Goal: Task Accomplishment & Management: Use online tool/utility

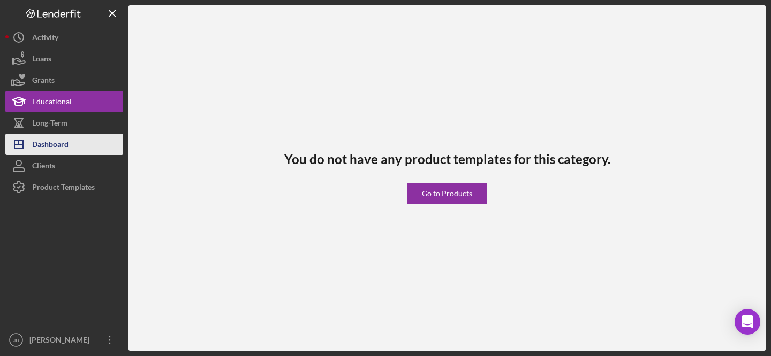
click at [61, 144] on div "Dashboard" at bounding box center [50, 146] width 36 height 24
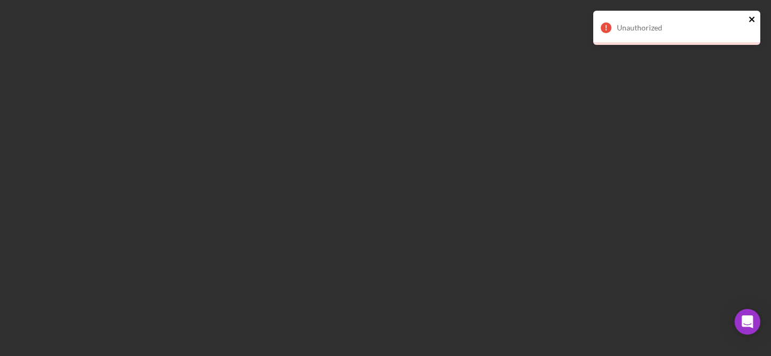
drag, startPoint x: 750, startPoint y: 20, endPoint x: 750, endPoint y: 30, distance: 10.2
click at [751, 20] on icon "close" at bounding box center [751, 19] width 7 height 9
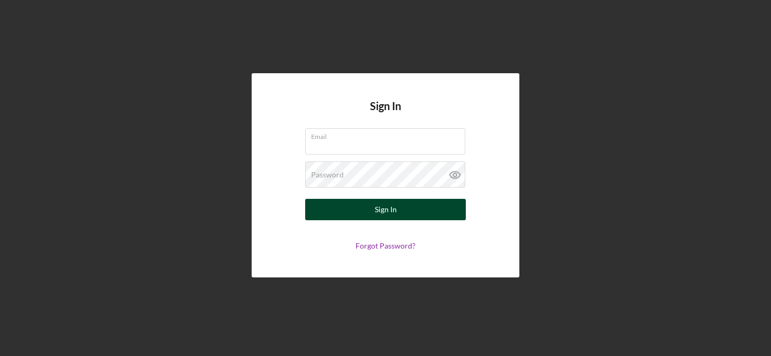
type input "[EMAIL_ADDRESS][DOMAIN_NAME]"
click at [421, 209] on button "Sign In" at bounding box center [385, 209] width 161 height 21
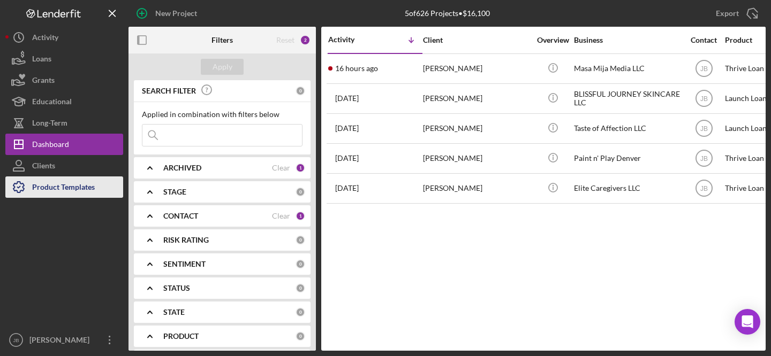
click at [58, 192] on div "Product Templates" at bounding box center [63, 189] width 63 height 24
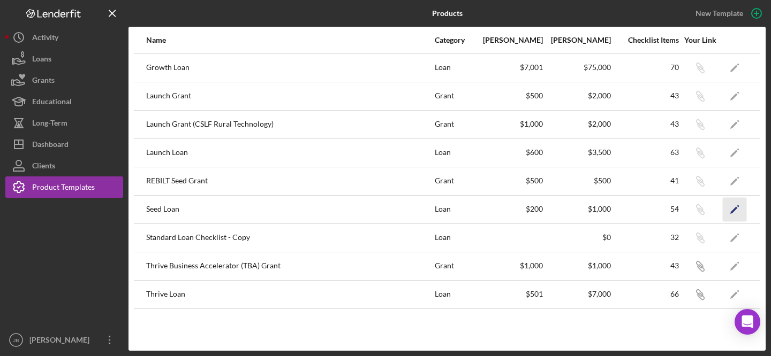
click at [735, 209] on polygon "button" at bounding box center [733, 210] width 7 height 7
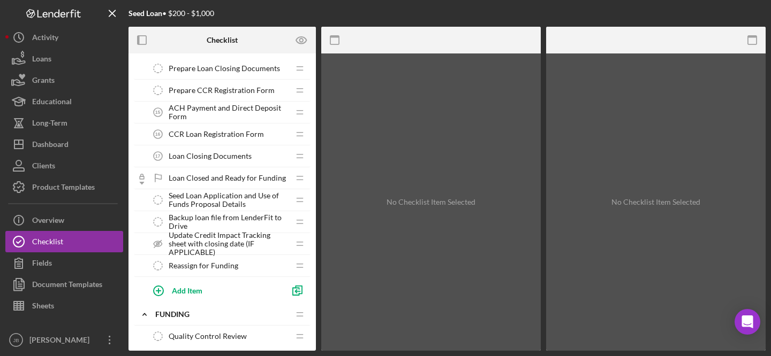
scroll to position [896, 0]
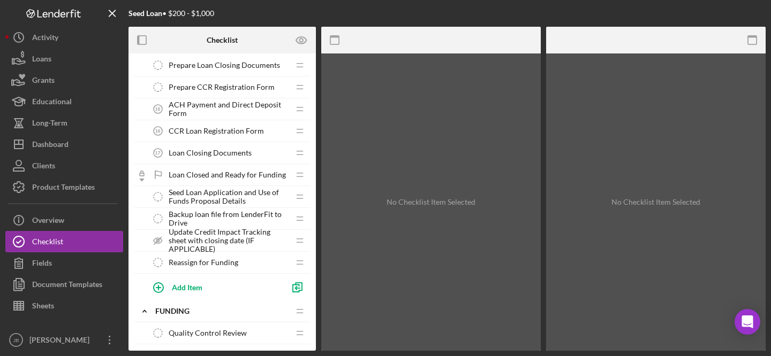
click at [226, 147] on div "Loan Closing Documents 17 Loan Closing Documents" at bounding box center [218, 152] width 142 height 21
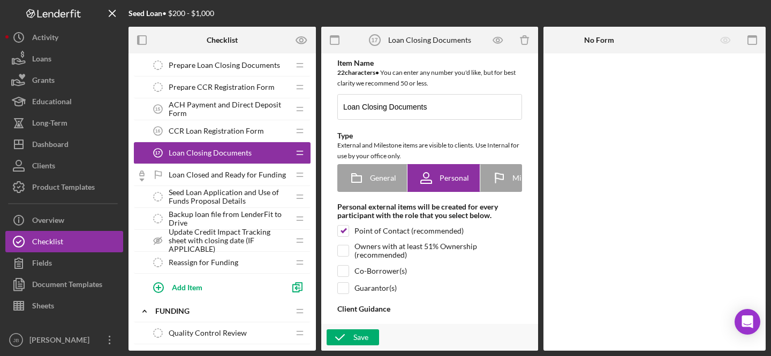
type textarea "<div>Now that your loan has been approved, the final step is to meet with your …"
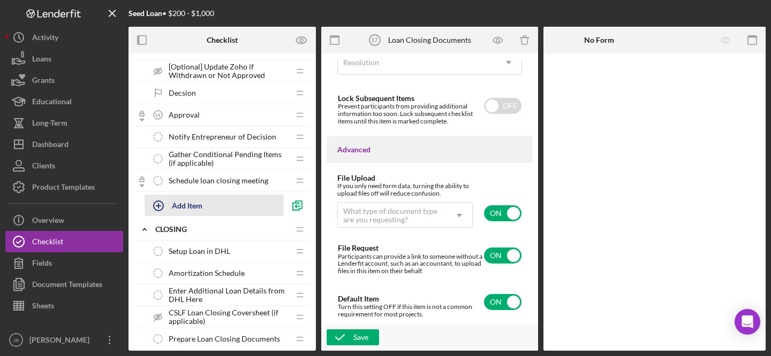
scroll to position [622, 0]
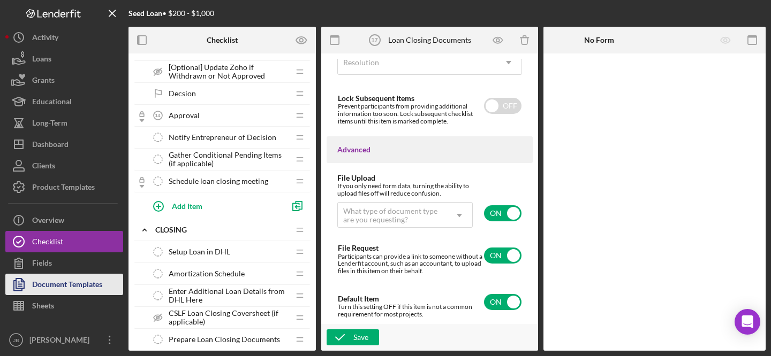
click at [108, 279] on button "Document Templates" at bounding box center [64, 284] width 118 height 21
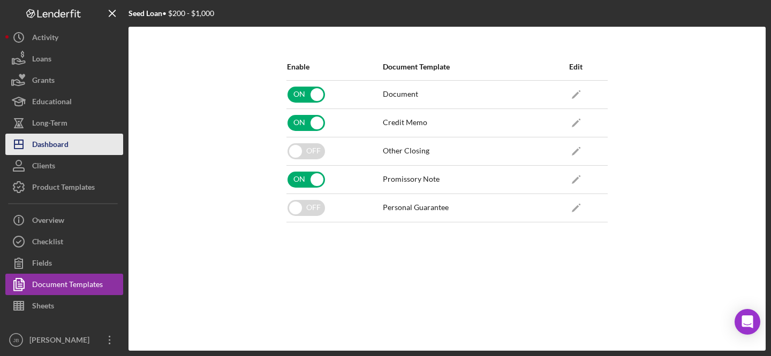
click at [48, 145] on div "Dashboard" at bounding box center [50, 146] width 36 height 24
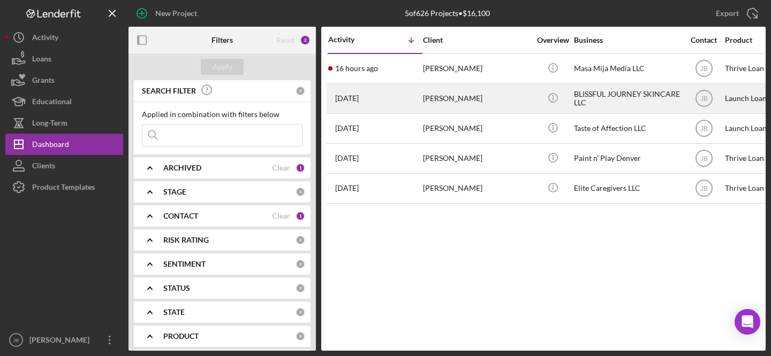
click at [429, 95] on div "[PERSON_NAME]" at bounding box center [476, 99] width 107 height 28
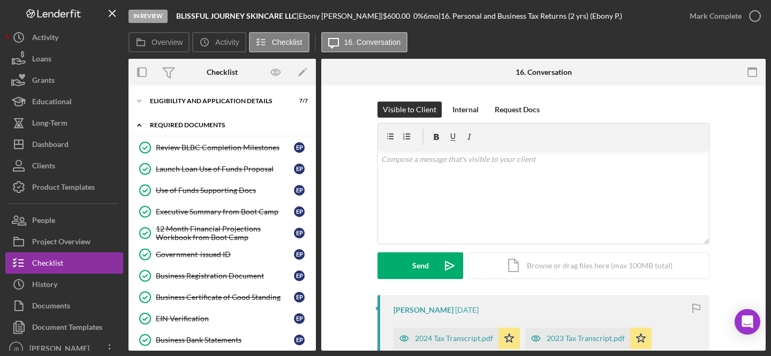
click at [222, 124] on div "Required Documents" at bounding box center [226, 125] width 152 height 6
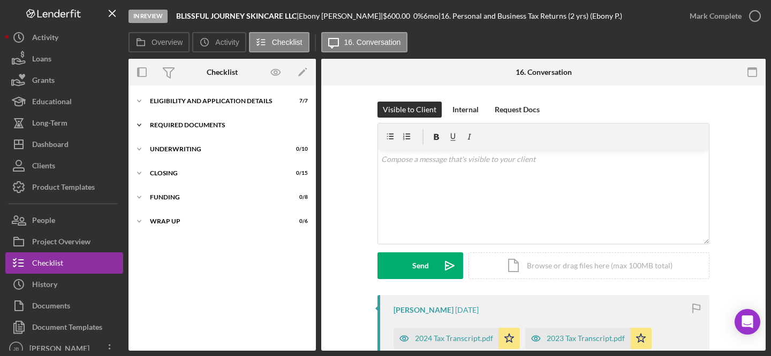
click at [221, 119] on div "Icon/Expander Required Documents 11 / 17" at bounding box center [221, 125] width 187 height 21
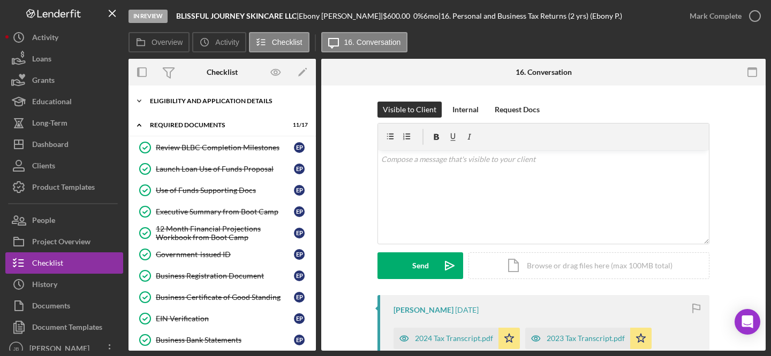
click at [218, 102] on div "Eligibility and Application Details" at bounding box center [226, 101] width 152 height 6
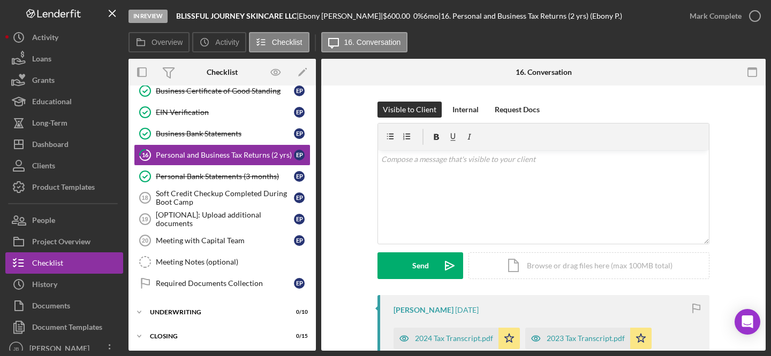
scroll to position [376, 0]
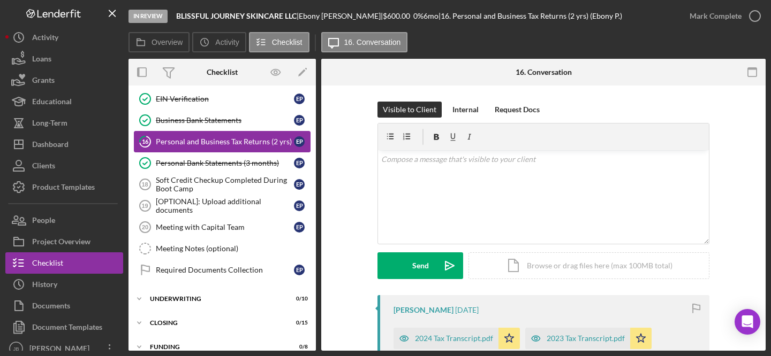
click at [220, 143] on div "Personal and Business Tax Returns (2 yrs)" at bounding box center [225, 142] width 138 height 9
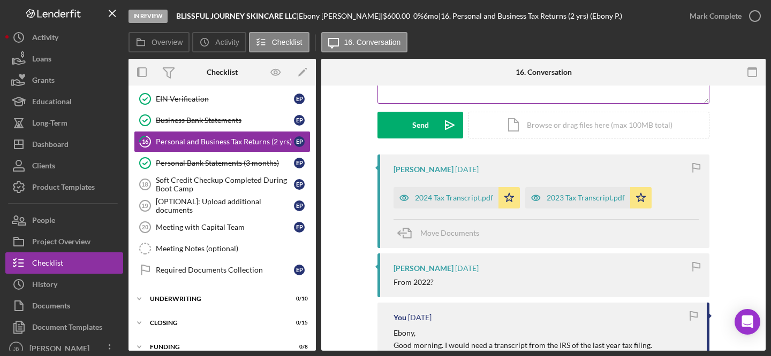
scroll to position [143, 0]
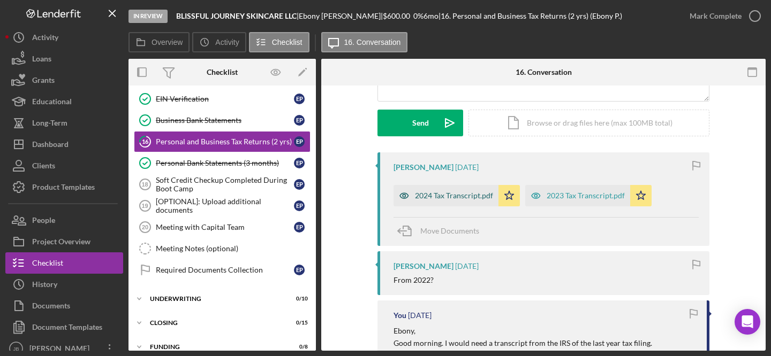
click at [429, 196] on div "2024 Tax Transcript.pdf" at bounding box center [454, 196] width 78 height 9
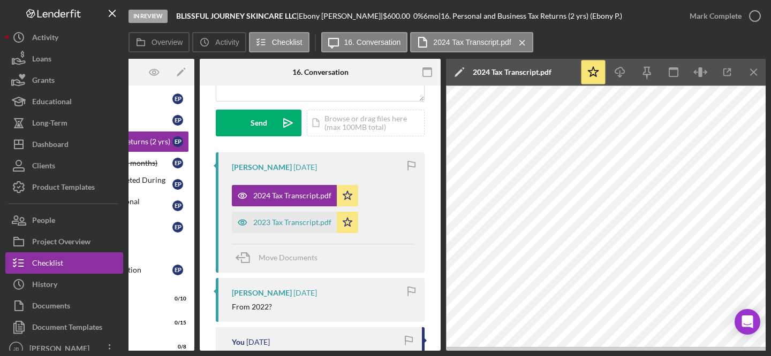
scroll to position [0, 123]
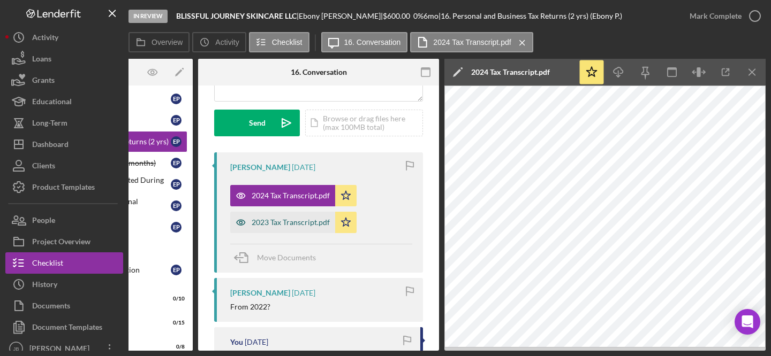
click at [290, 226] on div "2023 Tax Transcript.pdf" at bounding box center [290, 222] width 78 height 9
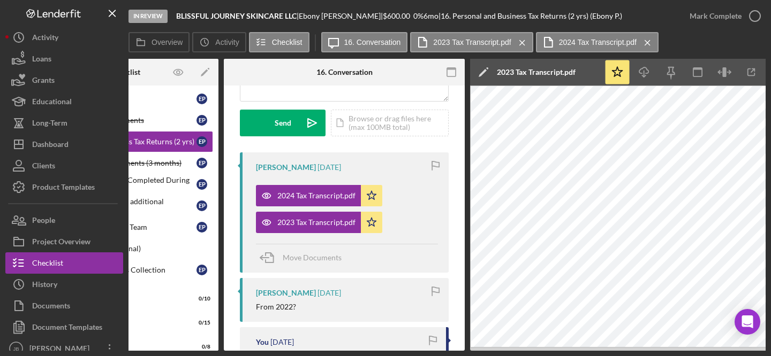
scroll to position [0, 0]
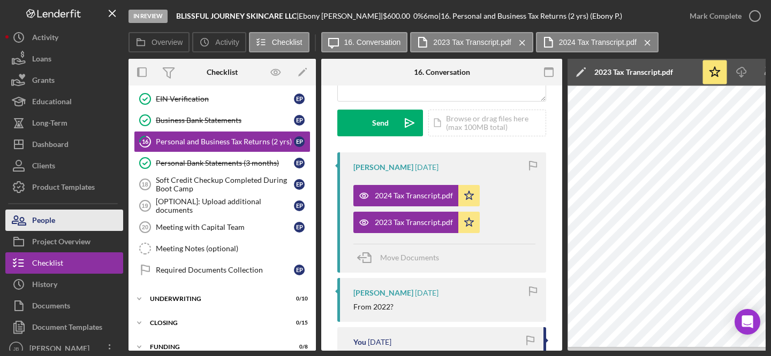
click at [50, 219] on div "People" at bounding box center [43, 222] width 23 height 24
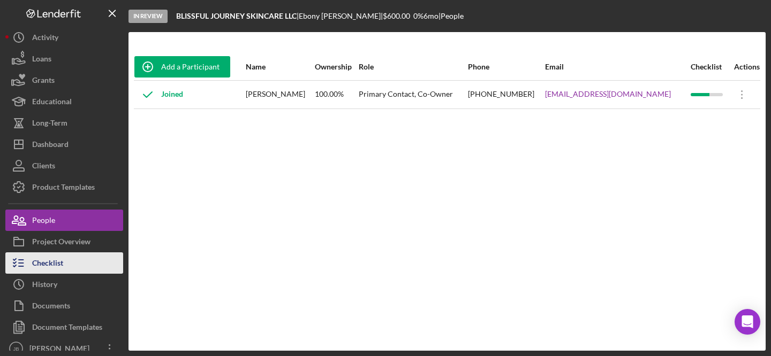
click at [61, 263] on div "Checklist" at bounding box center [47, 265] width 31 height 24
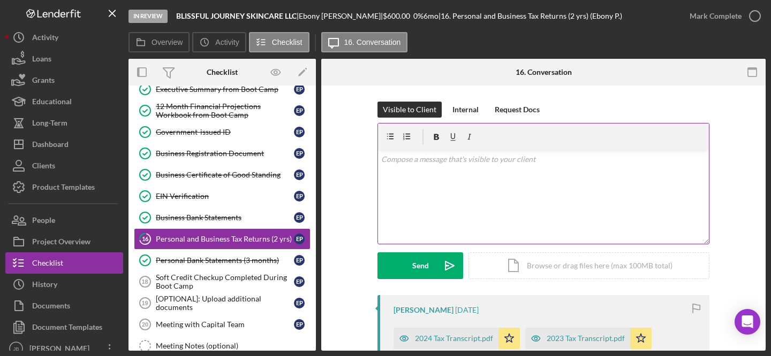
scroll to position [443, 0]
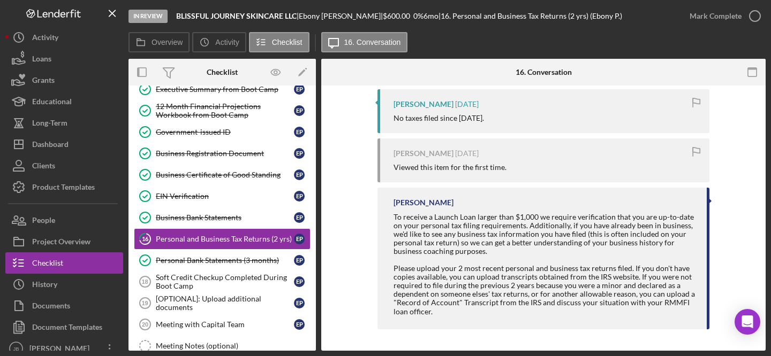
drag, startPoint x: 390, startPoint y: 204, endPoint x: 504, endPoint y: 253, distance: 123.4
click at [504, 253] on div "[PERSON_NAME] To receive a Launch Loan larger than $1,000 we require verificati…" at bounding box center [543, 258] width 332 height 141
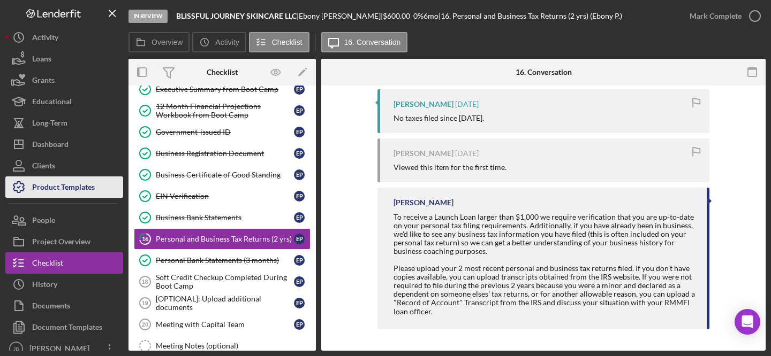
click at [50, 188] on div "Product Templates" at bounding box center [63, 189] width 63 height 24
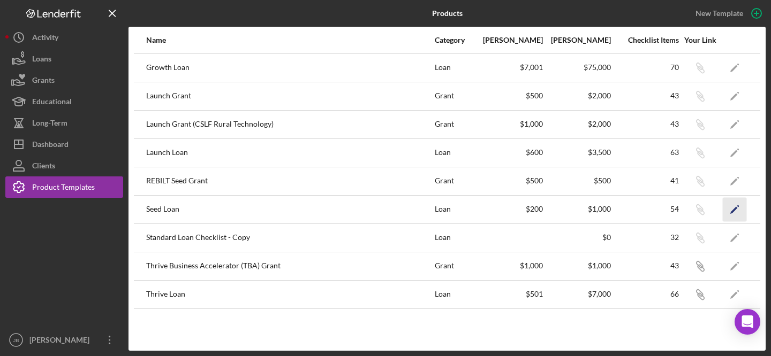
click at [734, 214] on icon "Icon/Edit" at bounding box center [734, 209] width 24 height 24
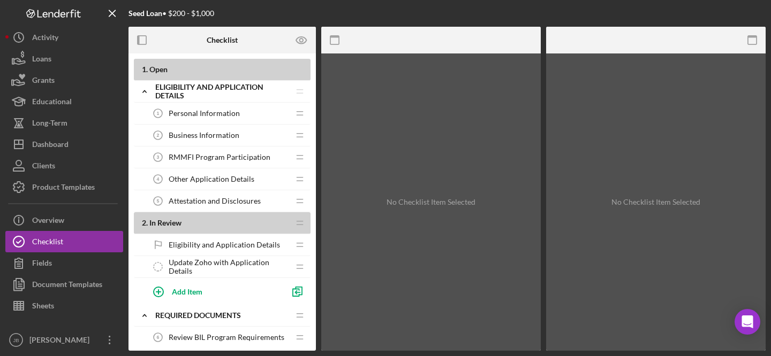
click at [223, 173] on div "Other Application Details 4 Other Application Details" at bounding box center [218, 179] width 142 height 21
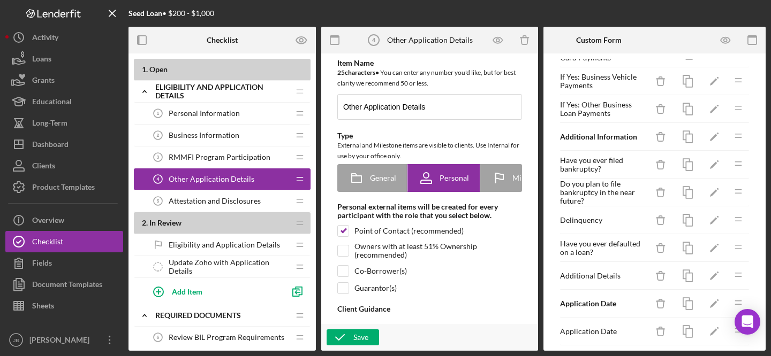
scroll to position [1005, 0]
click at [225, 245] on span "Eligibility and Application Details" at bounding box center [224, 245] width 111 height 9
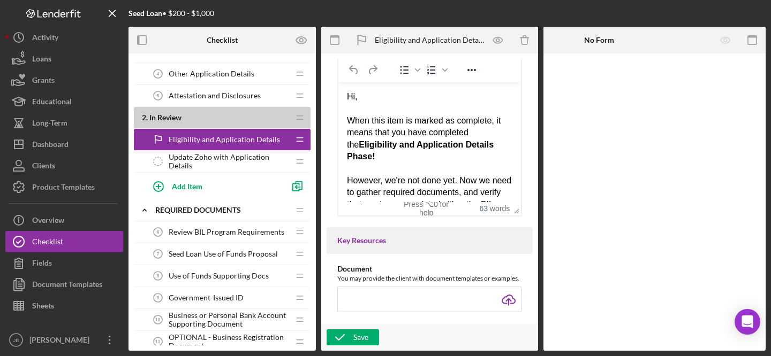
scroll to position [171, 0]
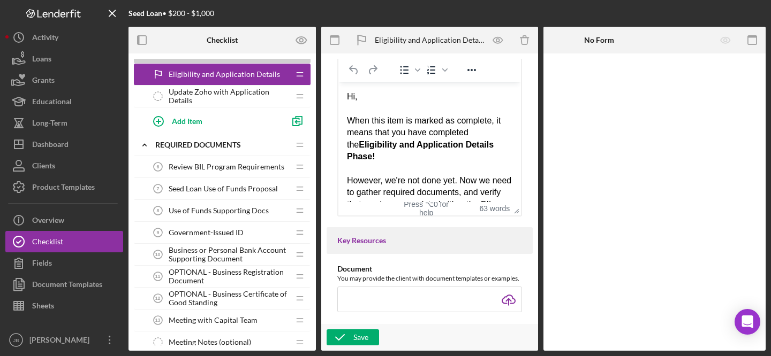
click at [209, 168] on span "Review BIL Program Requirements" at bounding box center [227, 167] width 116 height 9
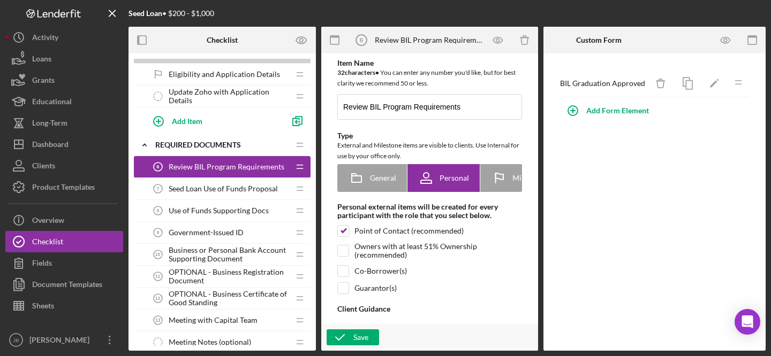
click at [233, 190] on span "Seed Loan Use of Funds Proposal" at bounding box center [223, 189] width 109 height 9
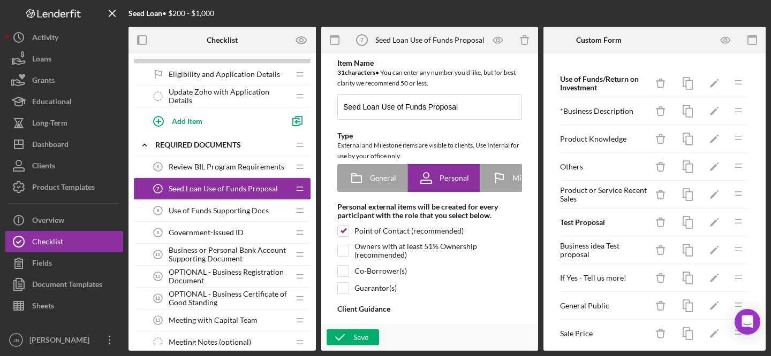
click at [230, 212] on span "Use of Funds Supporting Docs" at bounding box center [219, 211] width 100 height 9
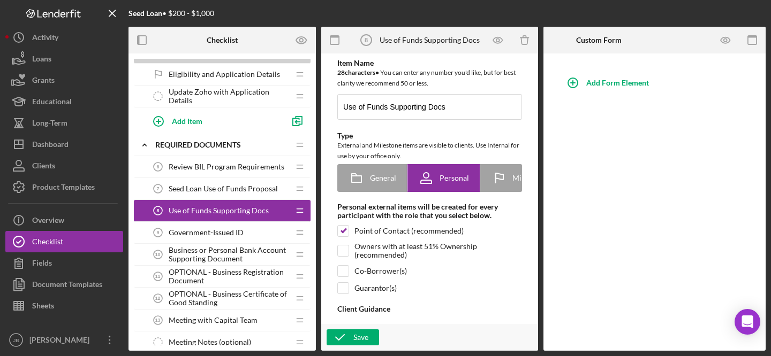
click at [224, 232] on span "Government-Issued ID" at bounding box center [206, 232] width 75 height 9
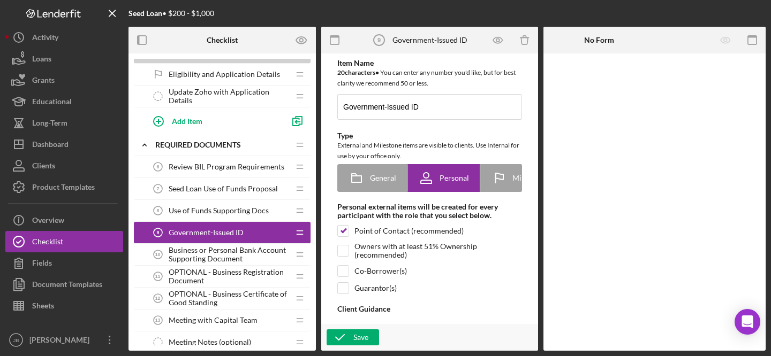
click at [217, 256] on span "Business or Personal Bank Account Supporting Document" at bounding box center [229, 254] width 120 height 17
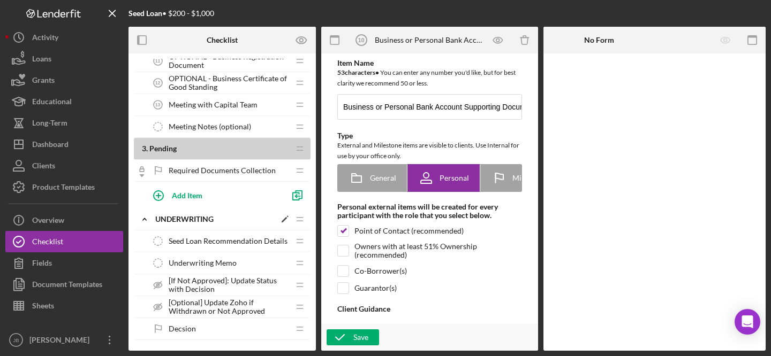
scroll to position [413, 0]
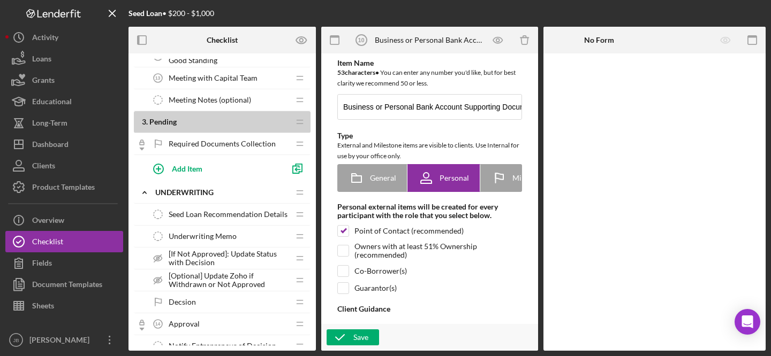
click at [210, 209] on div "Seed Loan Recommendation Details Seed Loan Recommendation Details" at bounding box center [218, 214] width 142 height 21
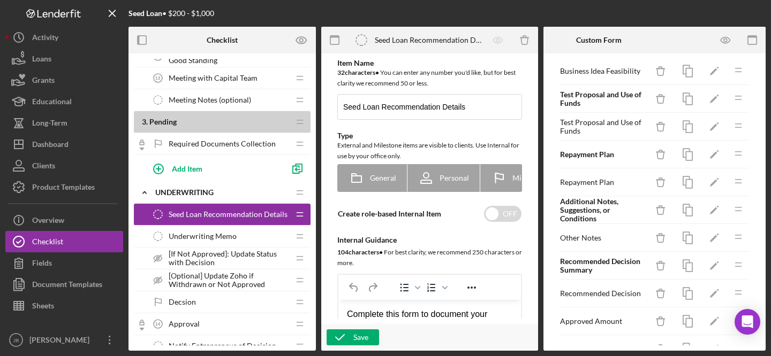
scroll to position [376, 0]
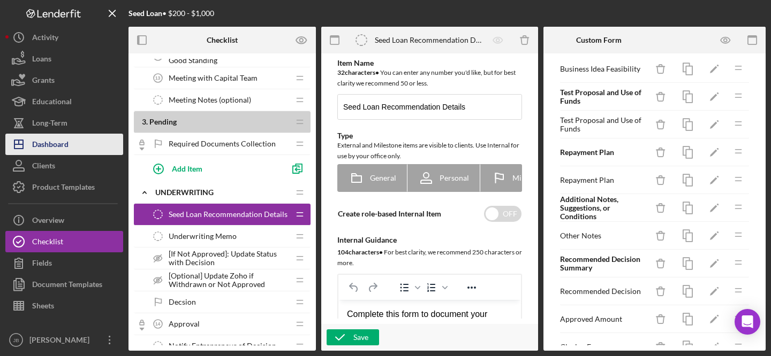
click at [66, 148] on div "Dashboard" at bounding box center [50, 146] width 36 height 24
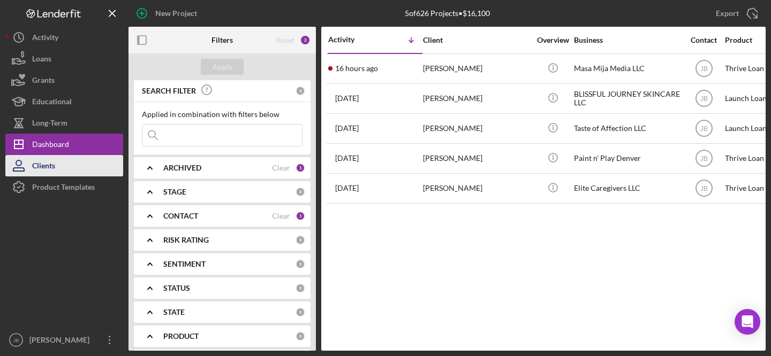
click at [73, 162] on button "Clients" at bounding box center [64, 165] width 118 height 21
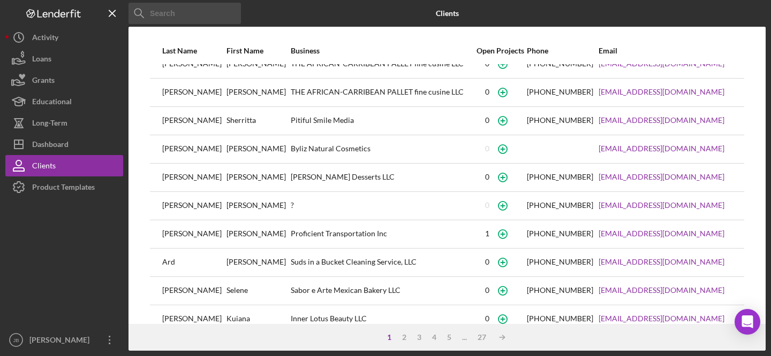
scroll to position [177, 0]
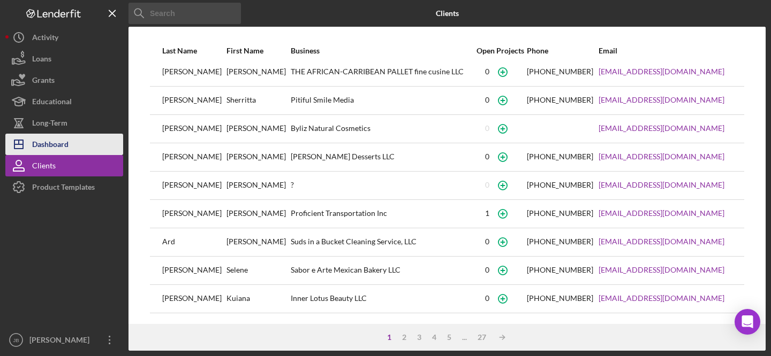
click at [55, 147] on div "Dashboard" at bounding box center [50, 146] width 36 height 24
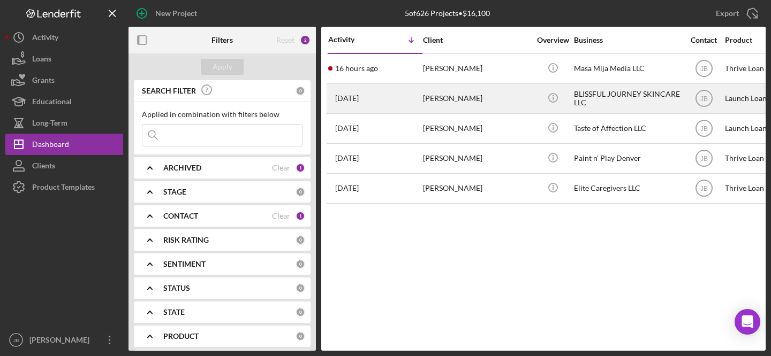
click at [463, 102] on div "[PERSON_NAME]" at bounding box center [476, 99] width 107 height 28
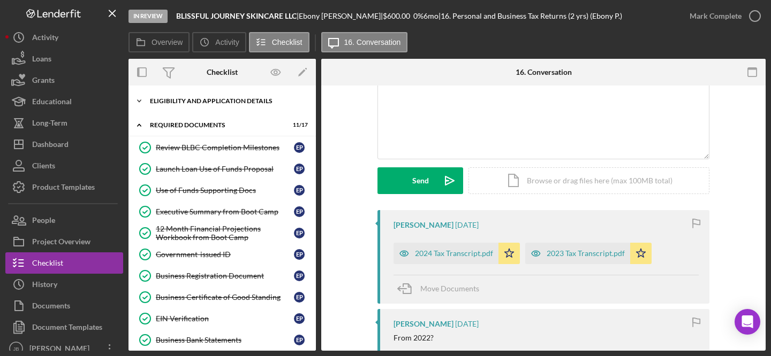
click at [218, 106] on div "Icon/Expander Eligibility and Application Details 7 / 7" at bounding box center [221, 100] width 187 height 21
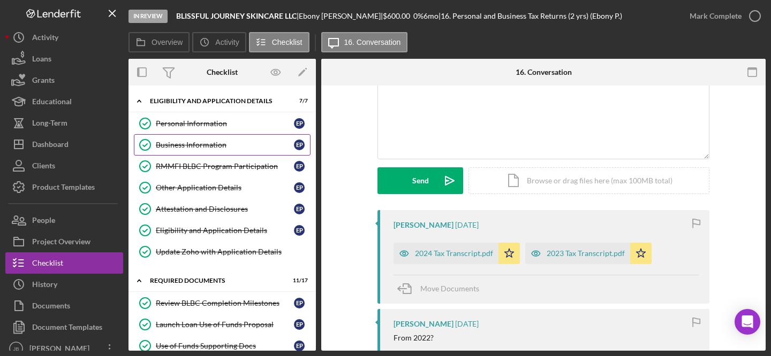
click at [213, 142] on div "Business Information" at bounding box center [225, 145] width 138 height 9
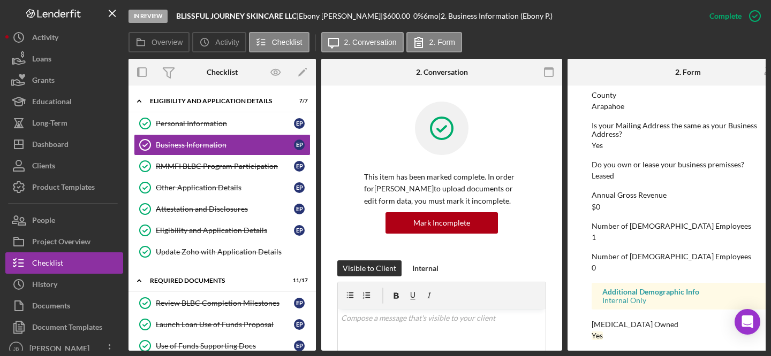
scroll to position [553, 0]
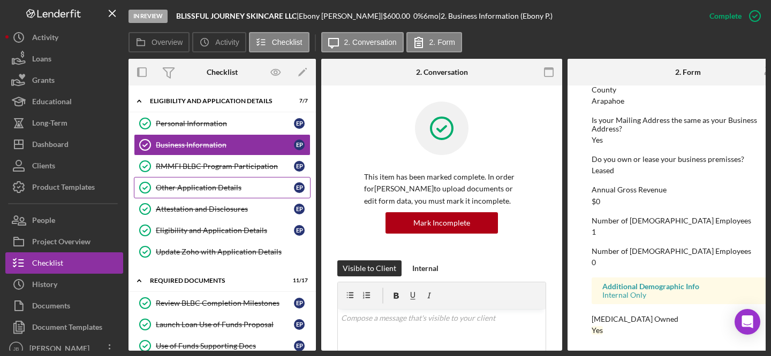
click at [219, 184] on div "Other Application Details" at bounding box center [225, 188] width 138 height 9
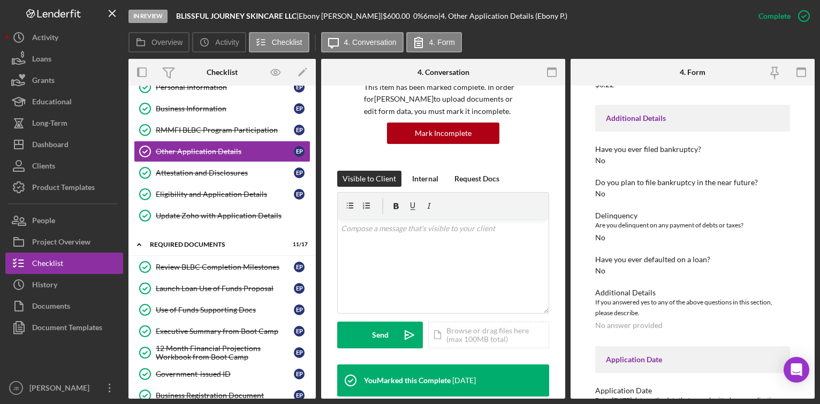
scroll to position [1806, 0]
click at [59, 187] on div "Product Templates" at bounding box center [63, 189] width 63 height 24
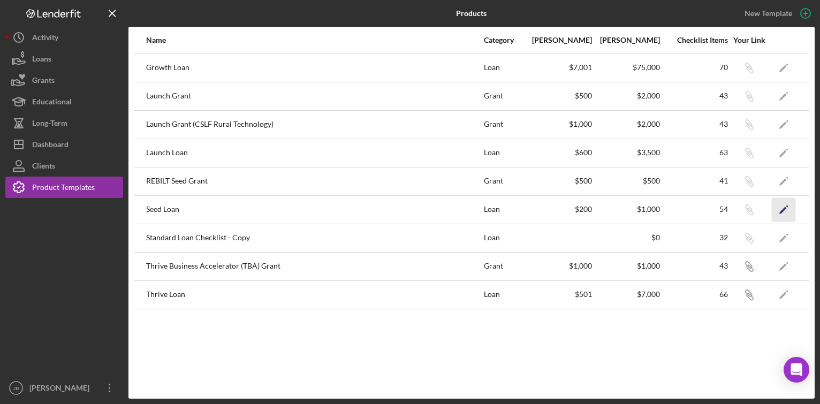
click at [770, 209] on icon "Icon/Edit" at bounding box center [784, 209] width 24 height 24
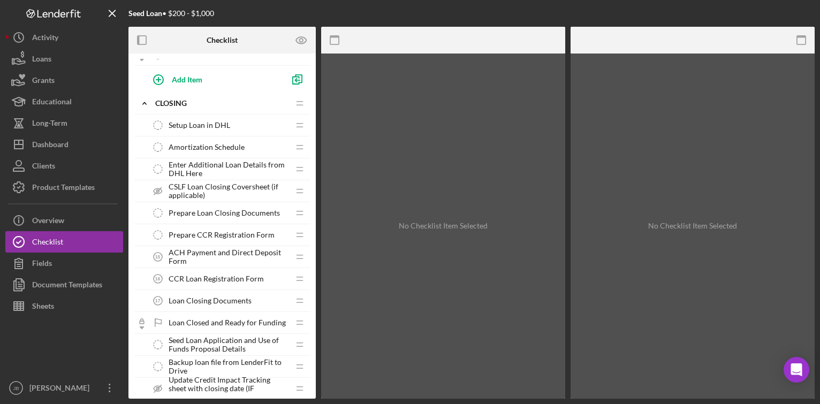
scroll to position [783, 0]
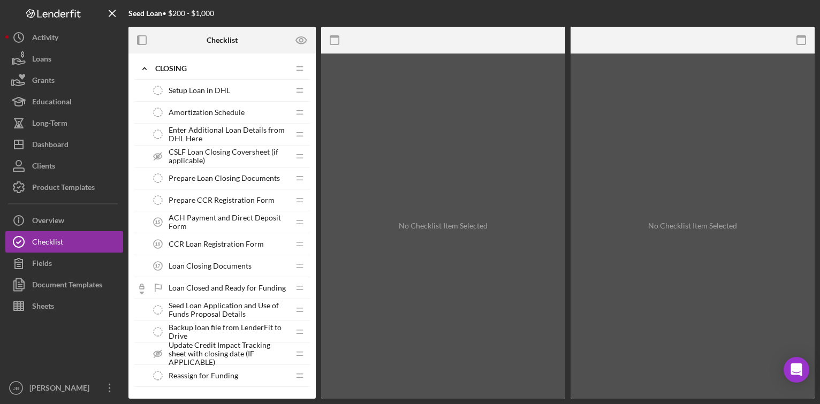
click at [211, 130] on span "Enter Additional Loan Details from DHL Here" at bounding box center [229, 134] width 120 height 17
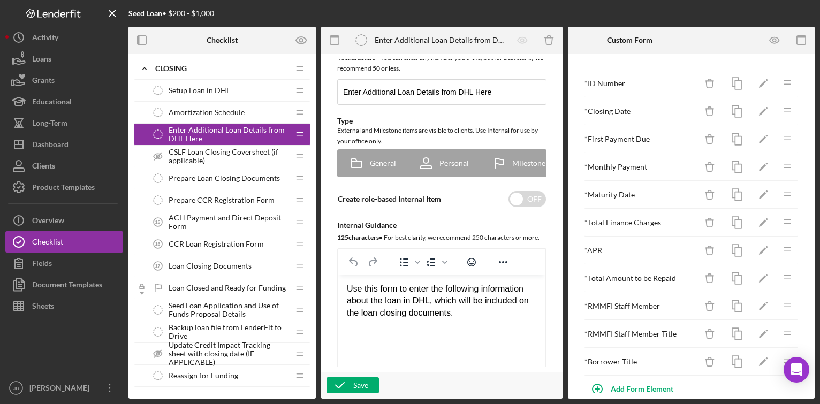
scroll to position [14, 0]
click at [727, 253] on icon "button" at bounding box center [736, 251] width 24 height 24
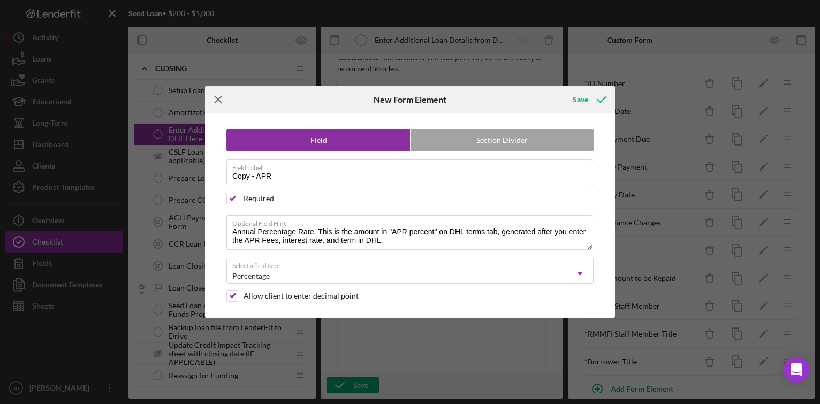
click at [218, 96] on icon "Icon/Menu Close" at bounding box center [218, 99] width 27 height 27
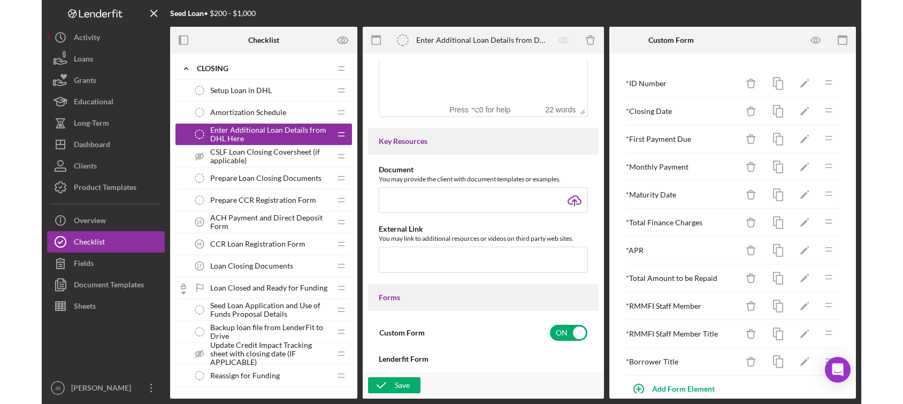
scroll to position [305, 0]
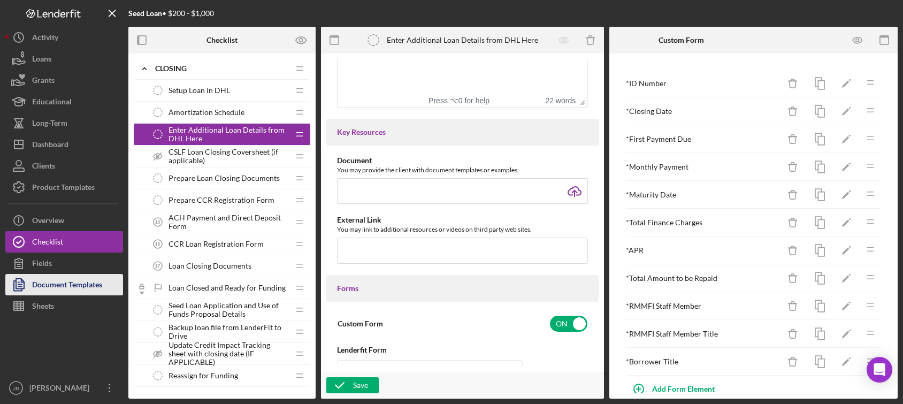
click at [93, 288] on div "Document Templates" at bounding box center [67, 286] width 70 height 24
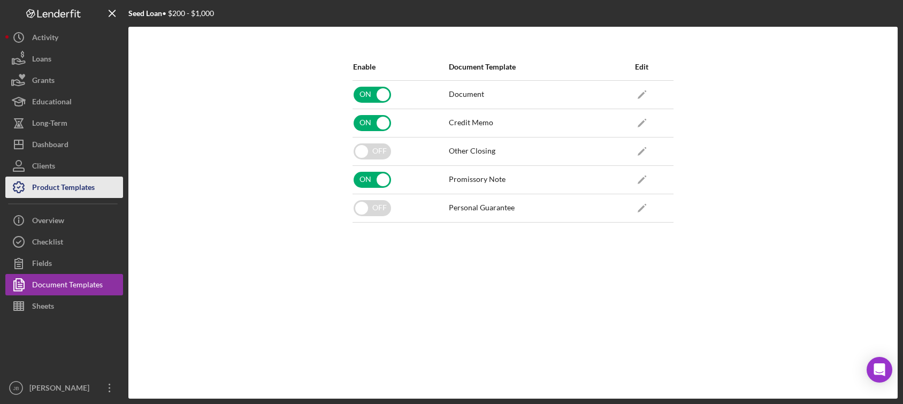
click at [71, 185] on div "Product Templates" at bounding box center [63, 189] width 63 height 24
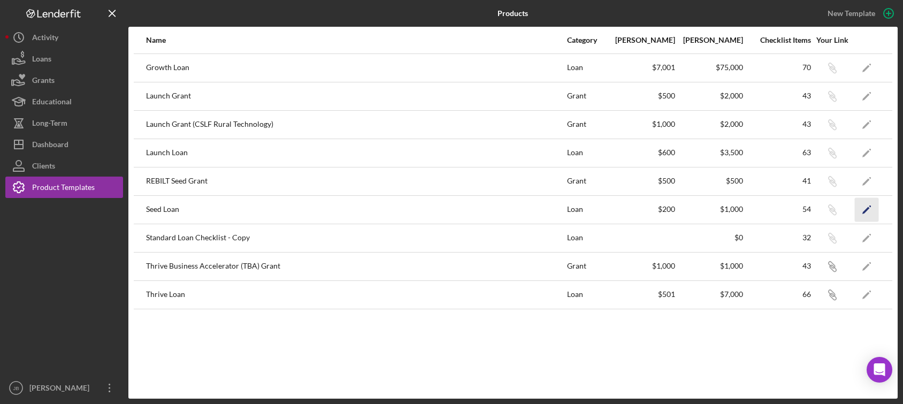
click at [770, 213] on icon "Icon/Edit" at bounding box center [867, 209] width 24 height 24
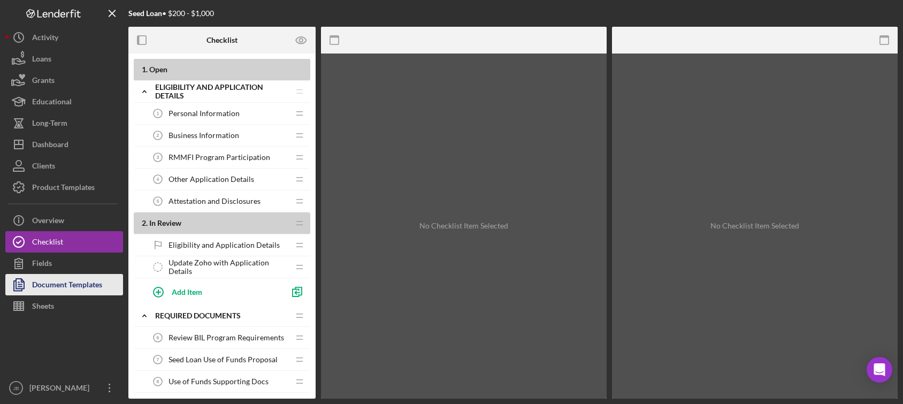
click at [71, 279] on div "Document Templates" at bounding box center [67, 286] width 70 height 24
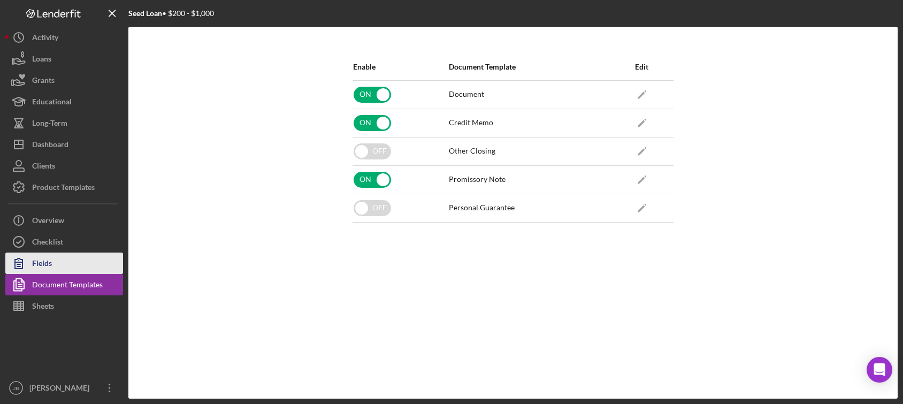
click at [59, 259] on button "Fields" at bounding box center [64, 263] width 118 height 21
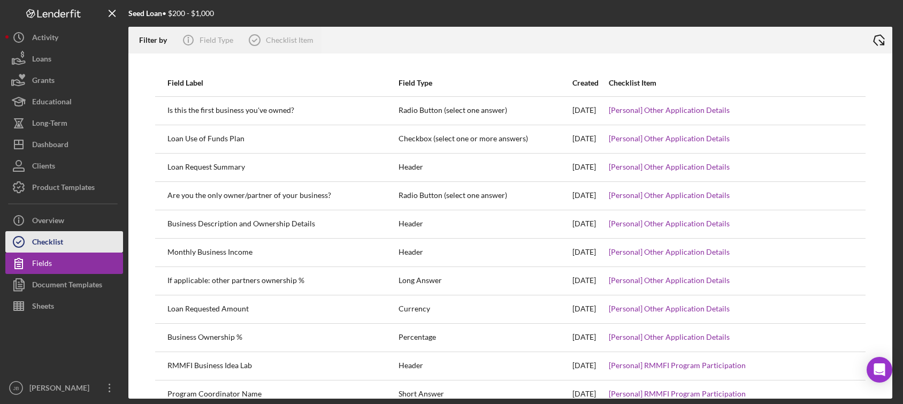
click at [70, 240] on button "Checklist" at bounding box center [64, 241] width 118 height 21
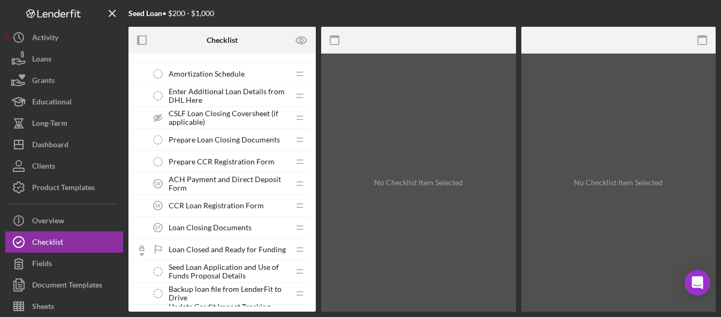
scroll to position [812, 0]
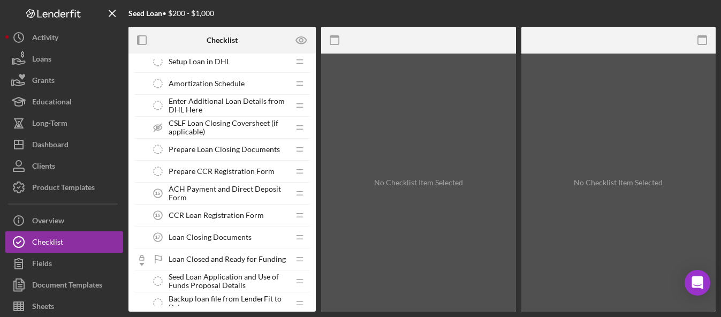
click at [197, 101] on span "Enter Additional Loan Details from DHL Here" at bounding box center [229, 105] width 120 height 17
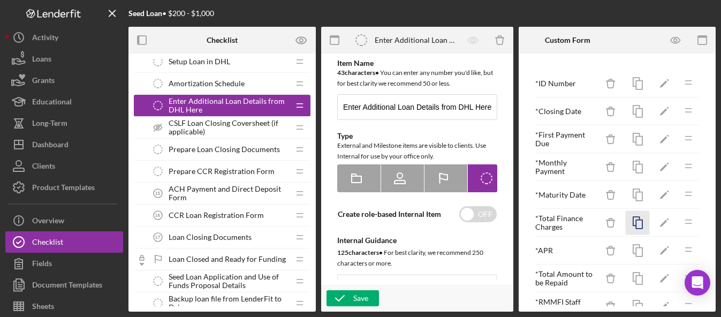
click at [636, 220] on rect "button" at bounding box center [639, 224] width 6 height 9
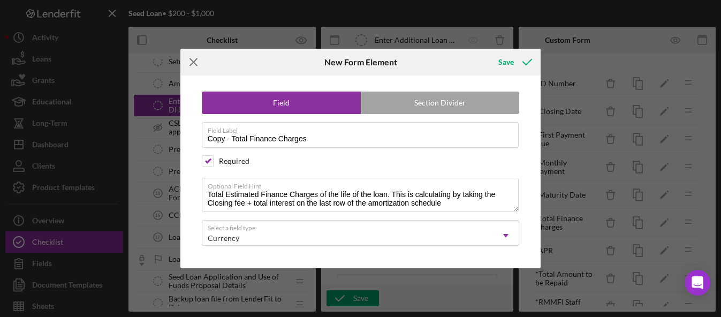
click at [193, 64] on icon "Icon/Menu Close" at bounding box center [193, 62] width 27 height 27
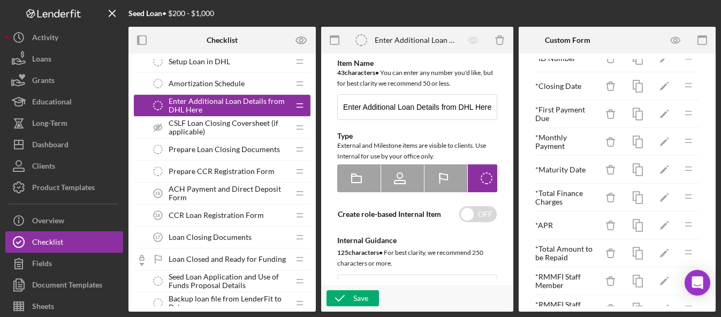
scroll to position [40, 0]
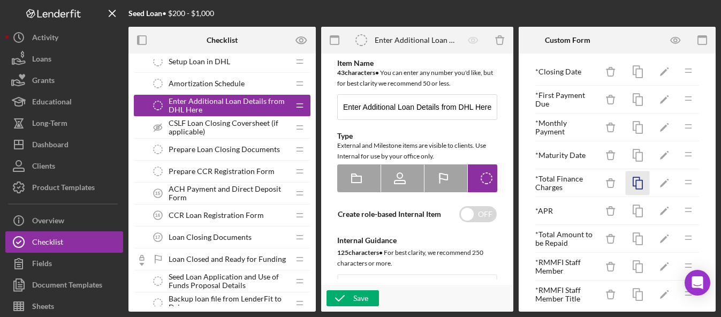
click at [628, 186] on icon "button" at bounding box center [638, 183] width 24 height 24
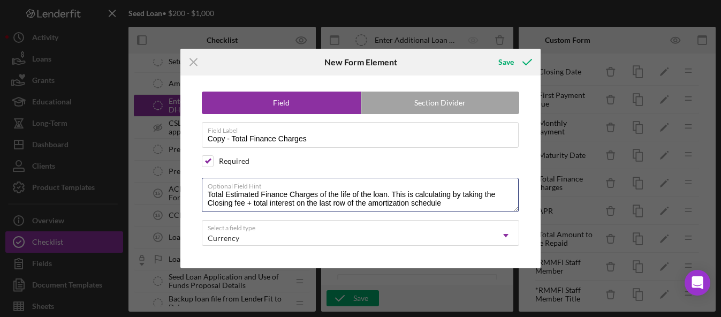
drag, startPoint x: 445, startPoint y: 204, endPoint x: 192, endPoint y: 197, distance: 252.7
click at [192, 197] on div "Field Section Divider Field Label Copy - Total Finance Charges Required Optiona…" at bounding box center [361, 171] width 350 height 193
click at [194, 63] on line at bounding box center [193, 61] width 7 height 7
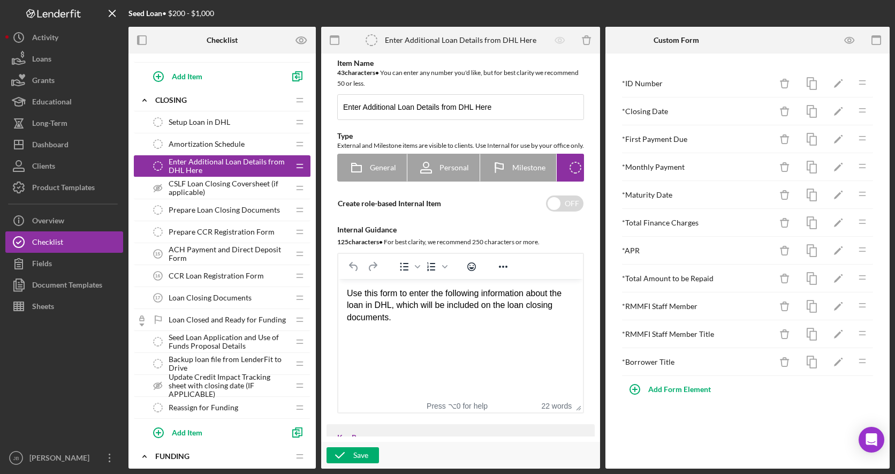
scroll to position [745, 0]
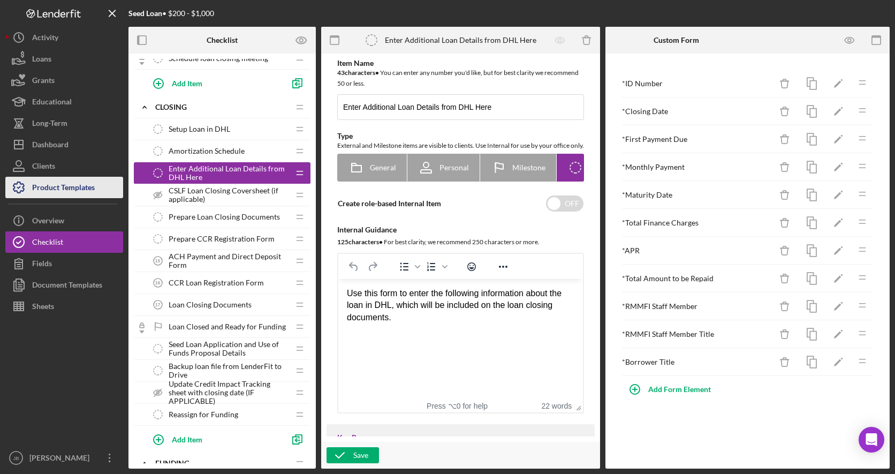
click at [58, 184] on div "Product Templates" at bounding box center [63, 189] width 63 height 24
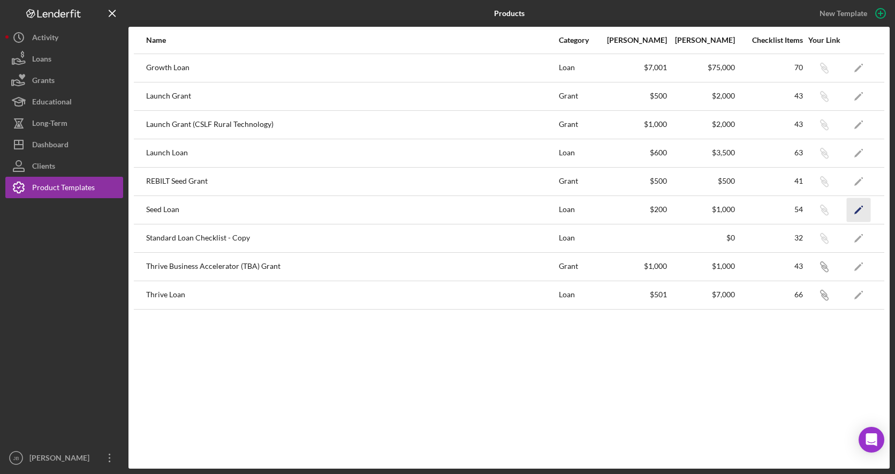
click at [770, 208] on icon "Icon/Edit" at bounding box center [858, 209] width 24 height 24
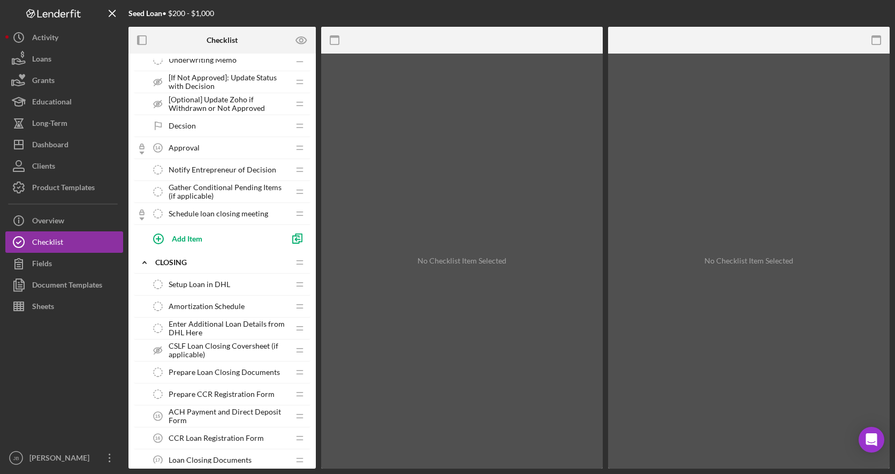
scroll to position [591, 0]
click at [206, 324] on span "Enter Additional Loan Details from DHL Here" at bounding box center [229, 326] width 120 height 17
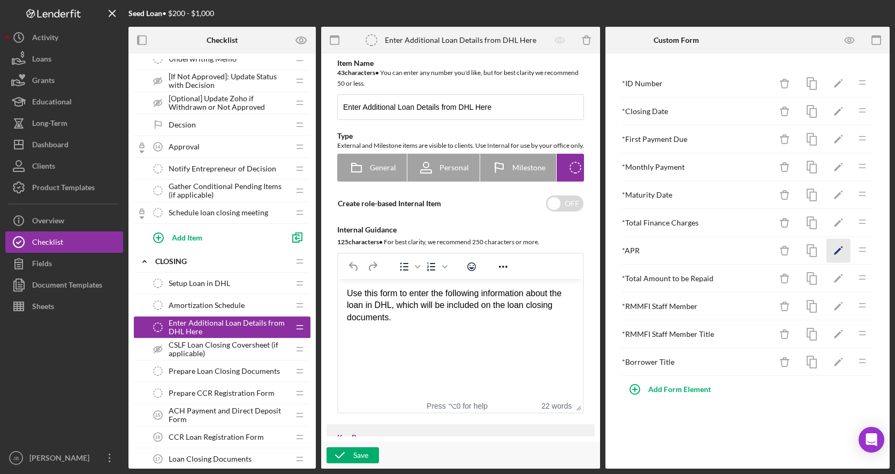
click at [770, 248] on icon "Icon/Edit" at bounding box center [838, 251] width 24 height 24
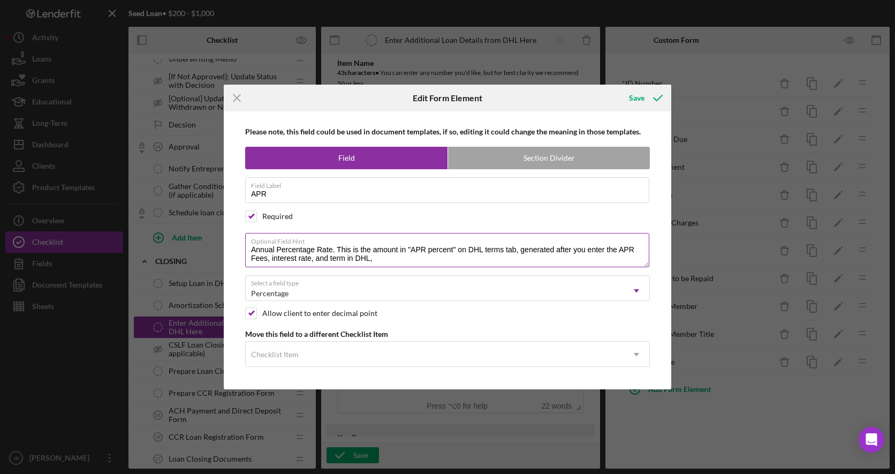
drag, startPoint x: 377, startPoint y: 262, endPoint x: 251, endPoint y: 249, distance: 126.9
click at [251, 249] on textarea "Annual Percentage Rate. This is the amount in "APR percent" on DHL terms tab, g…" at bounding box center [447, 250] width 404 height 34
click at [235, 93] on icon "Icon/Menu Close" at bounding box center [237, 98] width 27 height 27
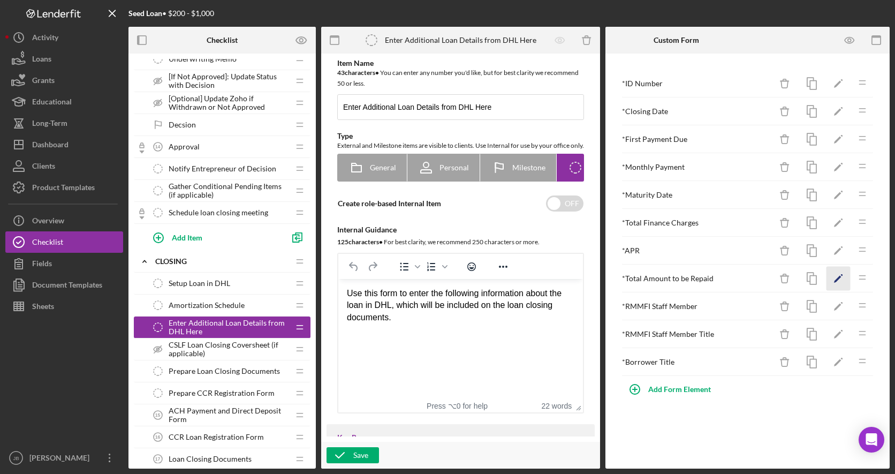
click at [770, 279] on icon "Icon/Edit" at bounding box center [838, 278] width 24 height 24
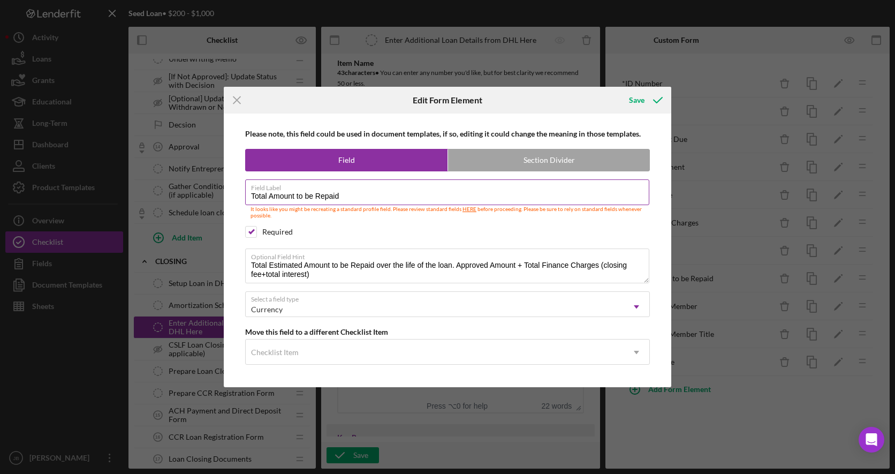
drag, startPoint x: 346, startPoint y: 197, endPoint x: 250, endPoint y: 197, distance: 95.8
click at [250, 197] on input "Total Amount to be Repaid" at bounding box center [447, 192] width 404 height 26
drag, startPoint x: 321, startPoint y: 274, endPoint x: 250, endPoint y: 266, distance: 71.1
click at [250, 266] on textarea "Total Estimated Amount to be Repaid over the life of the loan. Approved Amount …" at bounding box center [447, 265] width 404 height 34
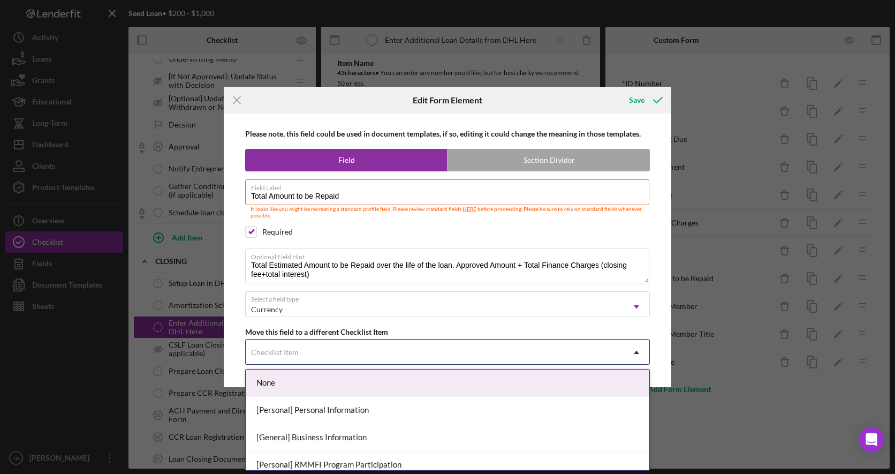
click at [637, 353] on icon "Icon/Dropdown Arrow" at bounding box center [636, 352] width 26 height 26
click at [226, 329] on div "Please note, this field could be used in document templates, if so, editing it …" at bounding box center [447, 249] width 447 height 273
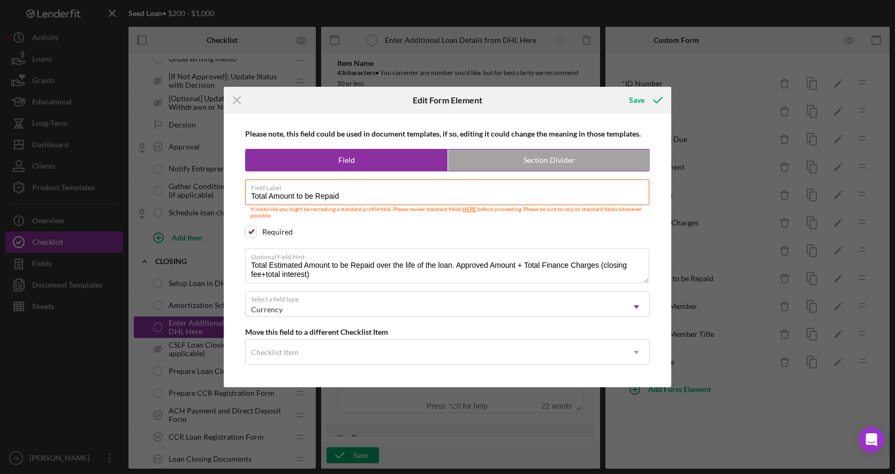
click at [548, 162] on label "Section Divider" at bounding box center [549, 159] width 202 height 21
radio input "false"
radio input "true"
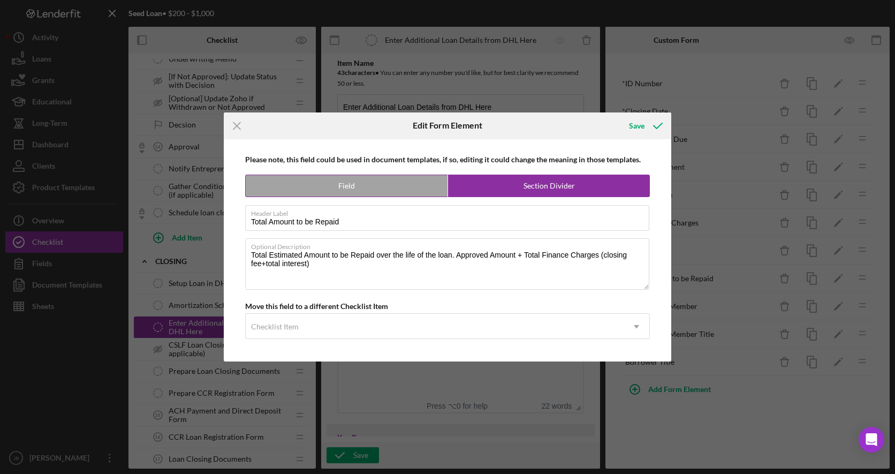
click at [396, 188] on label "Field" at bounding box center [347, 185] width 202 height 21
radio input "true"
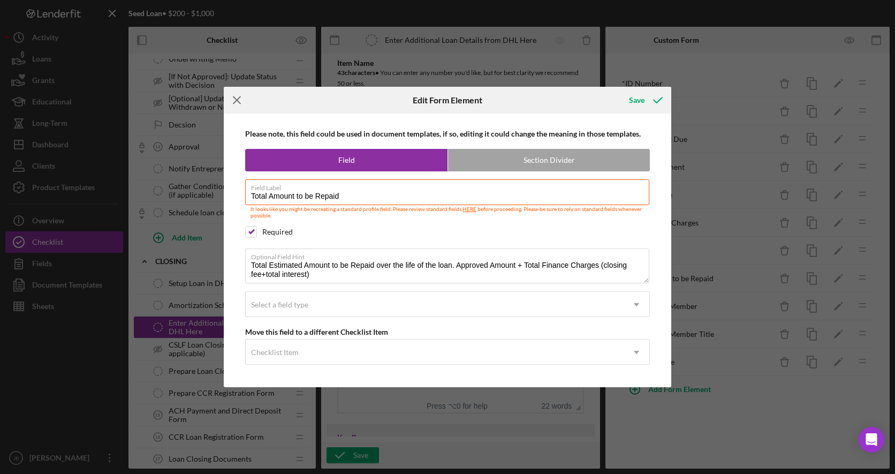
click at [239, 102] on line at bounding box center [236, 100] width 7 height 7
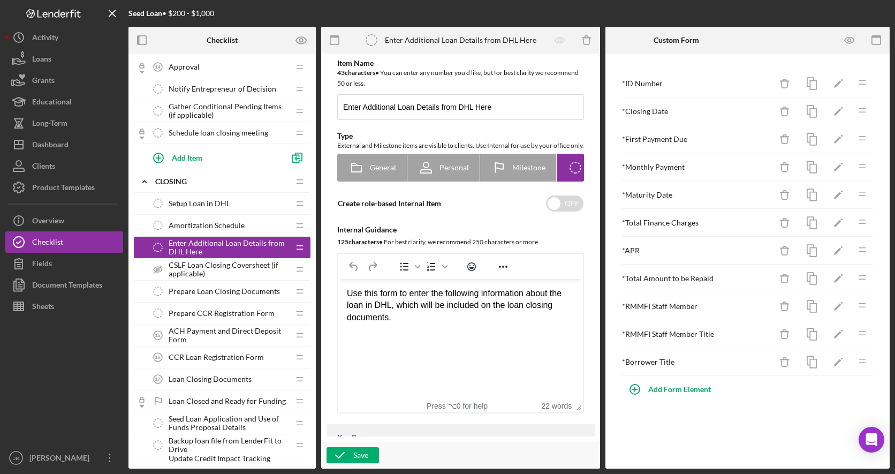
scroll to position [699, 0]
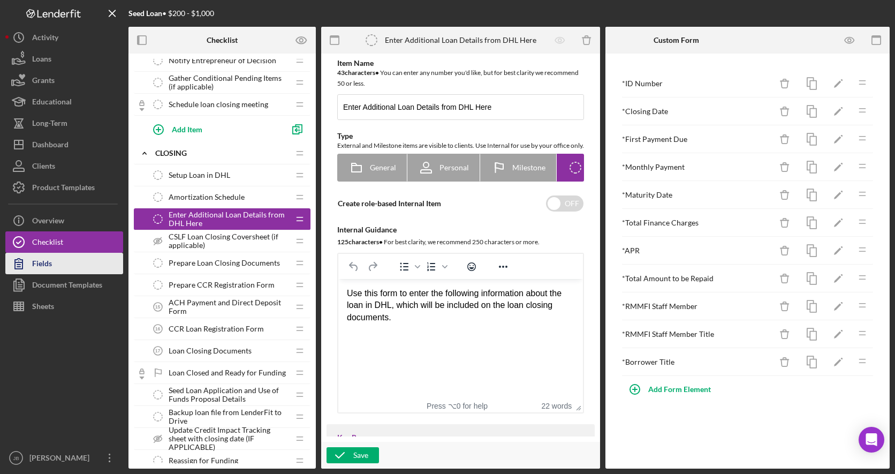
click at [62, 262] on button "Fields" at bounding box center [64, 263] width 118 height 21
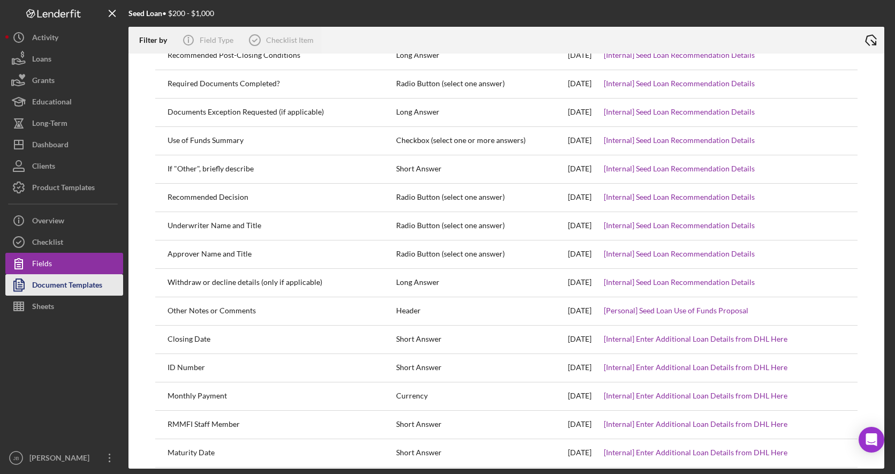
scroll to position [2467, 0]
click at [51, 289] on div "Document Templates" at bounding box center [67, 286] width 70 height 24
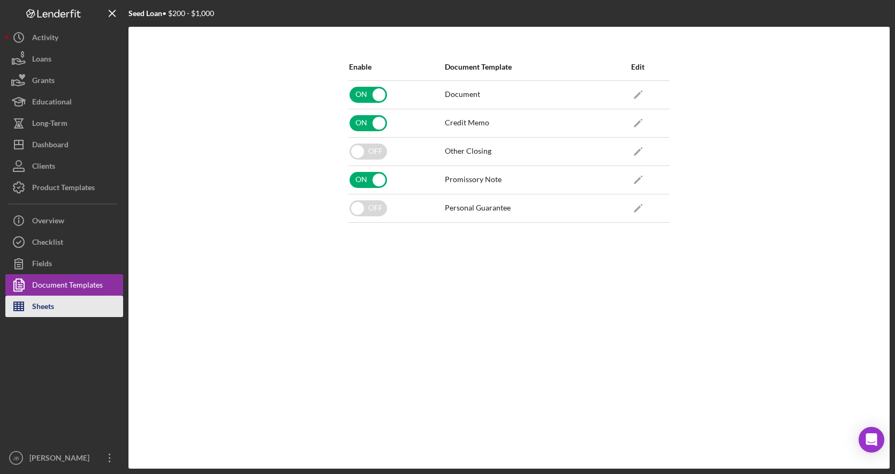
click at [63, 308] on button "Sheets" at bounding box center [64, 305] width 118 height 21
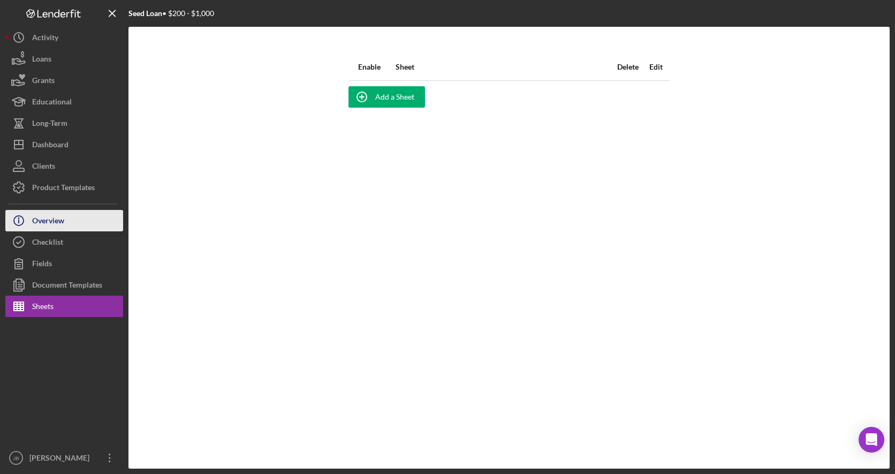
click at [68, 228] on button "Icon/Info Overview" at bounding box center [64, 220] width 118 height 21
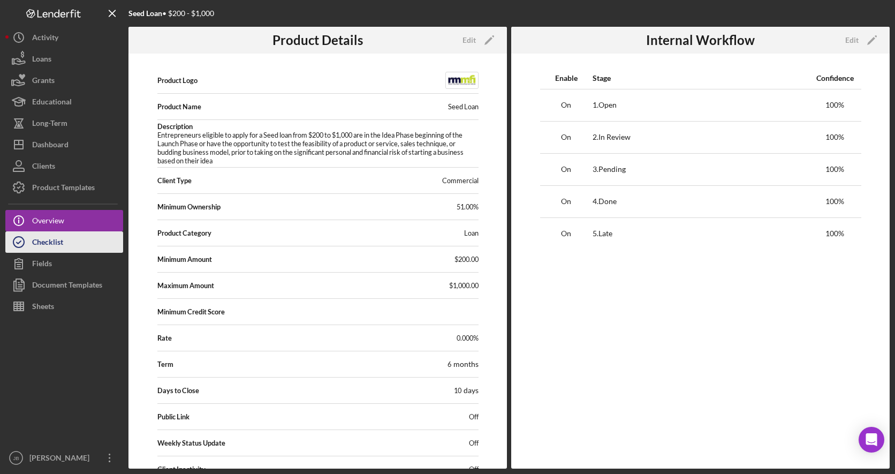
click at [52, 242] on div "Checklist" at bounding box center [47, 243] width 31 height 24
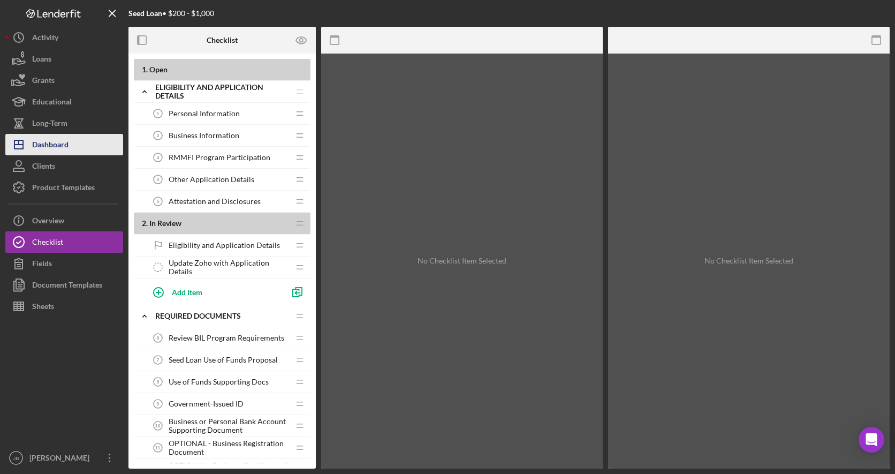
click at [73, 147] on button "Icon/Dashboard Dashboard" at bounding box center [64, 144] width 118 height 21
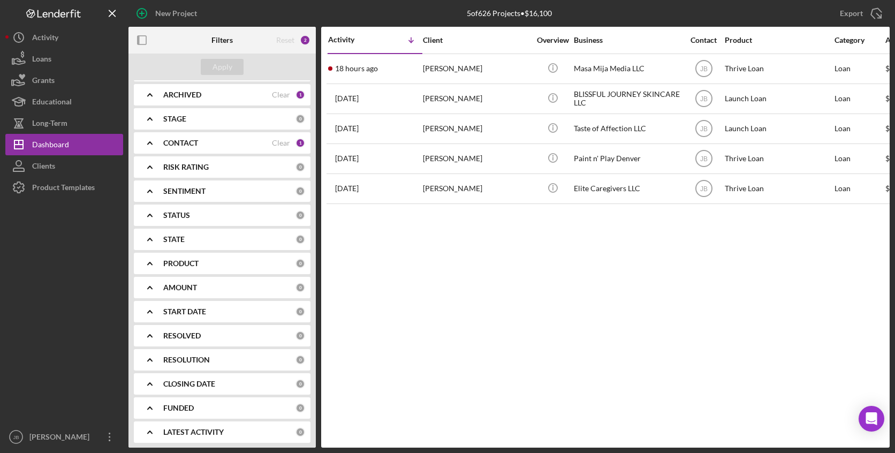
scroll to position [77, 0]
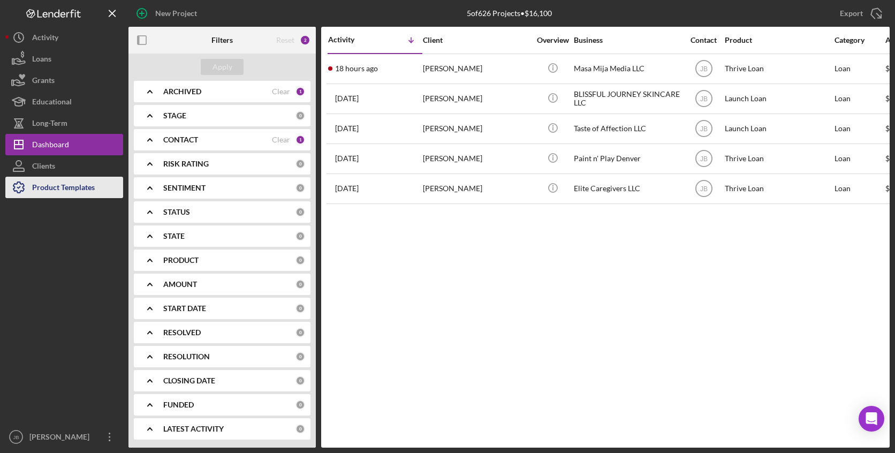
click at [59, 187] on div "Product Templates" at bounding box center [63, 189] width 63 height 24
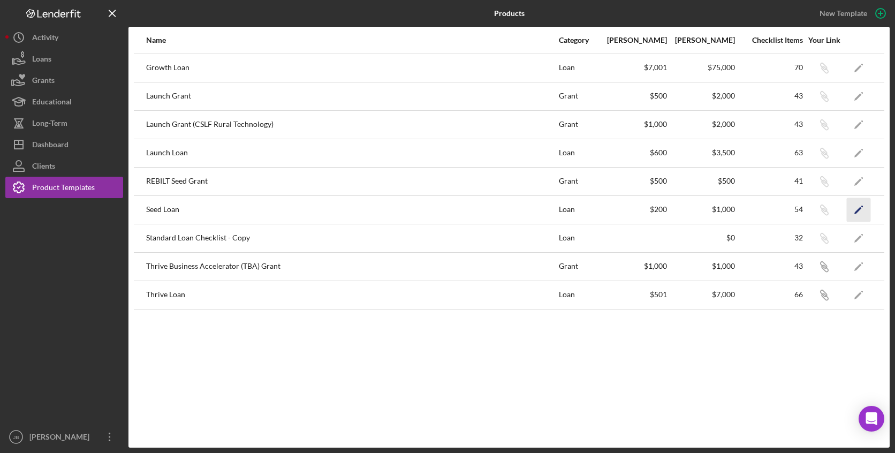
click at [770, 215] on icon "Icon/Edit" at bounding box center [858, 209] width 24 height 24
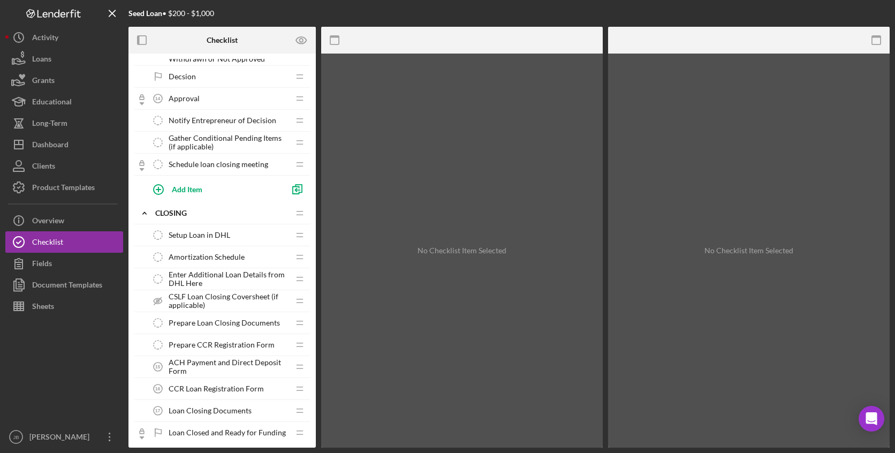
scroll to position [650, 0]
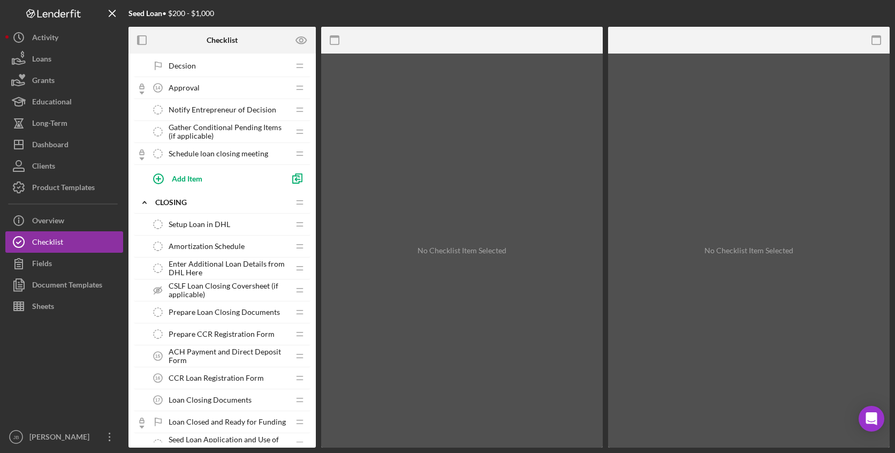
click at [216, 269] on span "Enter Additional Loan Details from DHL Here" at bounding box center [229, 268] width 120 height 17
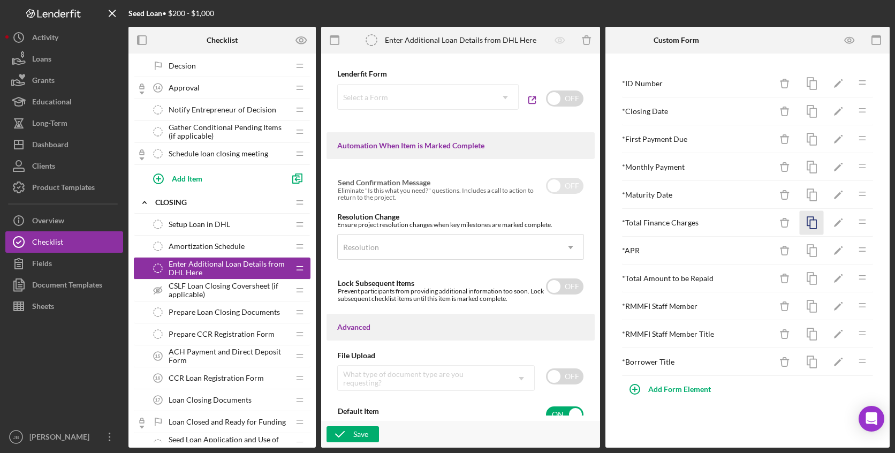
scroll to position [611, 0]
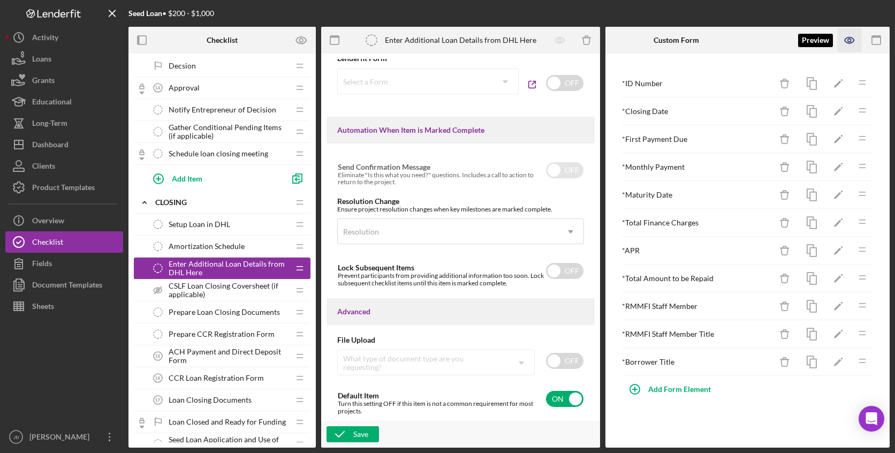
drag, startPoint x: 853, startPoint y: 41, endPoint x: 846, endPoint y: 45, distance: 8.2
click at [770, 41] on icon "button" at bounding box center [849, 40] width 24 height 24
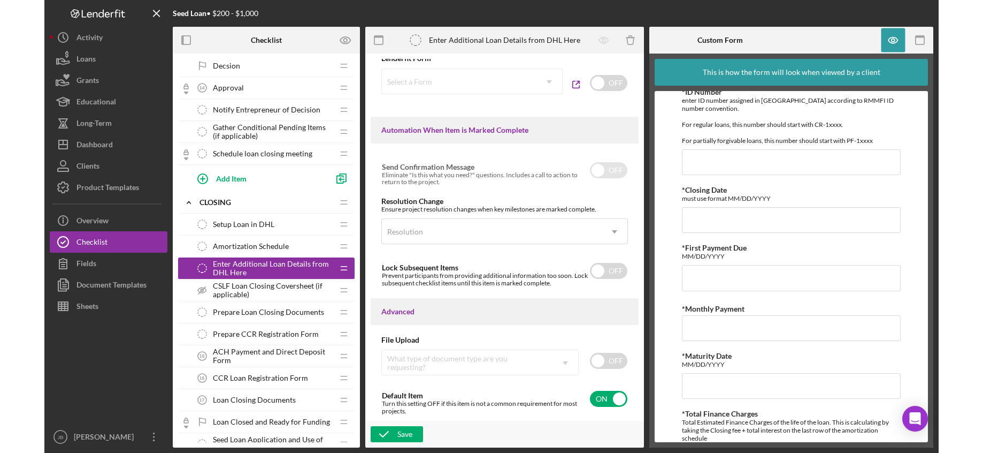
scroll to position [0, 0]
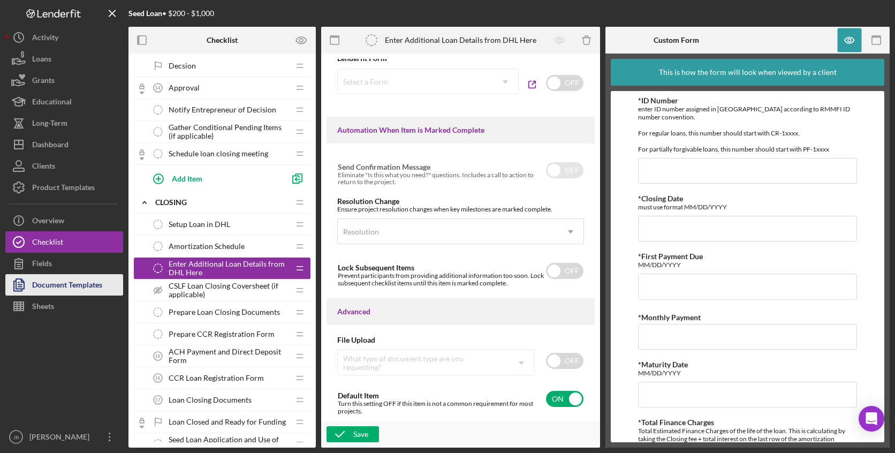
click at [71, 282] on div "Document Templates" at bounding box center [67, 286] width 70 height 24
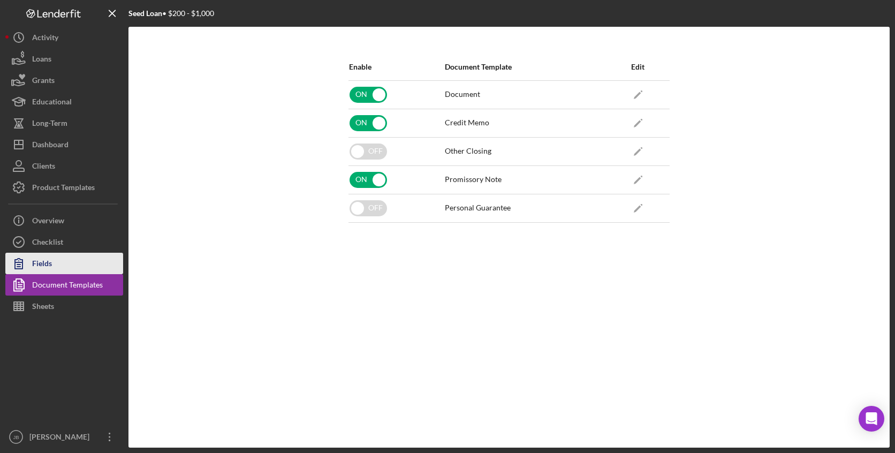
click at [54, 260] on button "Fields" at bounding box center [64, 263] width 118 height 21
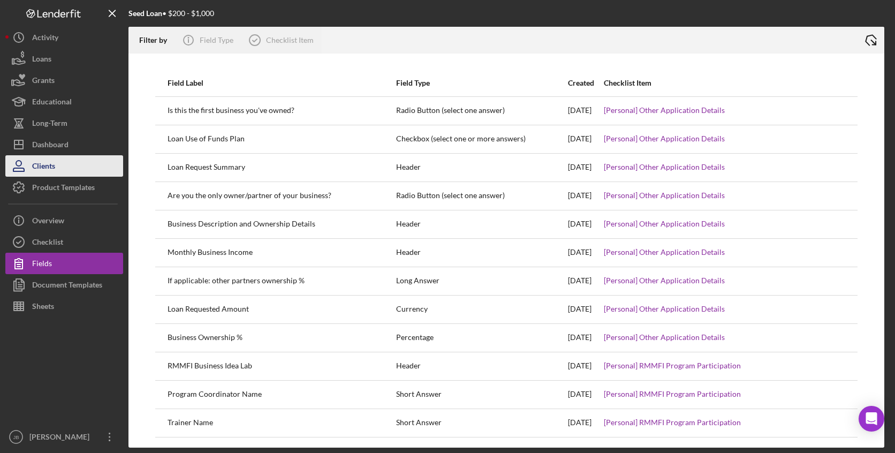
click at [54, 166] on div "Clients" at bounding box center [43, 167] width 23 height 24
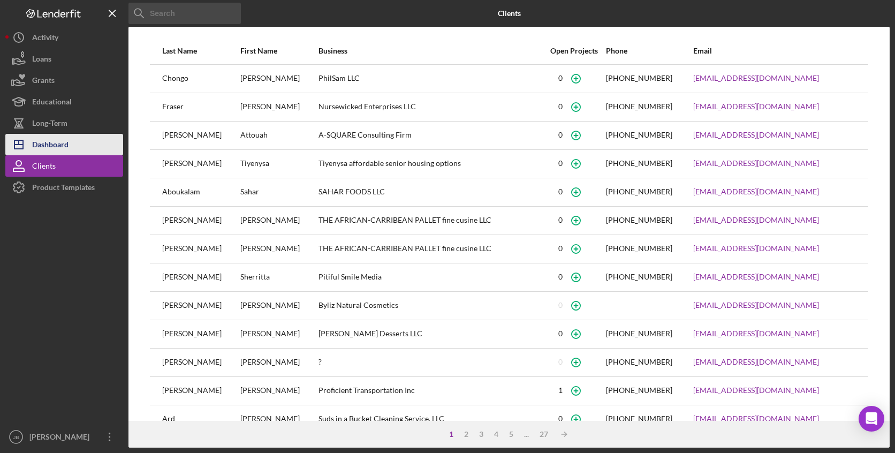
click at [55, 136] on div "Dashboard" at bounding box center [50, 146] width 36 height 24
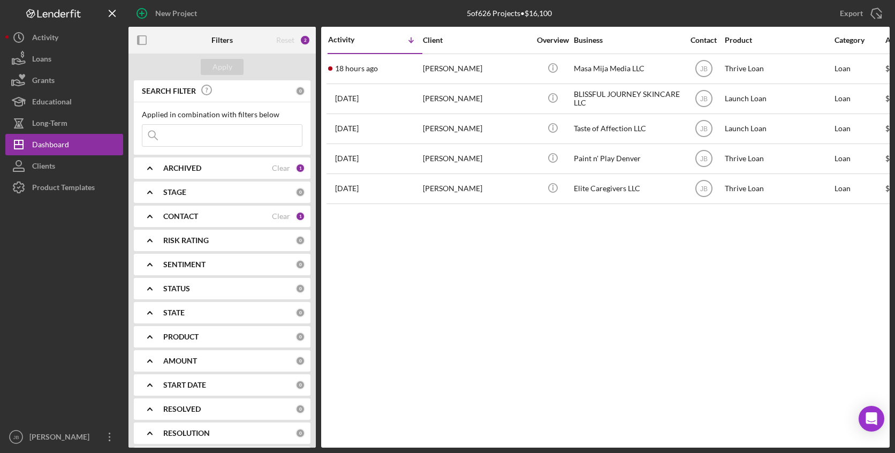
click at [770, 339] on div "New Project 5 of 626 Projects • $16,100 Export Icon/Export Filters Reset 2 Appl…" at bounding box center [447, 226] width 895 height 453
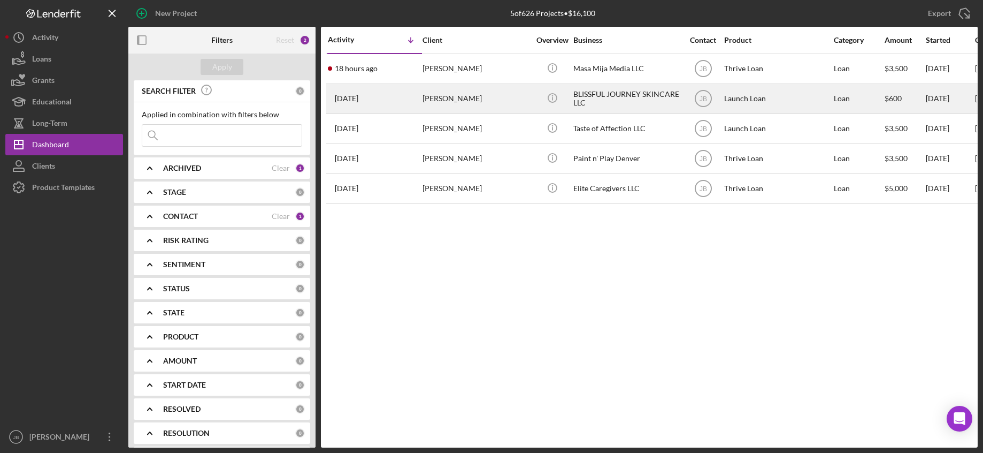
click at [435, 94] on div "[PERSON_NAME]" at bounding box center [476, 99] width 107 height 28
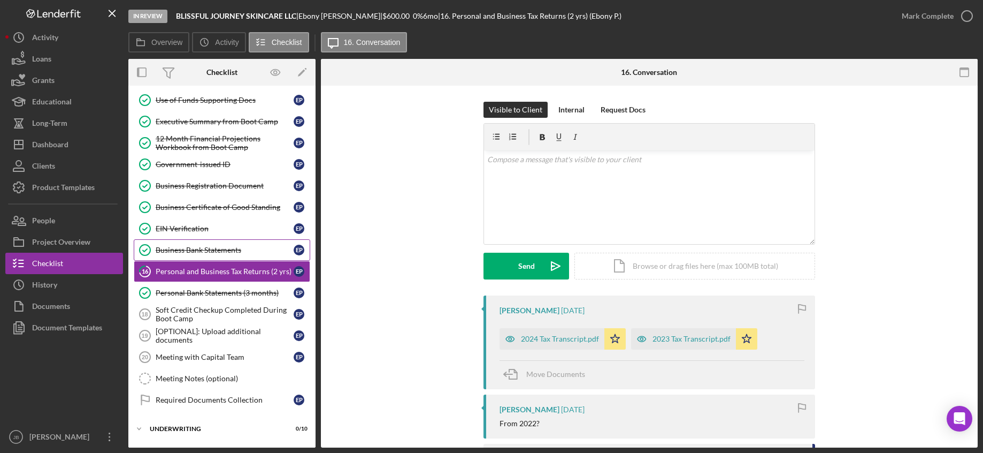
scroll to position [95, 0]
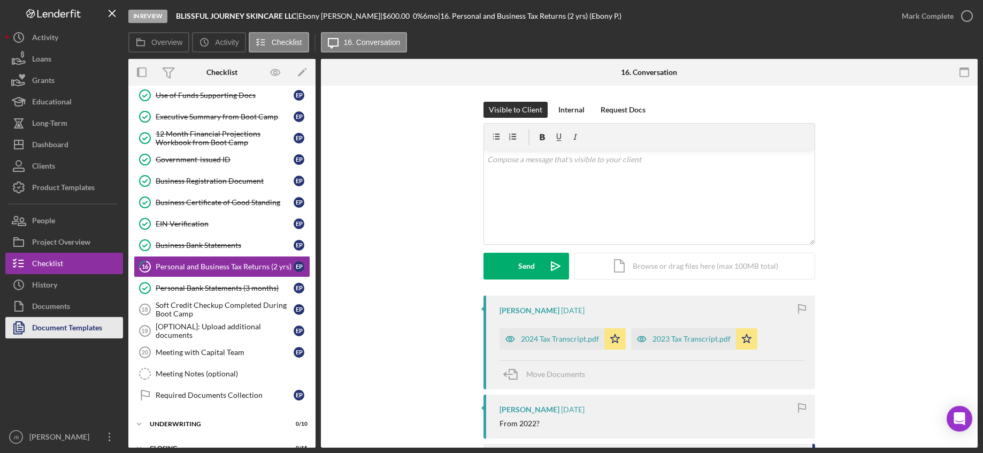
click at [77, 319] on div "Document Templates" at bounding box center [67, 329] width 70 height 24
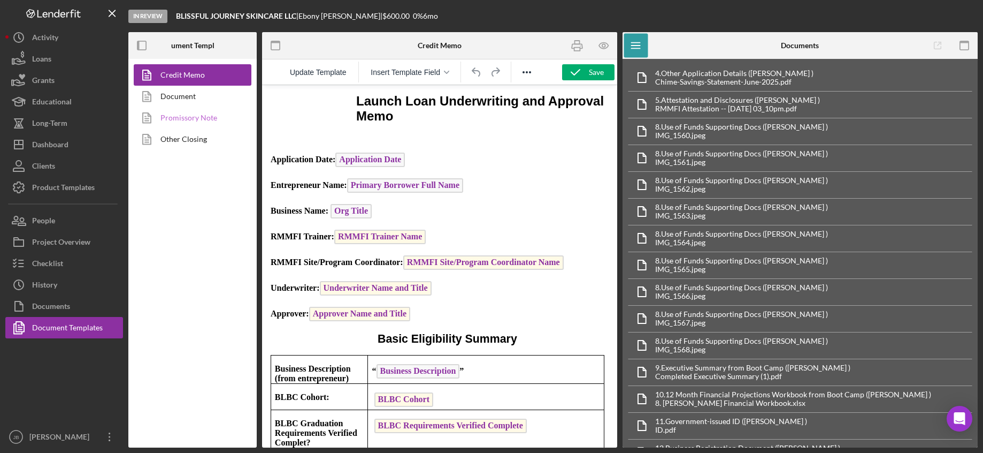
click at [201, 120] on link "Promissory Note" at bounding box center [190, 117] width 112 height 21
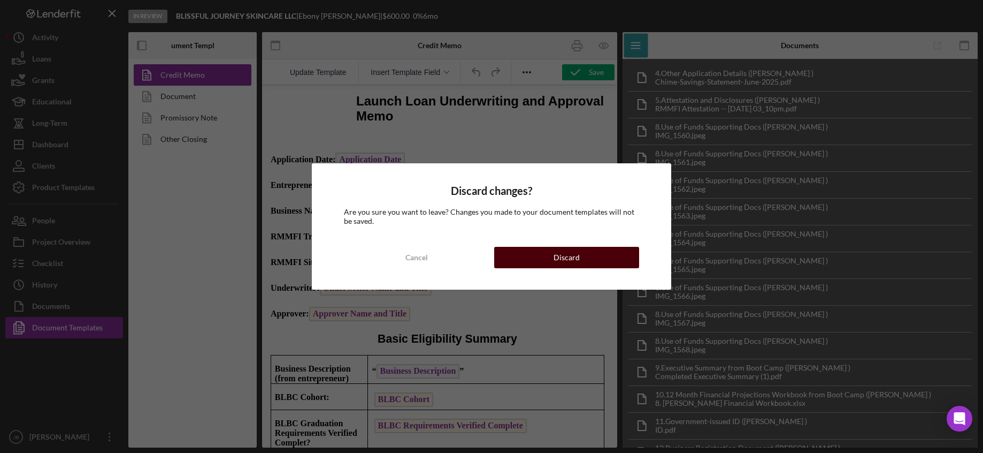
click at [594, 260] on button "Discard" at bounding box center [566, 257] width 145 height 21
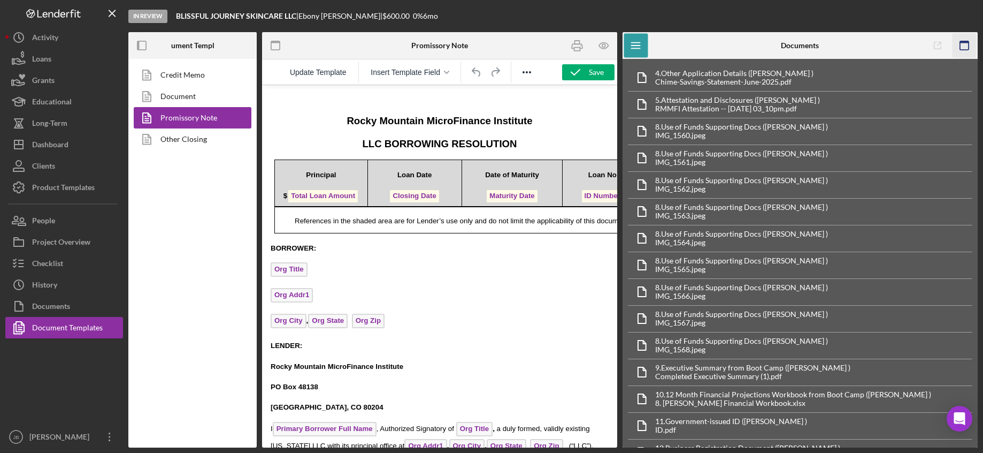
drag, startPoint x: 970, startPoint y: 43, endPoint x: 478, endPoint y: 95, distance: 493.9
click at [770, 43] on icon "button" at bounding box center [964, 46] width 24 height 24
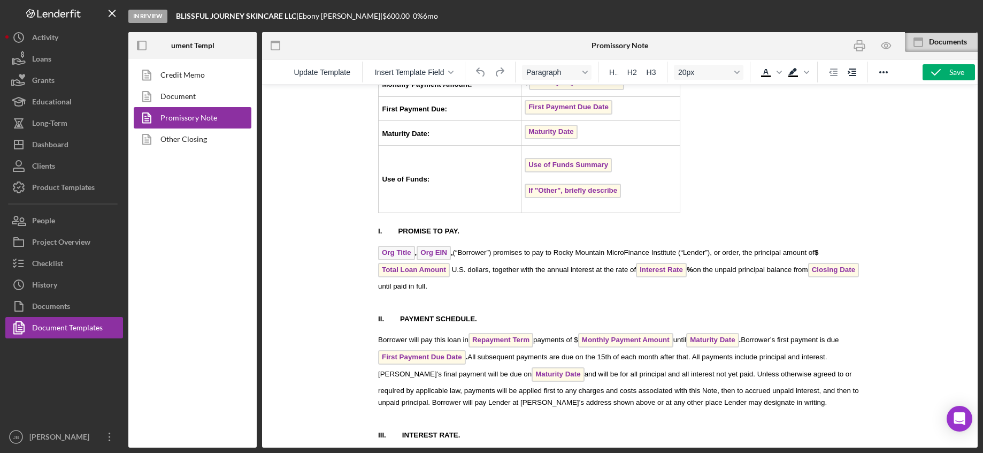
scroll to position [1638, 0]
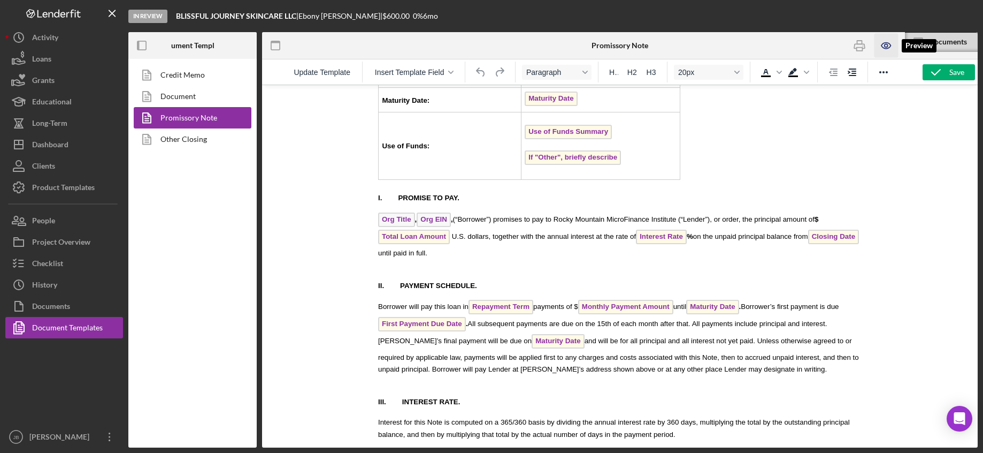
click at [770, 45] on icon "button" at bounding box center [886, 45] width 3 height 3
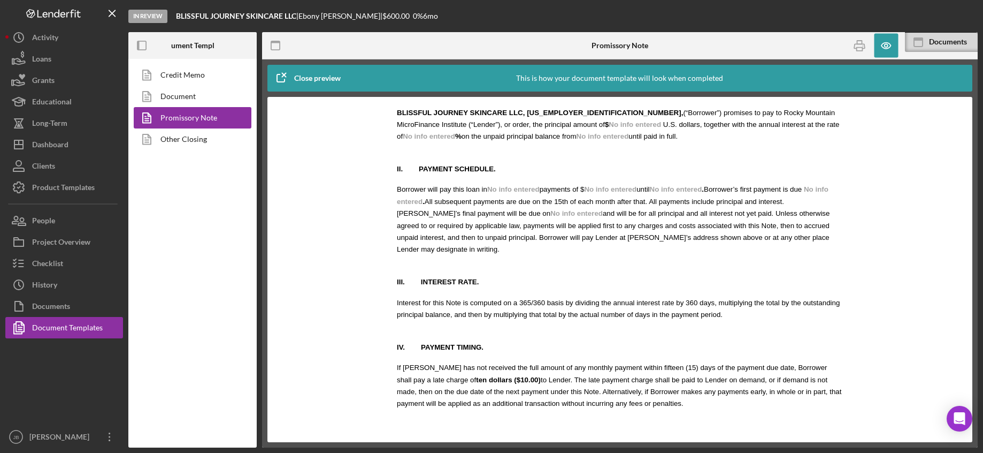
scroll to position [1639, 0]
click at [770, 38] on icon "button" at bounding box center [860, 46] width 24 height 24
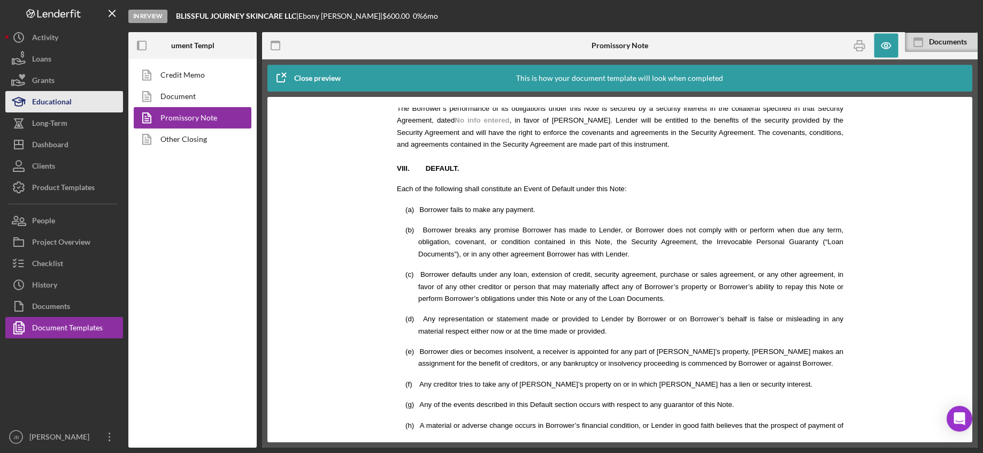
scroll to position [2176, 0]
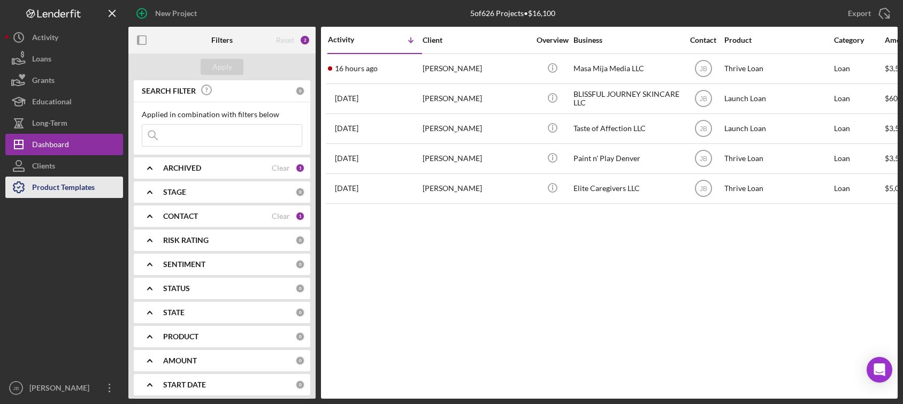
click at [79, 188] on div "Product Templates" at bounding box center [63, 189] width 63 height 24
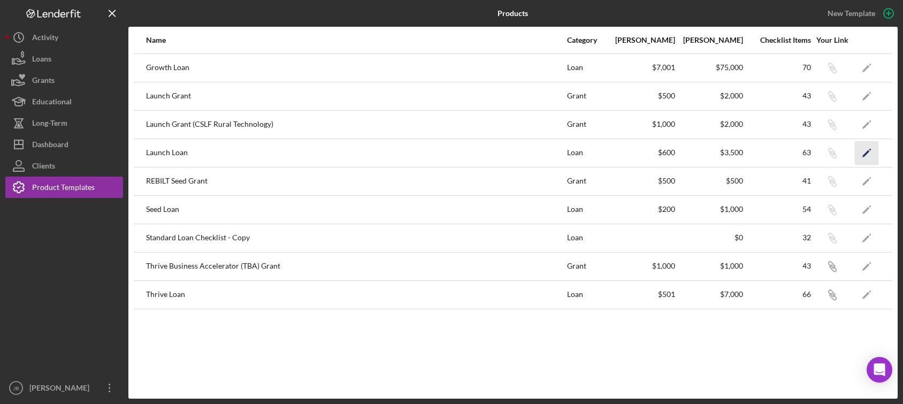
click at [871, 151] on icon "Icon/Edit" at bounding box center [867, 153] width 24 height 24
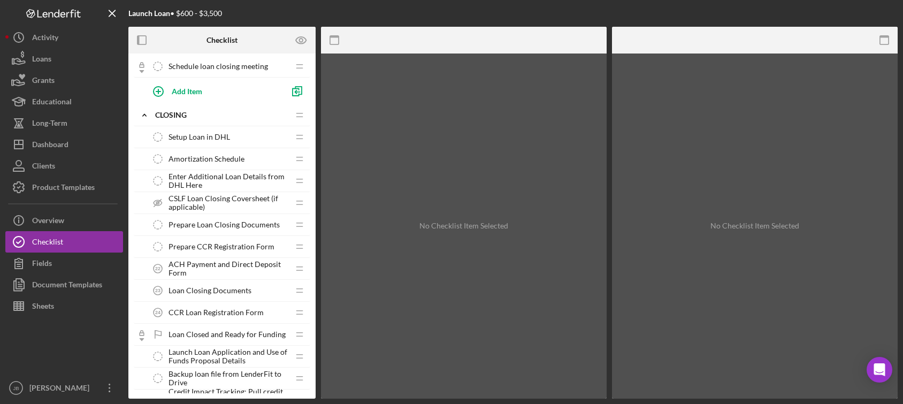
scroll to position [910, 0]
click at [241, 184] on span "Enter Additional Loan Details from DHL Here" at bounding box center [229, 182] width 120 height 17
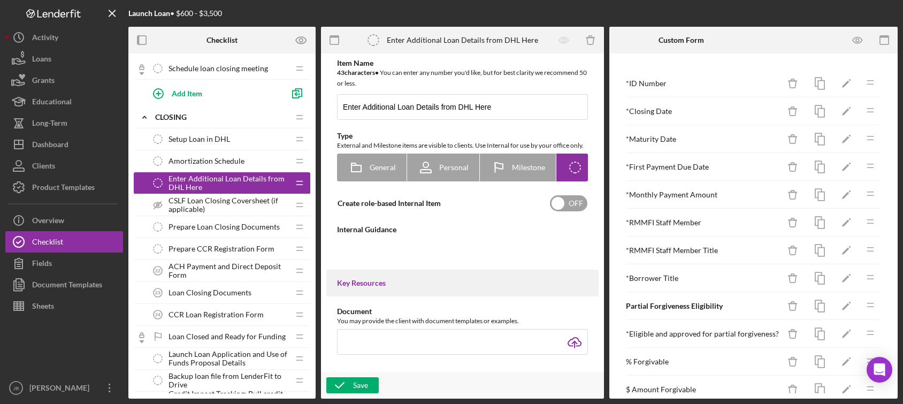
type textarea "<div>Use this form to enter the following information about the loan in DHL, wh…"
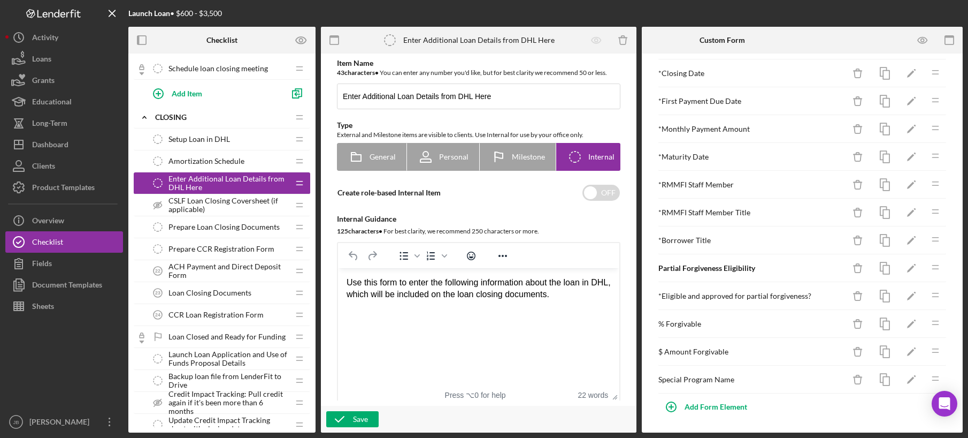
scroll to position [39, 0]
click at [676, 403] on icon "button" at bounding box center [671, 405] width 27 height 27
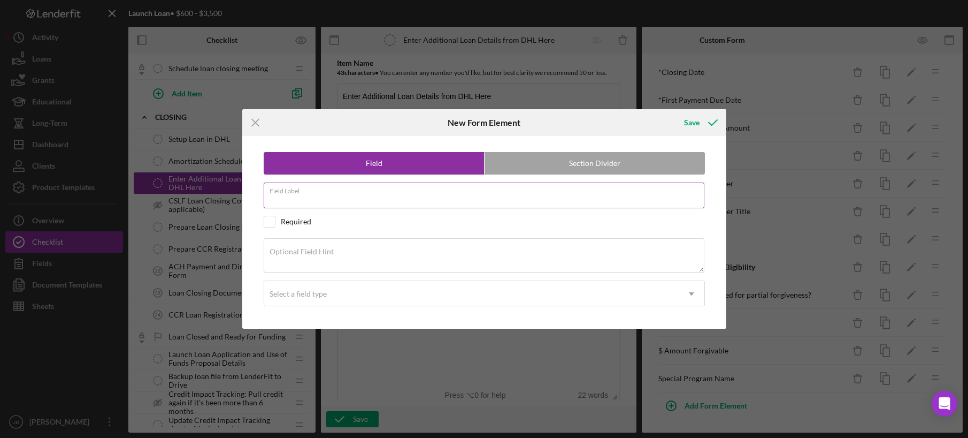
click at [351, 199] on input "Field Label" at bounding box center [484, 195] width 441 height 26
type input "T"
type input "Copy - Total Finance Charges"
click at [271, 222] on input "checkbox" at bounding box center [269, 221] width 11 height 11
checkbox input "true"
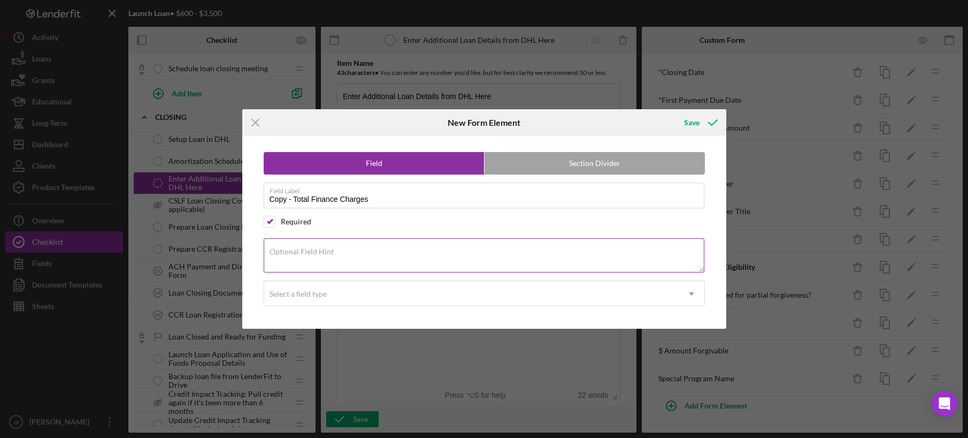
click at [284, 250] on label "Optional Field Hint" at bounding box center [302, 251] width 64 height 9
click at [284, 250] on textarea "Optional Field Hint" at bounding box center [484, 255] width 441 height 34
click at [274, 263] on textarea "Optional Field Hint" at bounding box center [484, 255] width 441 height 34
paste textarea "Total Estimated Finance Charges of the life of the loan. This is calculating by…"
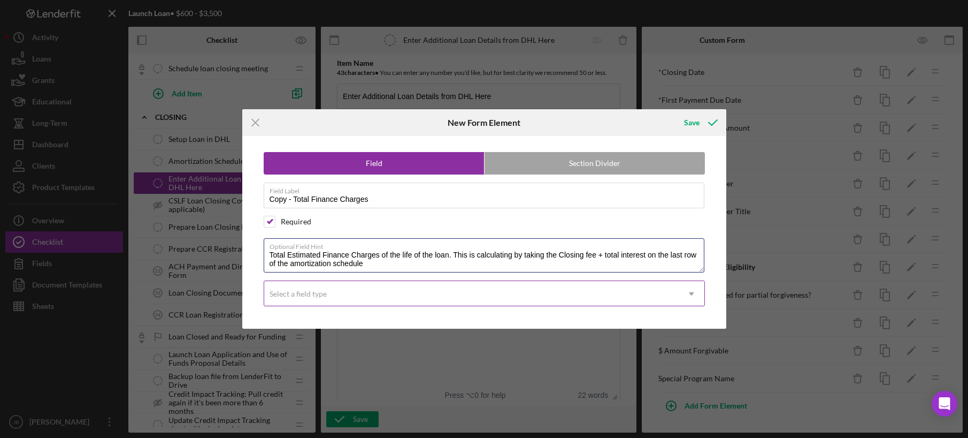
type textarea "Total Estimated Finance Charges of the life of the loan. This is calculating by…"
click at [366, 295] on div "Select a field type" at bounding box center [471, 293] width 415 height 25
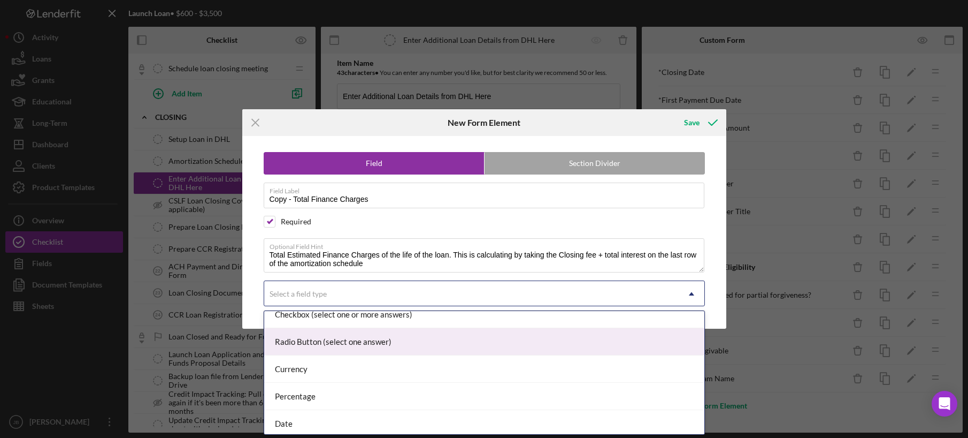
scroll to position [93, 0]
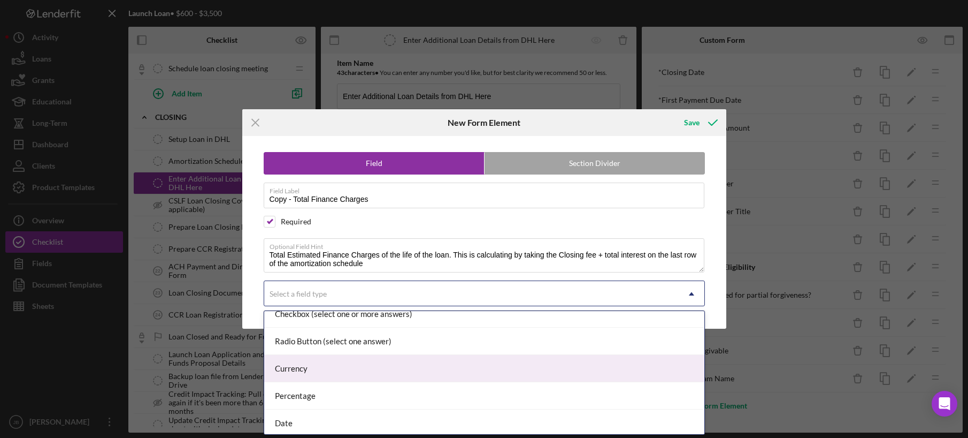
click at [344, 367] on div "Currency" at bounding box center [484, 368] width 440 height 27
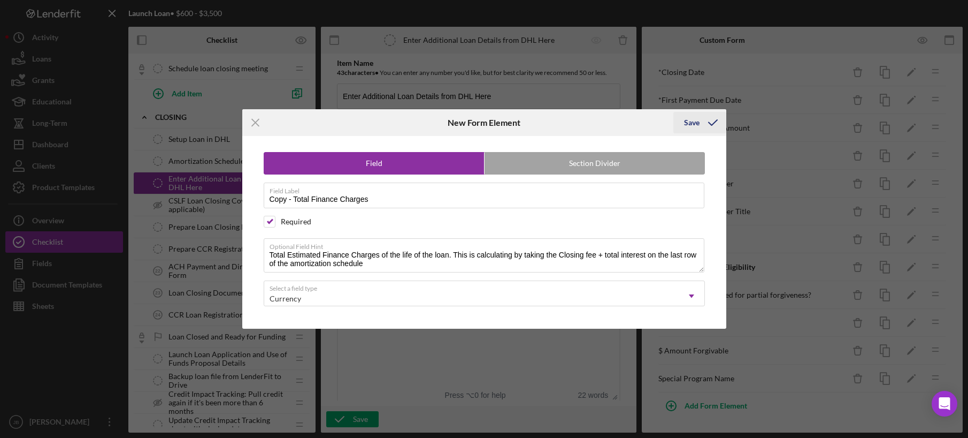
click at [696, 118] on div "Save" at bounding box center [692, 122] width 16 height 21
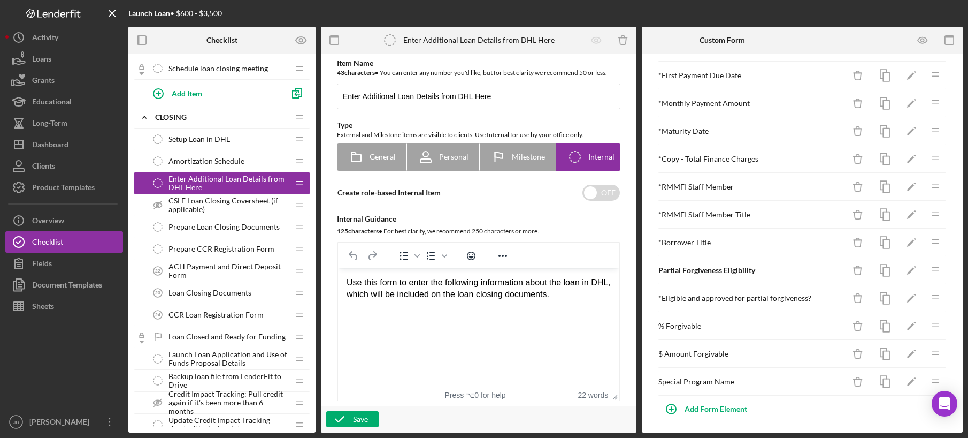
scroll to position [62, 0]
drag, startPoint x: 928, startPoint y: 388, endPoint x: 905, endPoint y: 26, distance: 362.5
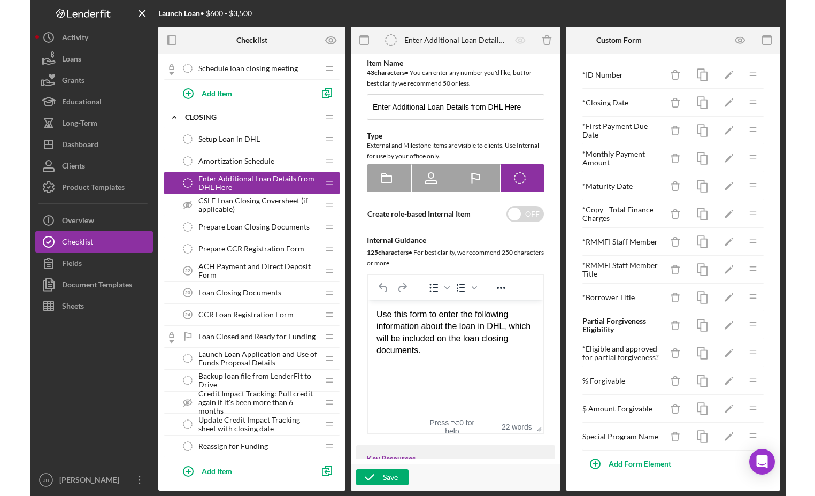
scroll to position [9, 0]
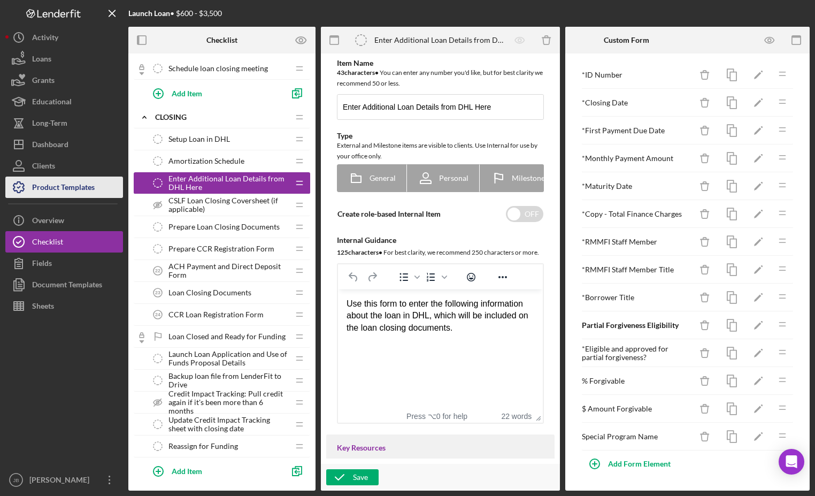
click at [59, 184] on div "Product Templates" at bounding box center [63, 189] width 63 height 24
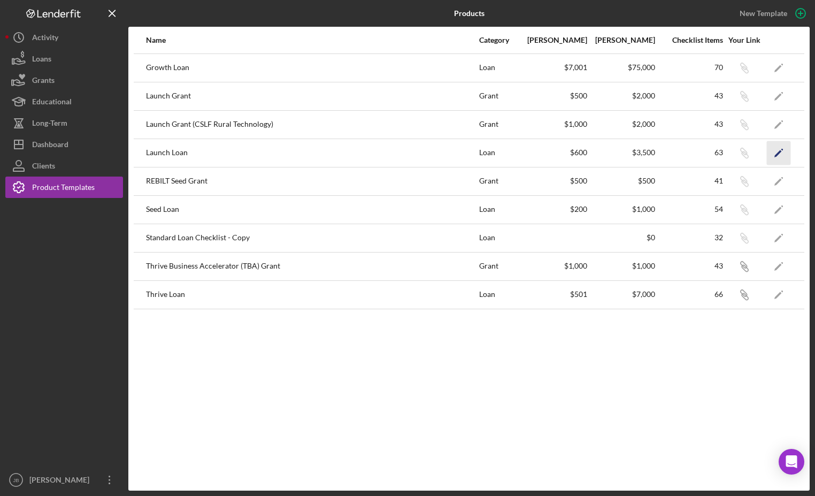
click at [777, 156] on icon "Icon/Edit" at bounding box center [779, 153] width 24 height 24
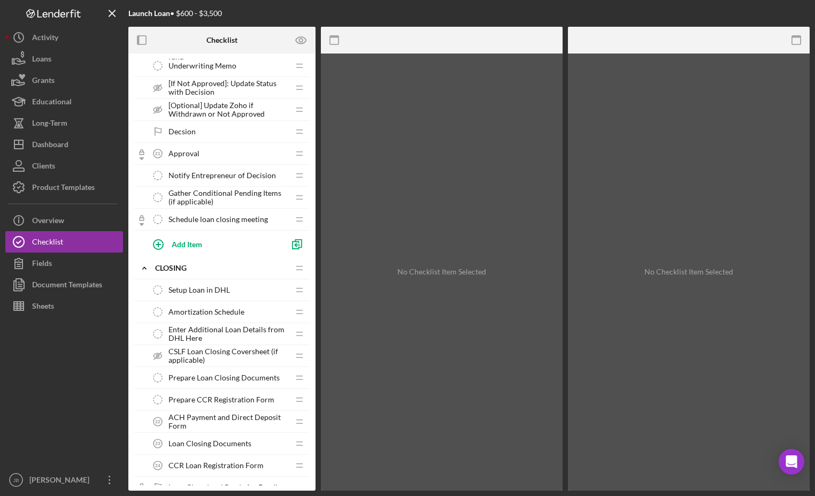
scroll to position [799, 0]
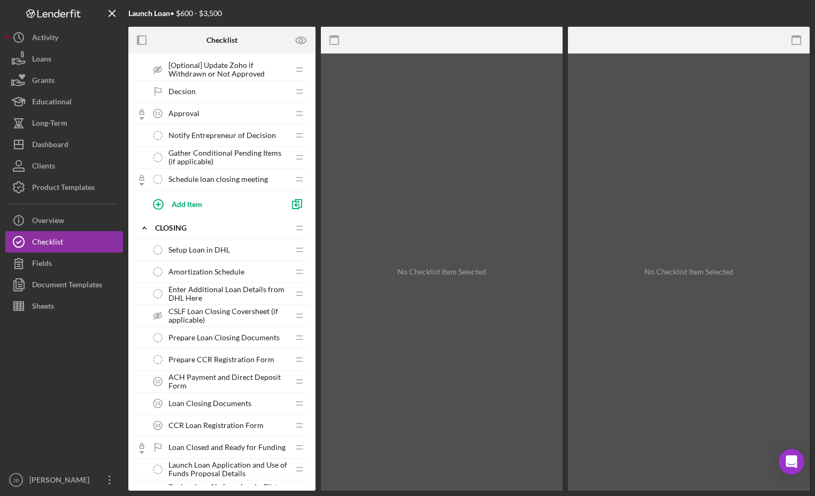
click at [217, 294] on span "Enter Additional Loan Details from DHL Here" at bounding box center [229, 293] width 120 height 17
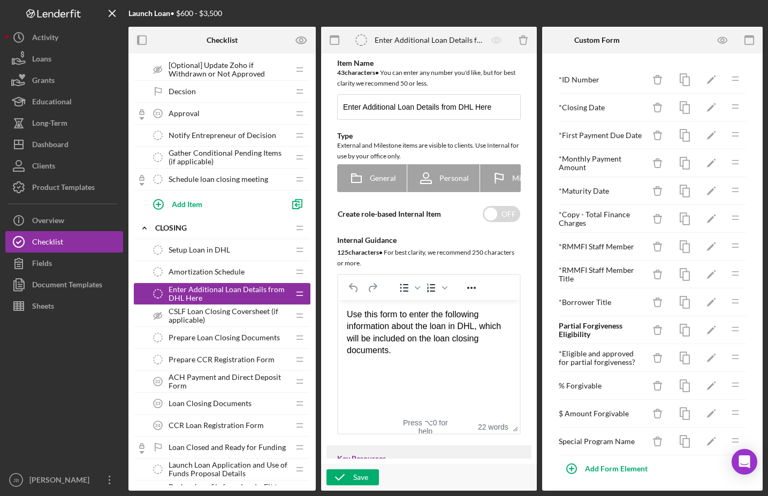
scroll to position [9, 0]
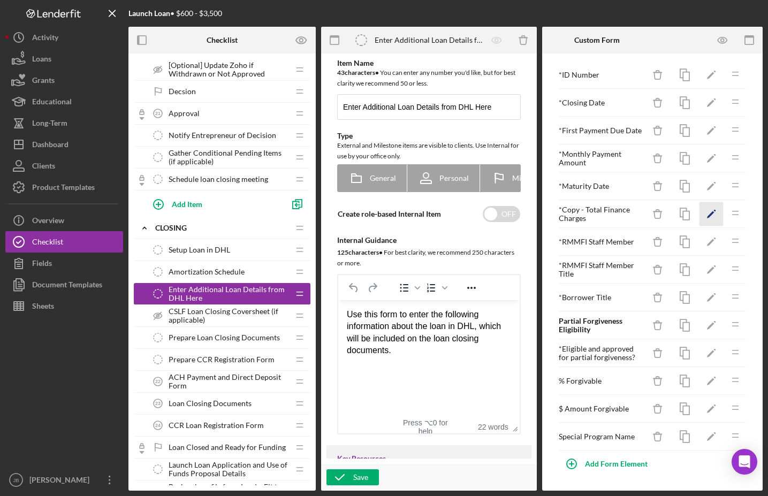
click at [707, 218] on icon "Icon/Edit" at bounding box center [711, 214] width 24 height 24
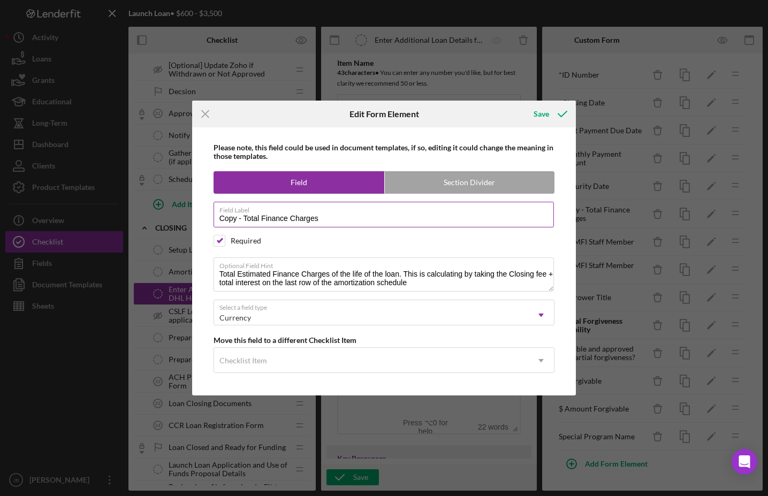
click at [241, 220] on input "Copy - Total Finance Charges" at bounding box center [383, 215] width 341 height 26
type input "Total Finance Charges"
click at [544, 117] on div "Save" at bounding box center [541, 113] width 16 height 21
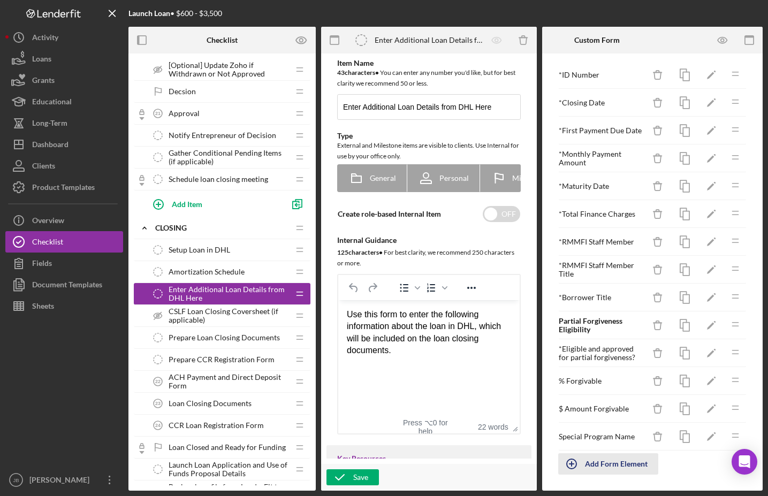
click at [574, 403] on icon "button" at bounding box center [571, 464] width 27 height 27
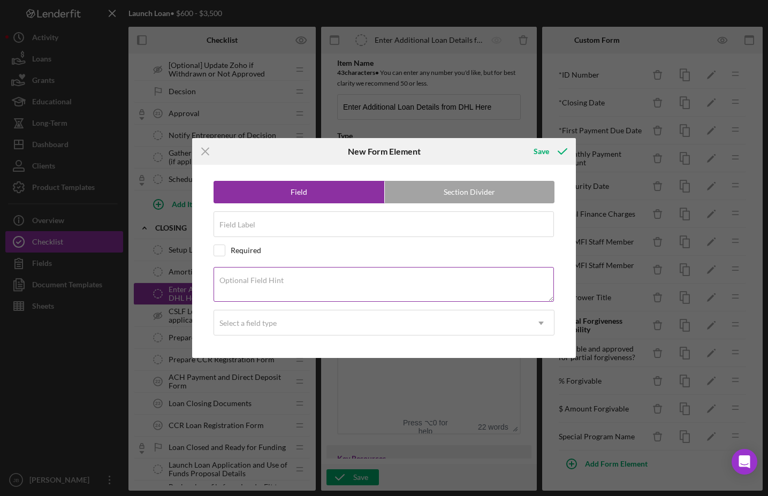
click at [234, 293] on textarea "Optional Field Hint" at bounding box center [383, 284] width 341 height 34
paste textarea "Annual Percentage Rate. This is the amount in "APR percent" on DHL terms tab, g…"
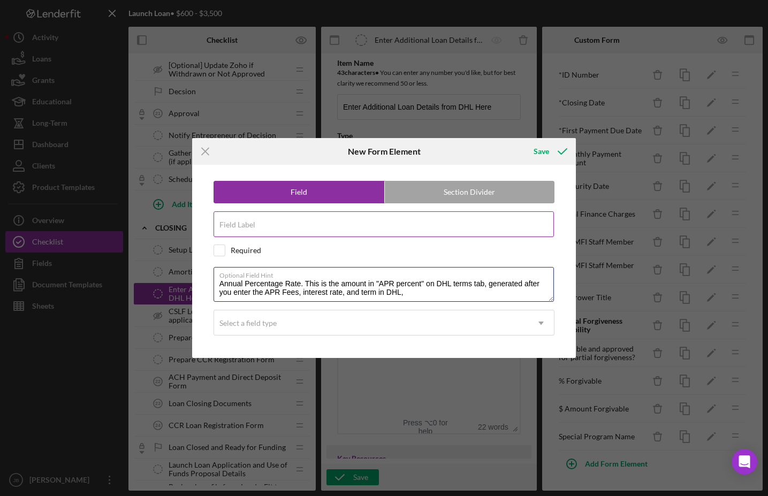
type textarea "Annual Percentage Rate. This is the amount in "APR percent" on DHL terms tab, g…"
click at [255, 229] on input "Field Label" at bounding box center [383, 224] width 341 height 26
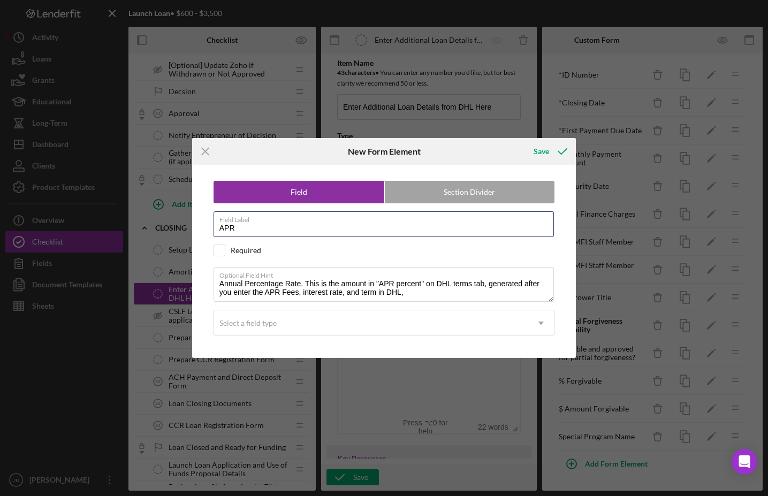
type input "APR"
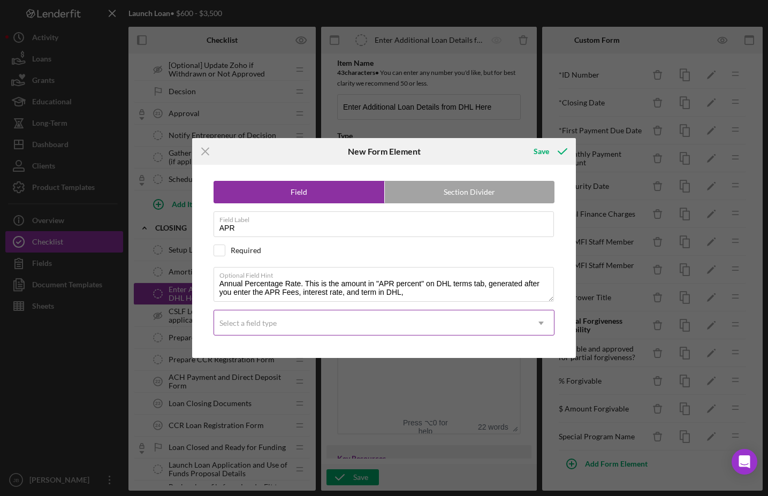
click at [362, 321] on div "Select a field type" at bounding box center [371, 323] width 315 height 25
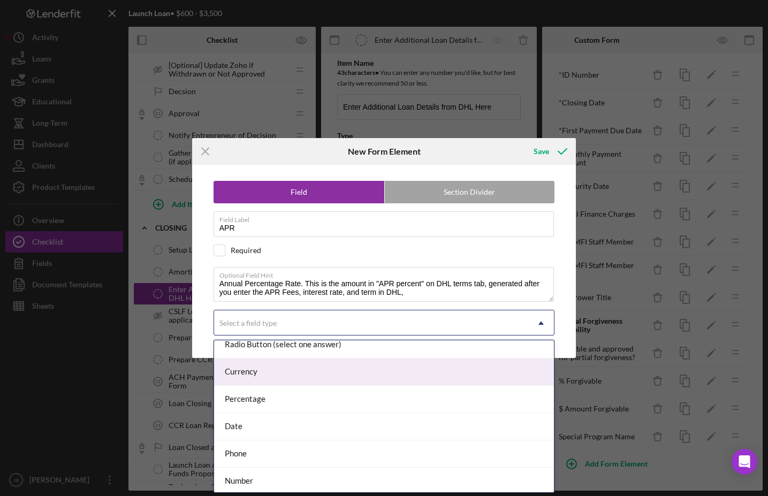
scroll to position [121, 0]
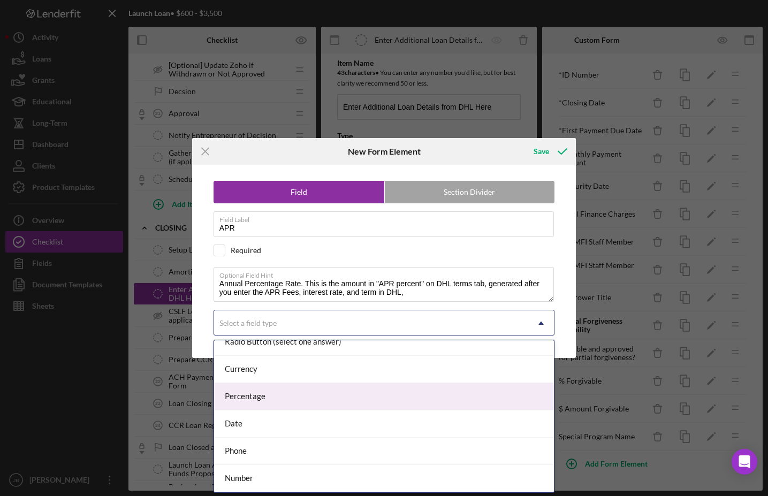
click at [342, 390] on div "Percentage" at bounding box center [384, 396] width 340 height 27
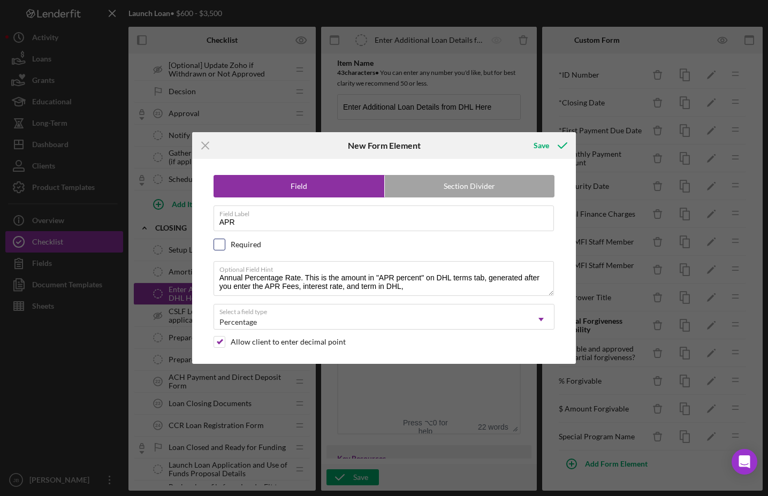
click at [217, 246] on input "checkbox" at bounding box center [219, 244] width 11 height 11
checkbox input "true"
click at [552, 145] on icon "submit" at bounding box center [562, 145] width 27 height 27
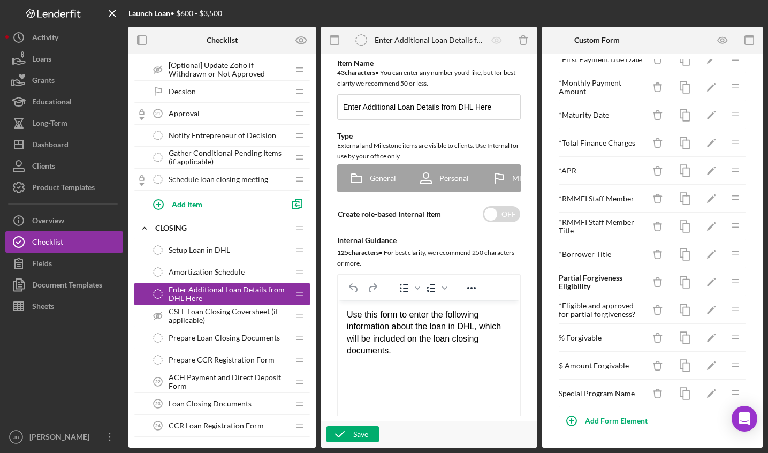
scroll to position [78, 0]
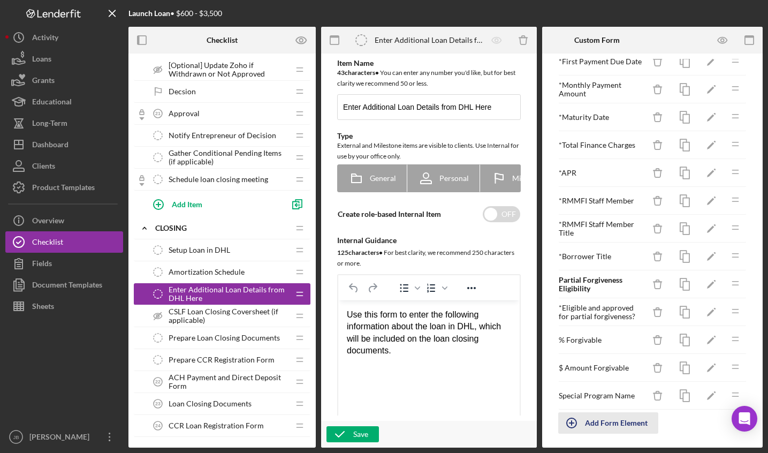
click at [589, 403] on div "Add Form Element" at bounding box center [616, 422] width 63 height 21
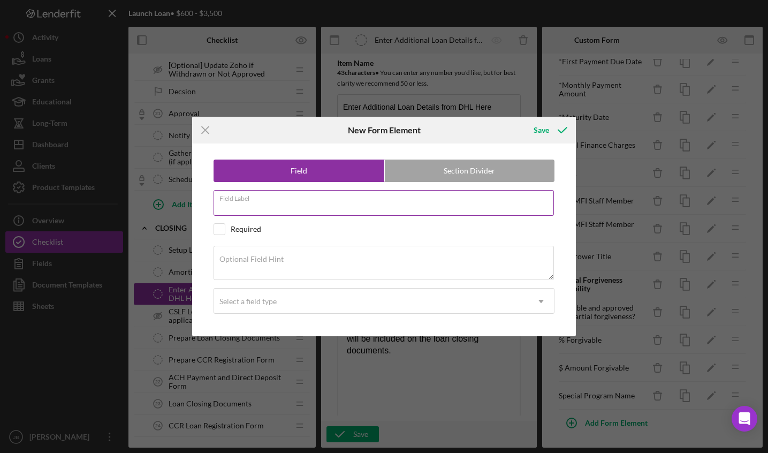
click at [264, 205] on input "Field Label" at bounding box center [383, 203] width 341 height 26
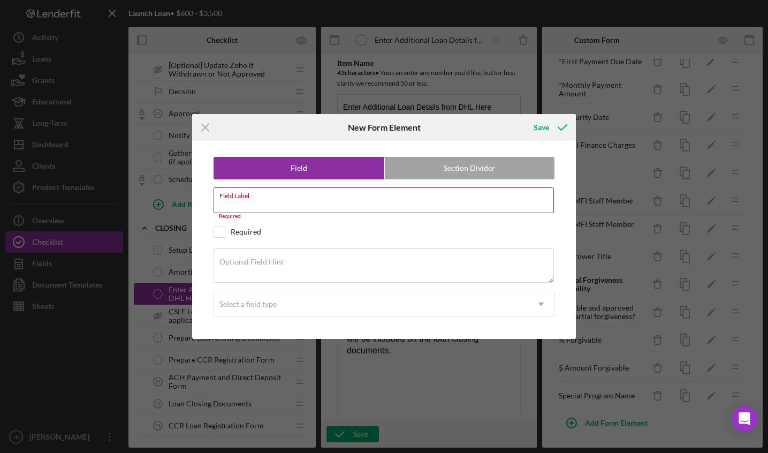
click at [224, 207] on input "Field Label" at bounding box center [383, 200] width 341 height 26
paste input "Total Amount to be Repaid"
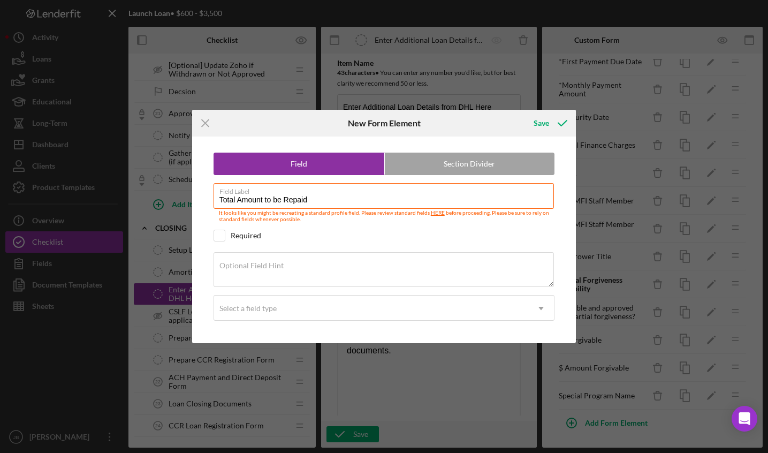
type input "Total Amount to be Repaid"
drag, startPoint x: 223, startPoint y: 235, endPoint x: 238, endPoint y: 264, distance: 32.5
click at [222, 236] on input "checkbox" at bounding box center [219, 235] width 11 height 11
checkbox input "true"
click at [228, 265] on label "Optional Field Hint" at bounding box center [251, 265] width 64 height 9
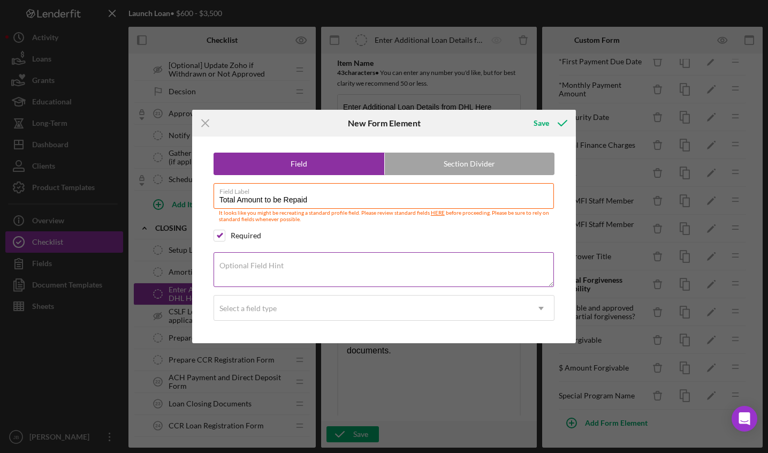
click at [228, 265] on textarea "Optional Field Hint" at bounding box center [383, 269] width 341 height 34
paste textarea "Total Estimated Amount to be Repaid over the life of the loan. Approved Amount …"
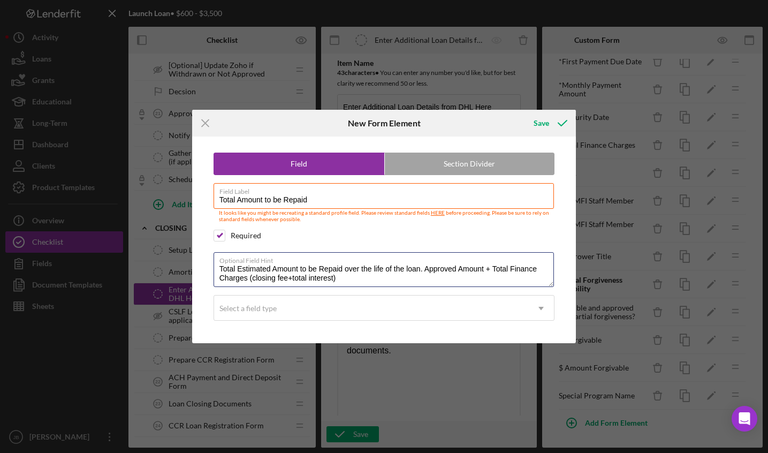
type textarea "Total Estimated Amount to be Repaid over the life of the loan. Approved Amount …"
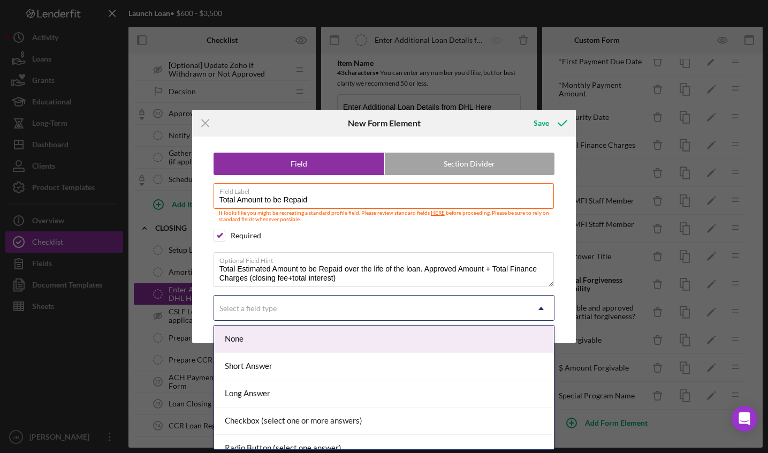
click at [540, 309] on use at bounding box center [540, 308] width 5 height 3
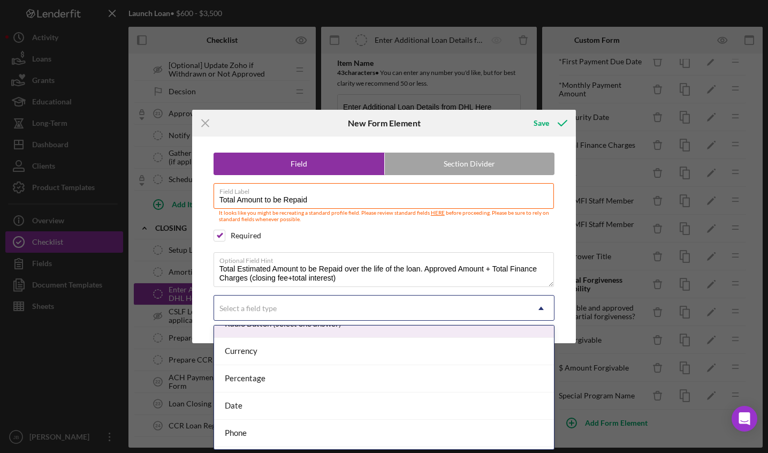
scroll to position [146, 0]
click at [334, 329] on div "Currency" at bounding box center [384, 329] width 340 height 27
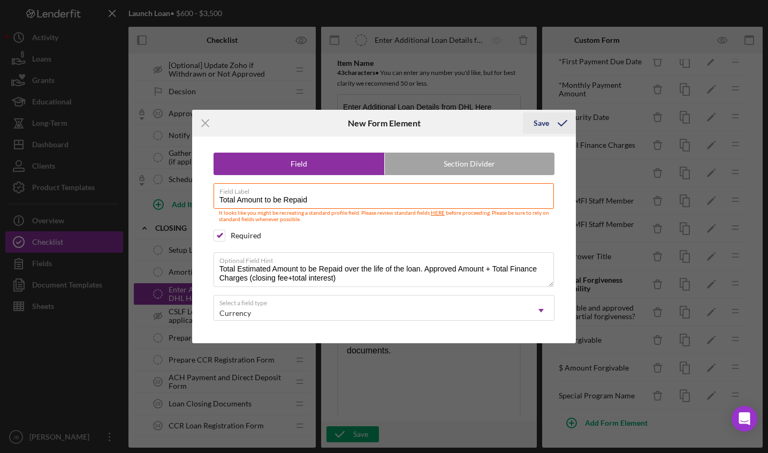
click at [536, 125] on div "Save" at bounding box center [541, 122] width 16 height 21
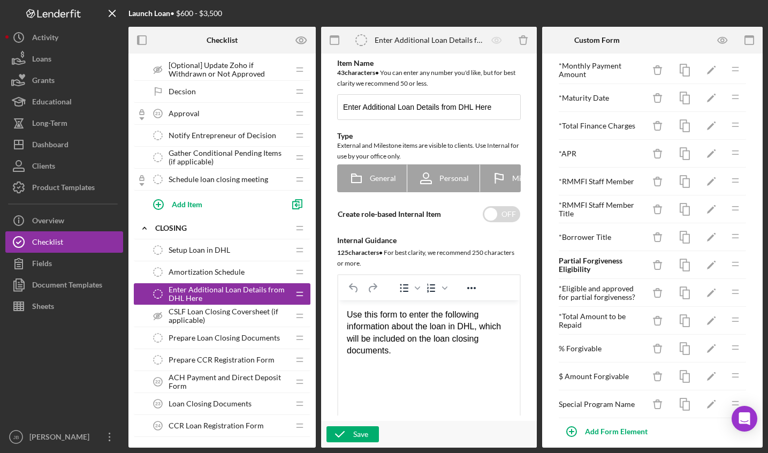
scroll to position [108, 0]
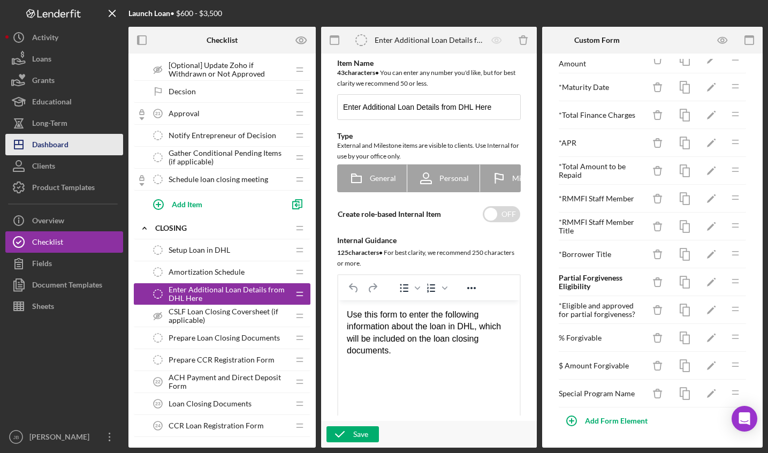
click at [59, 145] on div "Dashboard" at bounding box center [50, 146] width 36 height 24
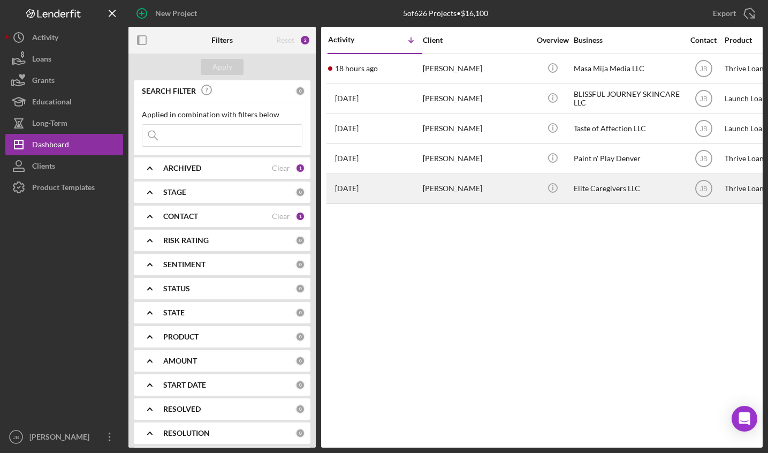
click at [383, 182] on div "2 months ago Sherelle Moultry" at bounding box center [375, 188] width 94 height 28
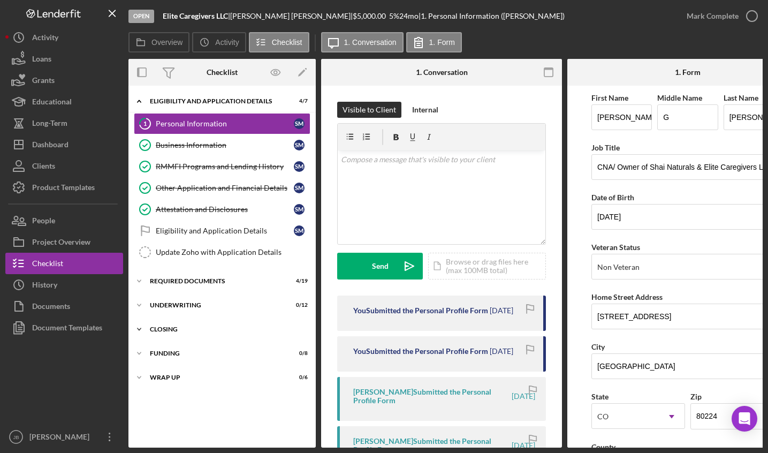
click at [182, 324] on div "Icon/Expander CLOSING 0 / 14" at bounding box center [221, 328] width 187 height 21
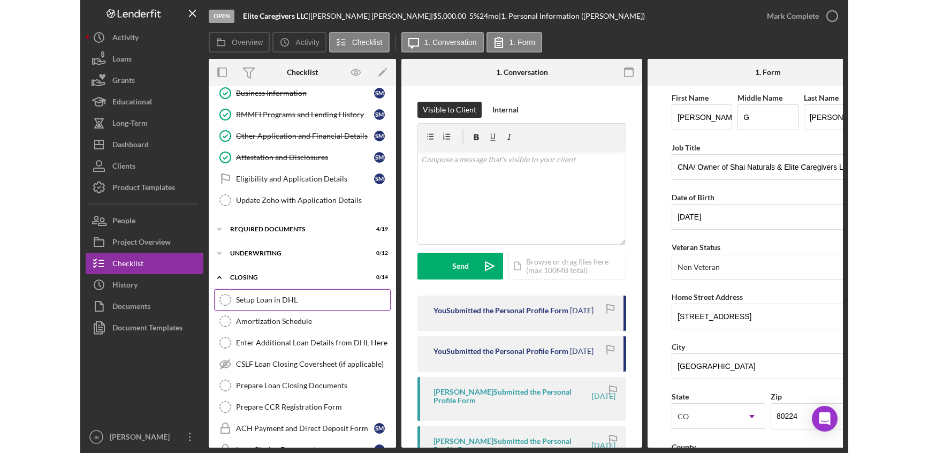
scroll to position [72, 0]
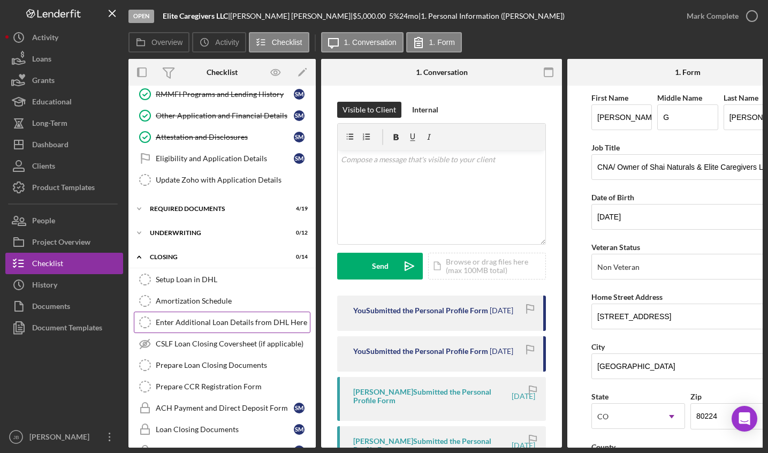
click at [222, 317] on link "Enter Additional Loan Details from DHL Here Enter Additional Loan Details from …" at bounding box center [222, 321] width 177 height 21
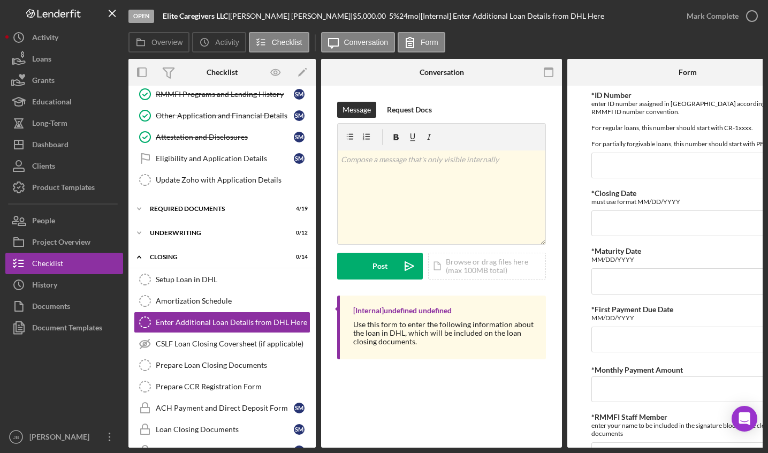
click at [626, 42] on div "Overview Icon/History Activity Checklist Icon/Message Conversation Form" at bounding box center [445, 42] width 634 height 21
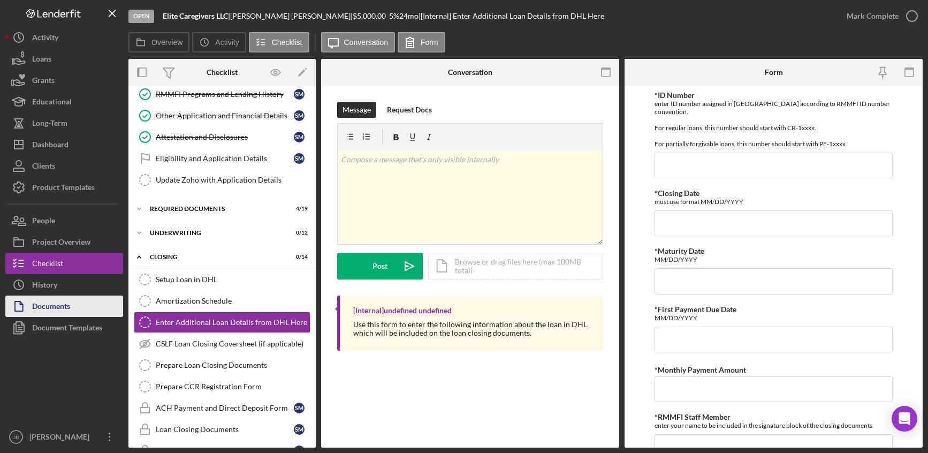
click at [65, 303] on div "Documents" at bounding box center [51, 307] width 38 height 24
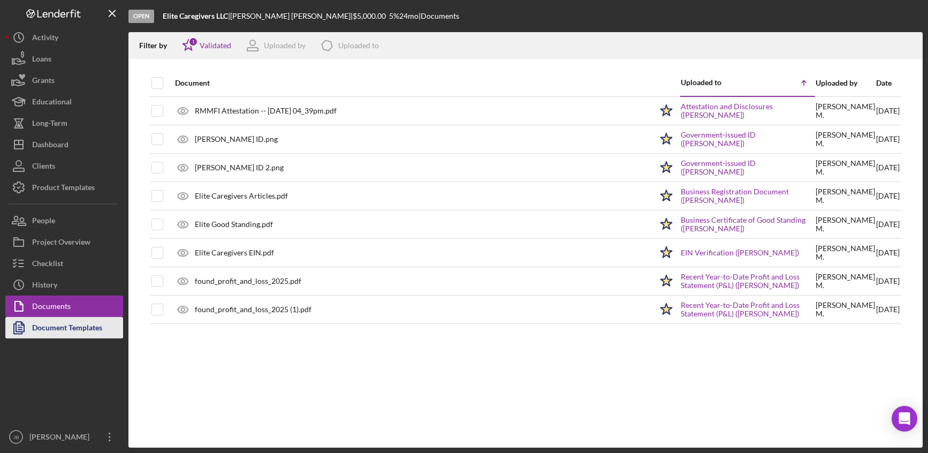
click at [75, 322] on div "Document Templates" at bounding box center [67, 329] width 70 height 24
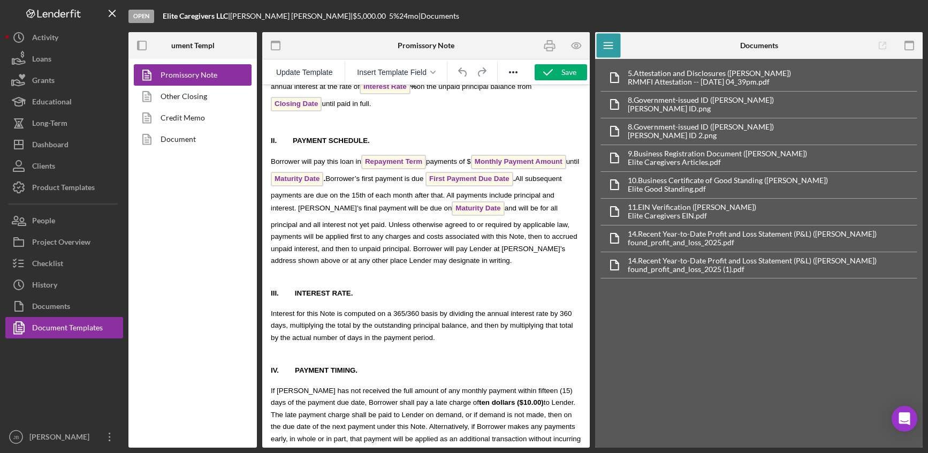
scroll to position [1922, 0]
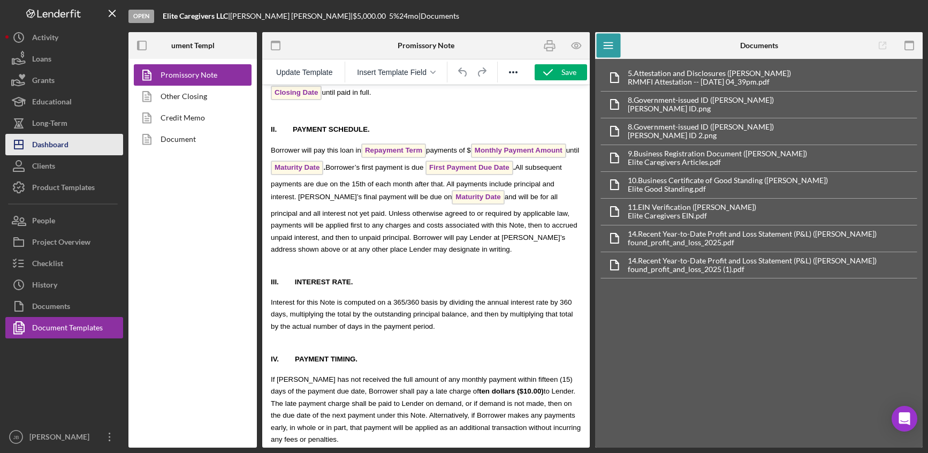
click at [66, 150] on div "Dashboard" at bounding box center [50, 146] width 36 height 24
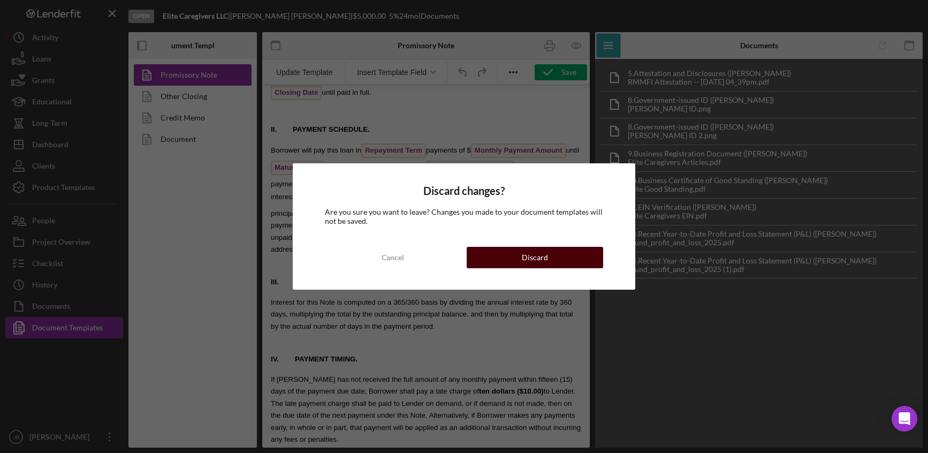
click at [485, 264] on button "Discard" at bounding box center [535, 257] width 136 height 21
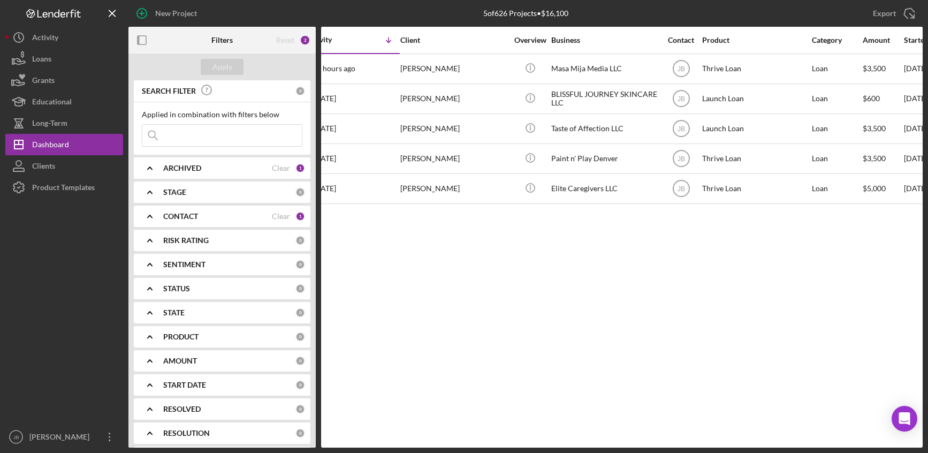
scroll to position [0, 26]
click at [783, 300] on div "Activity Icon/Table Sort Arrow Client Overview Business Contact Product Categor…" at bounding box center [621, 237] width 601 height 421
click at [259, 215] on div "CONTACT" at bounding box center [217, 216] width 109 height 9
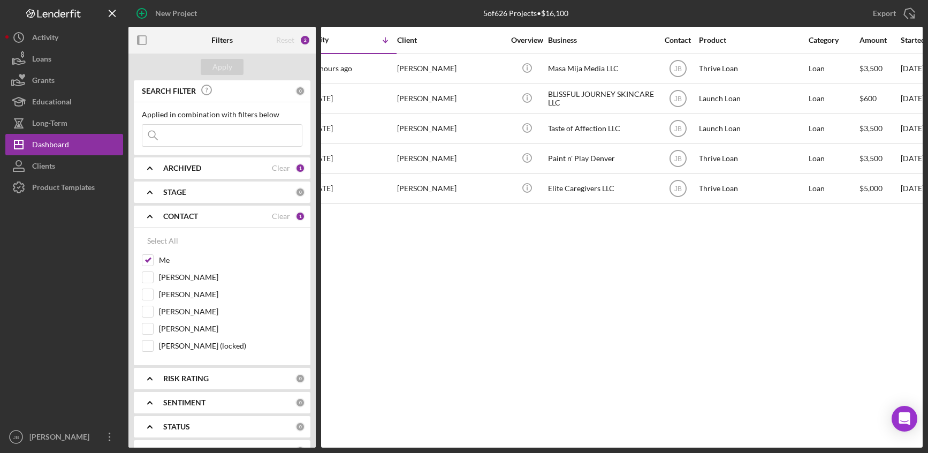
click at [506, 295] on div "Activity Icon/Table Sort Arrow Client Overview Business Contact Product Categor…" at bounding box center [621, 237] width 601 height 421
click at [93, 263] on div at bounding box center [64, 312] width 118 height 228
click at [68, 248] on div at bounding box center [64, 312] width 118 height 228
click at [70, 190] on div "Product Templates" at bounding box center [63, 189] width 63 height 24
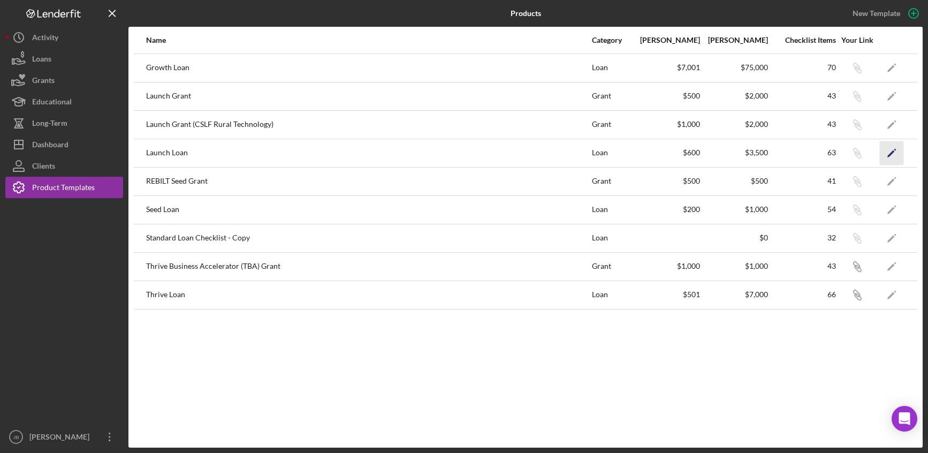
click at [894, 156] on icon "Icon/Edit" at bounding box center [892, 153] width 24 height 24
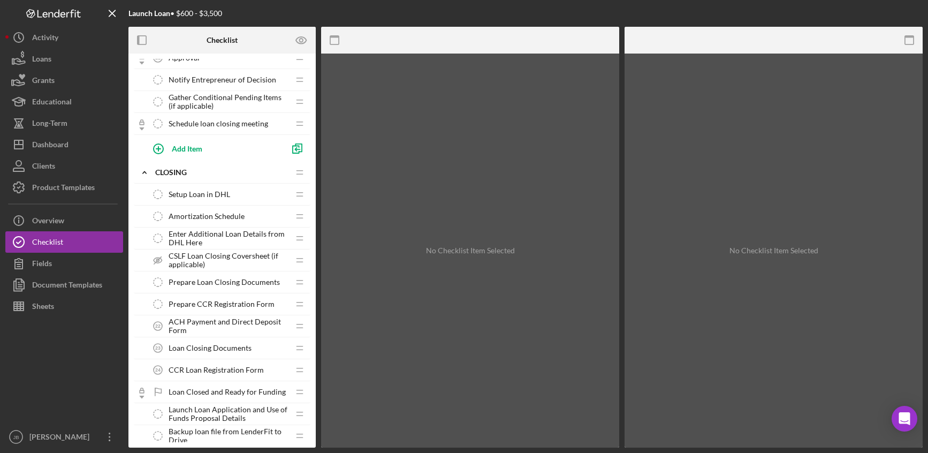
scroll to position [912, 0]
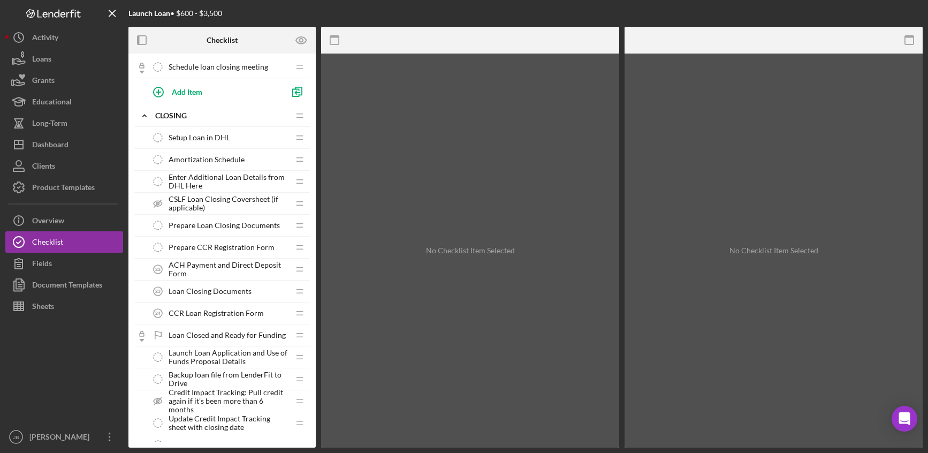
click at [182, 174] on span "Enter Additional Loan Details from DHL Here" at bounding box center [229, 181] width 120 height 17
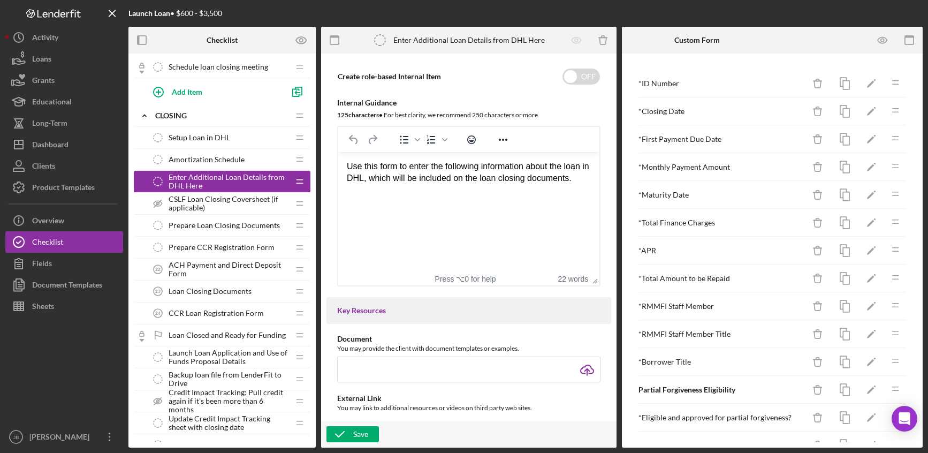
scroll to position [132, 0]
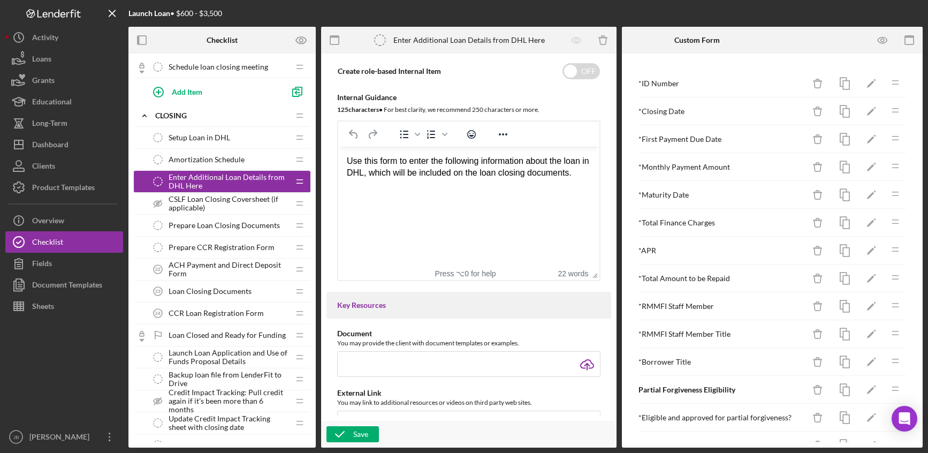
click at [11, 375] on div at bounding box center [64, 371] width 118 height 109
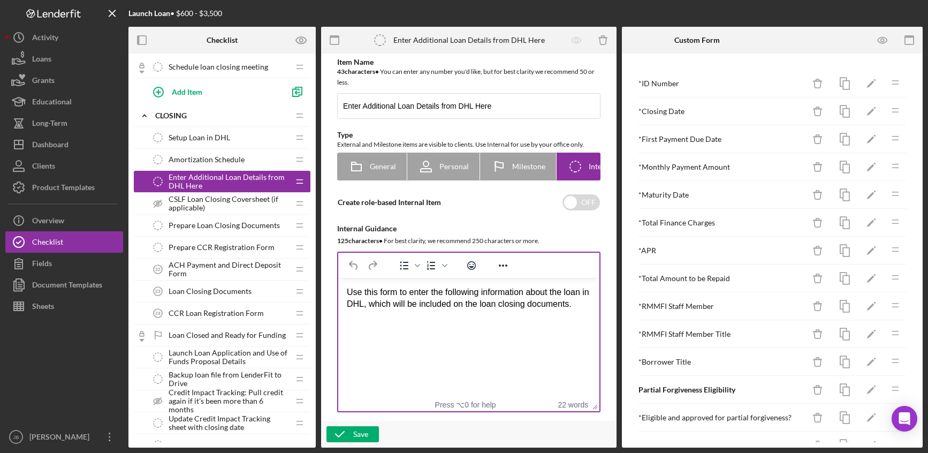
scroll to position [0, 0]
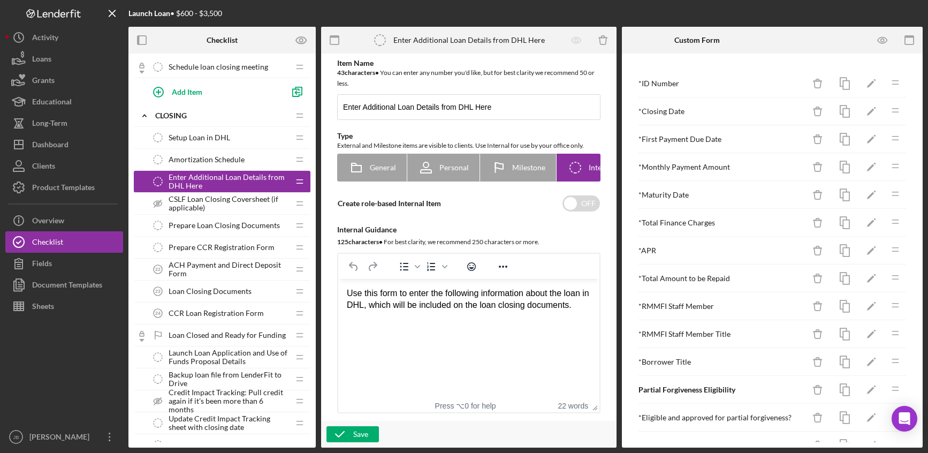
click at [607, 13] on div at bounding box center [525, 13] width 265 height 27
click at [87, 144] on button "Icon/Dashboard Dashboard" at bounding box center [64, 144] width 118 height 21
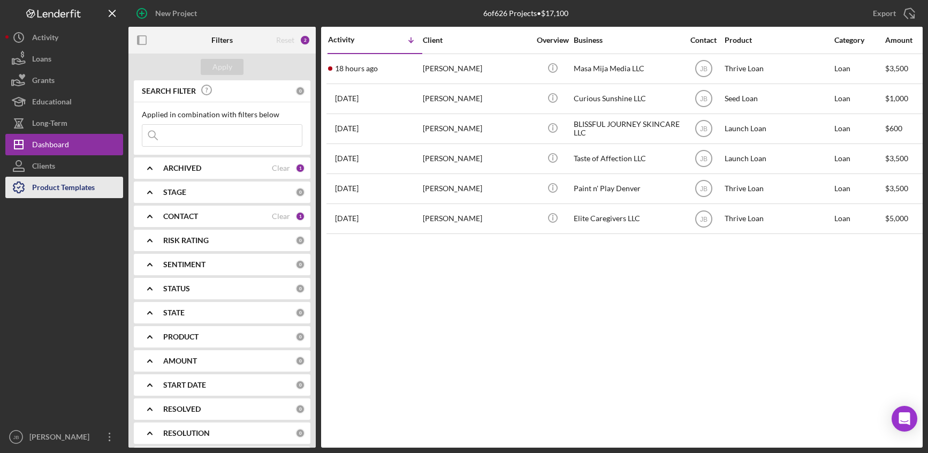
click at [48, 182] on div "Product Templates" at bounding box center [63, 189] width 63 height 24
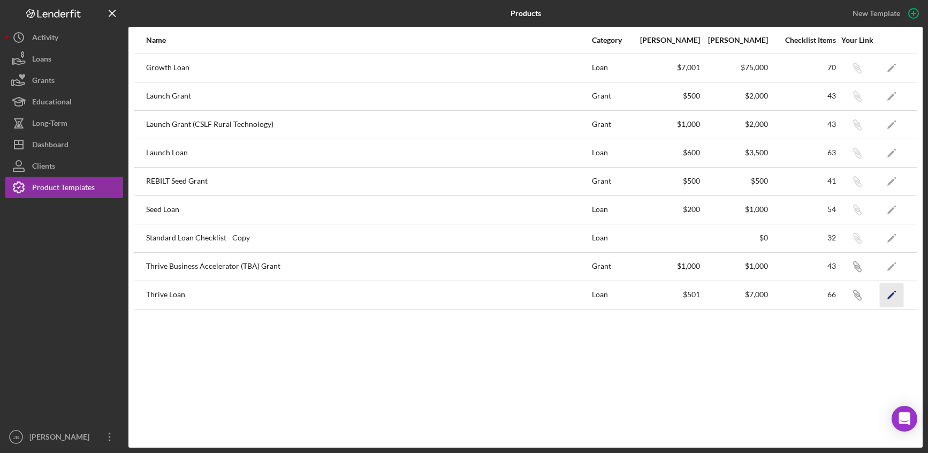
click at [894, 295] on icon "Icon/Edit" at bounding box center [892, 295] width 24 height 24
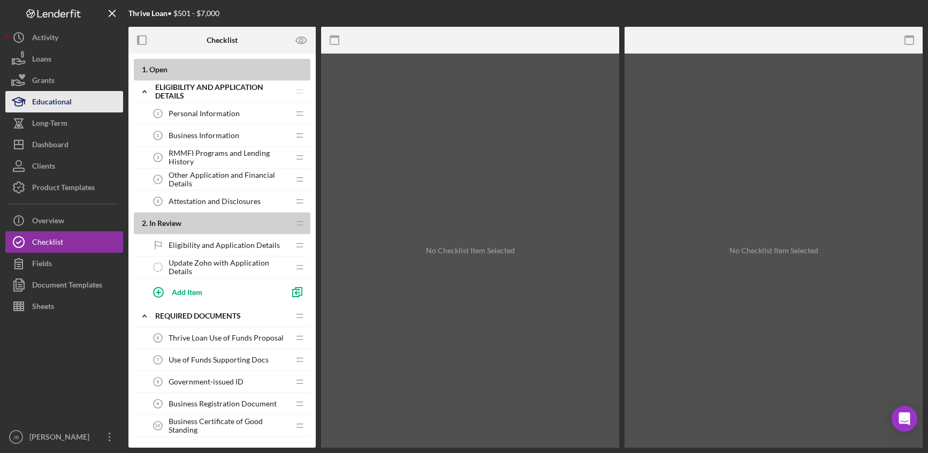
click at [75, 101] on button "Educational" at bounding box center [64, 101] width 118 height 21
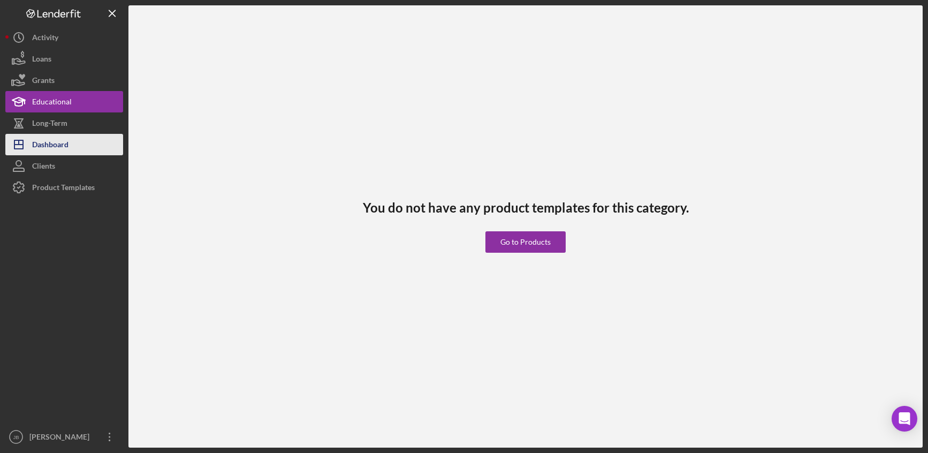
click at [72, 149] on button "Icon/Dashboard Dashboard" at bounding box center [64, 144] width 118 height 21
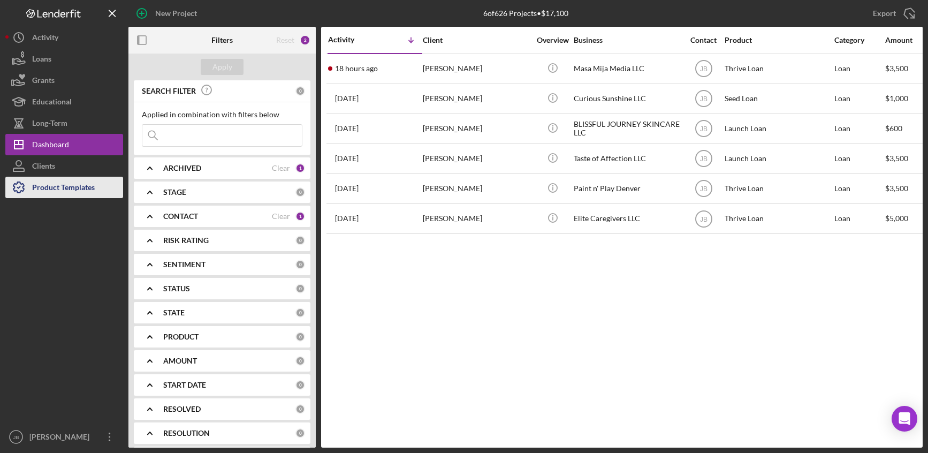
click at [70, 184] on div "Product Templates" at bounding box center [63, 189] width 63 height 24
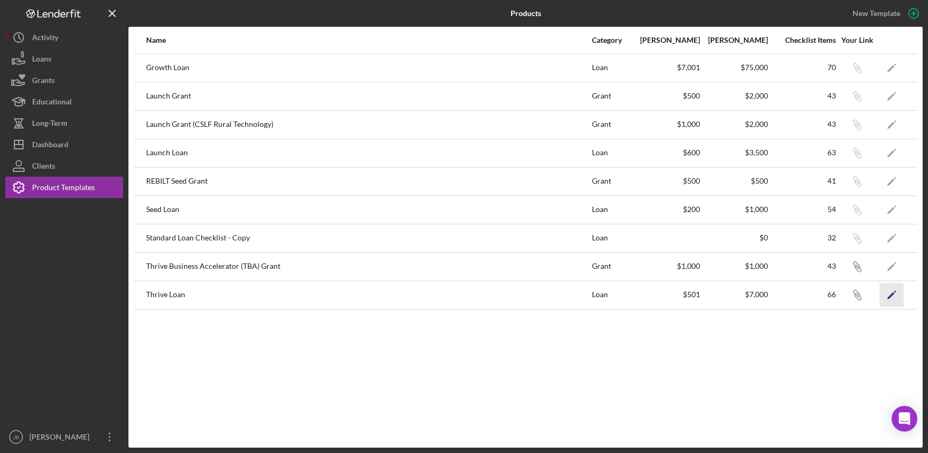
click at [890, 290] on icon "Icon/Edit" at bounding box center [892, 295] width 24 height 24
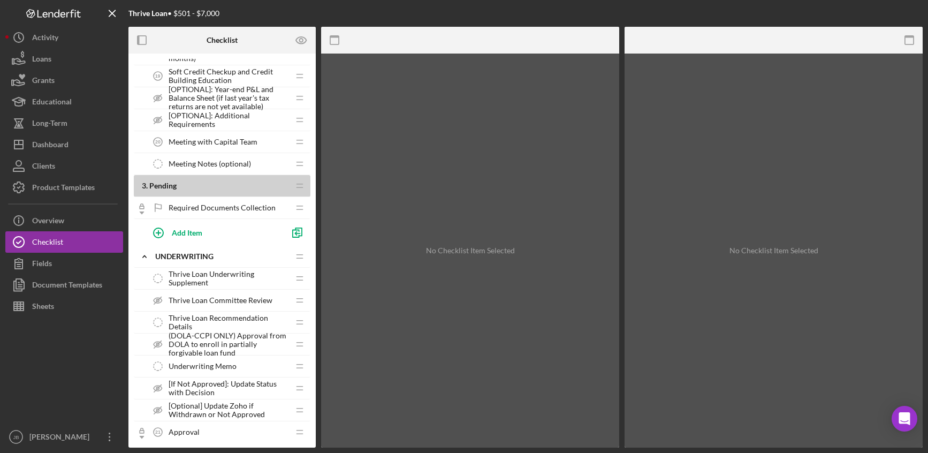
scroll to position [704, 0]
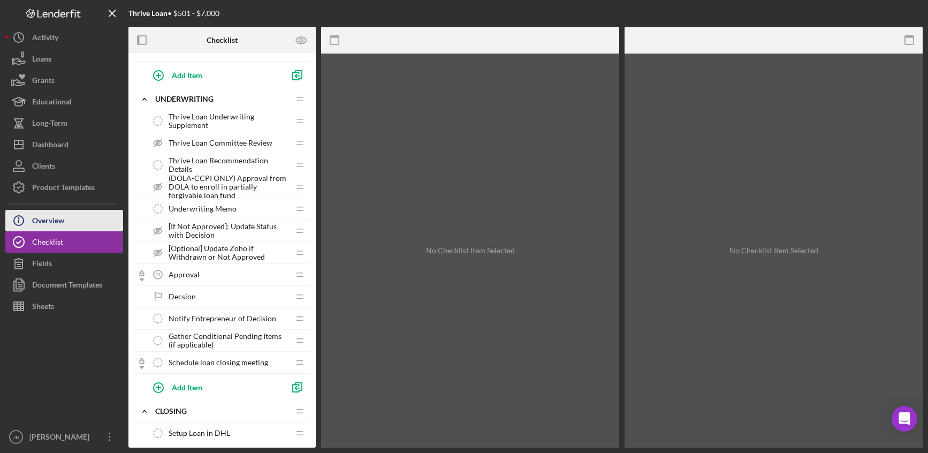
click at [50, 227] on div "Overview" at bounding box center [48, 222] width 32 height 24
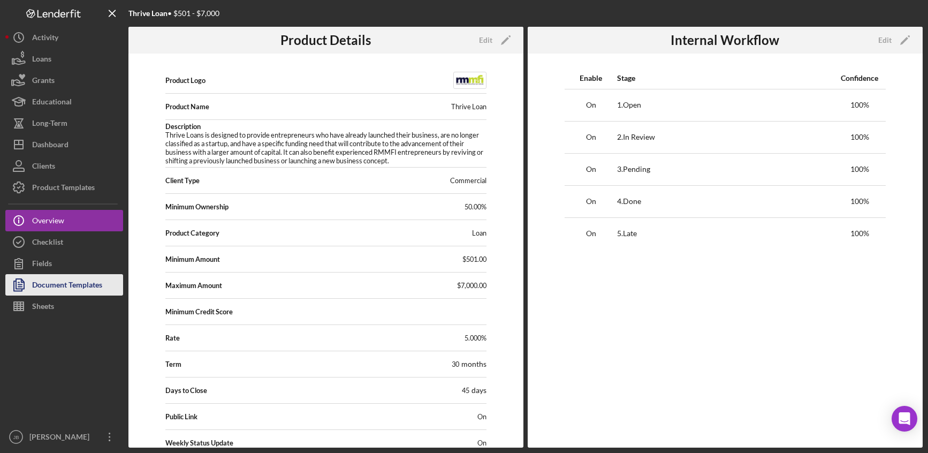
drag, startPoint x: 50, startPoint y: 255, endPoint x: 57, endPoint y: 276, distance: 22.0
click at [50, 255] on div "Fields" at bounding box center [42, 265] width 20 height 24
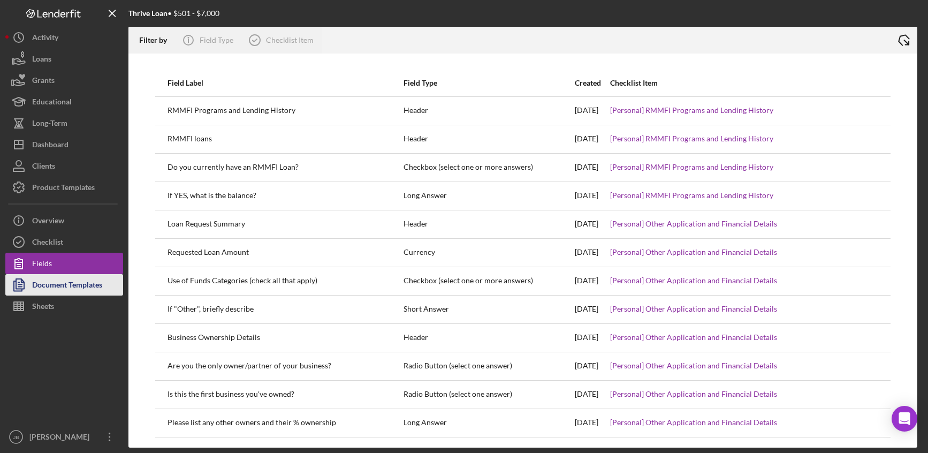
click at [59, 287] on div "Document Templates" at bounding box center [67, 286] width 70 height 24
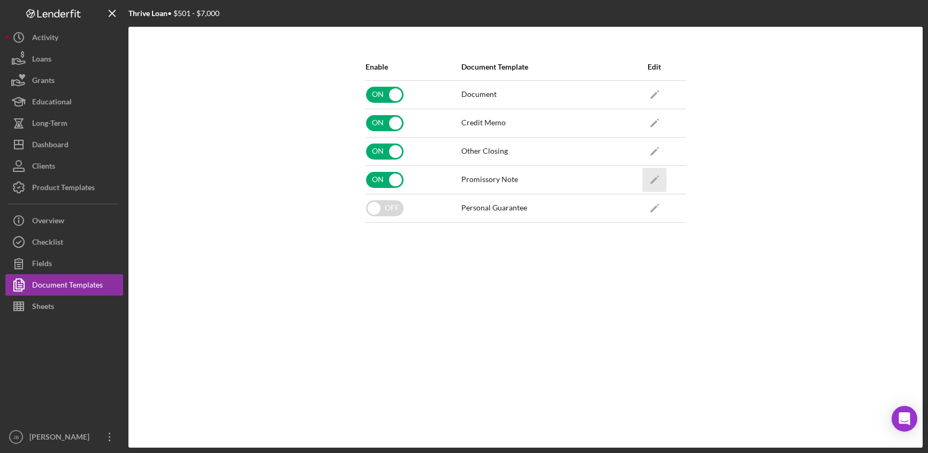
click at [650, 174] on icon "Icon/Edit" at bounding box center [654, 179] width 24 height 24
